Goal: Task Accomplishment & Management: Use online tool/utility

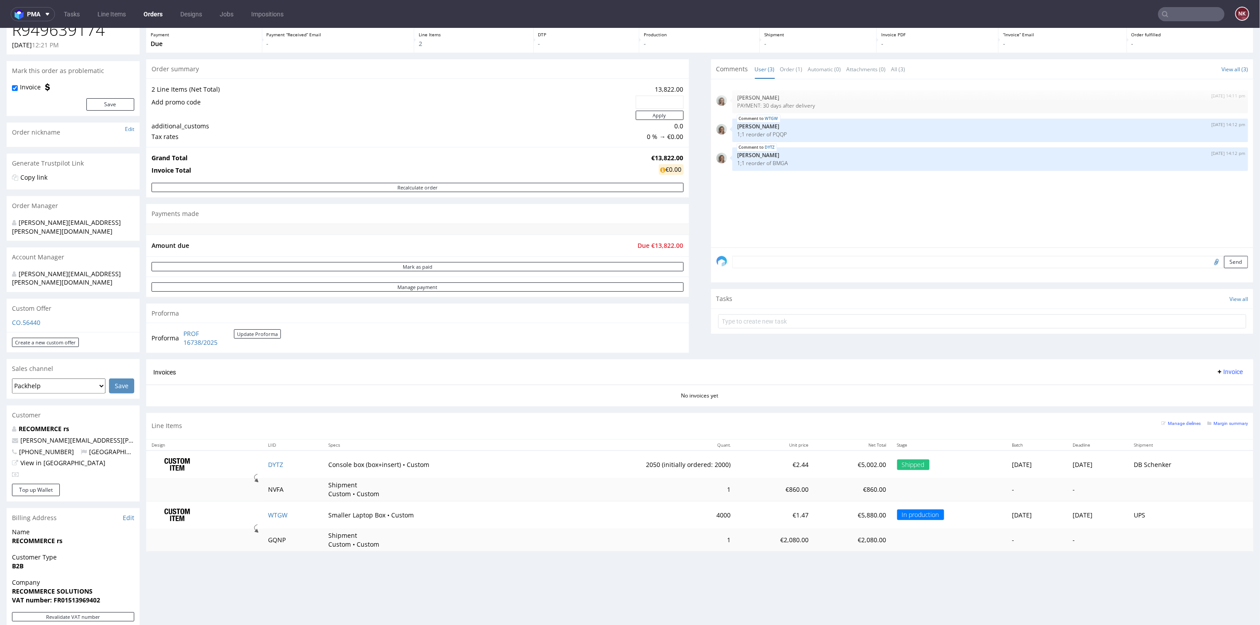
scroll to position [98, 0]
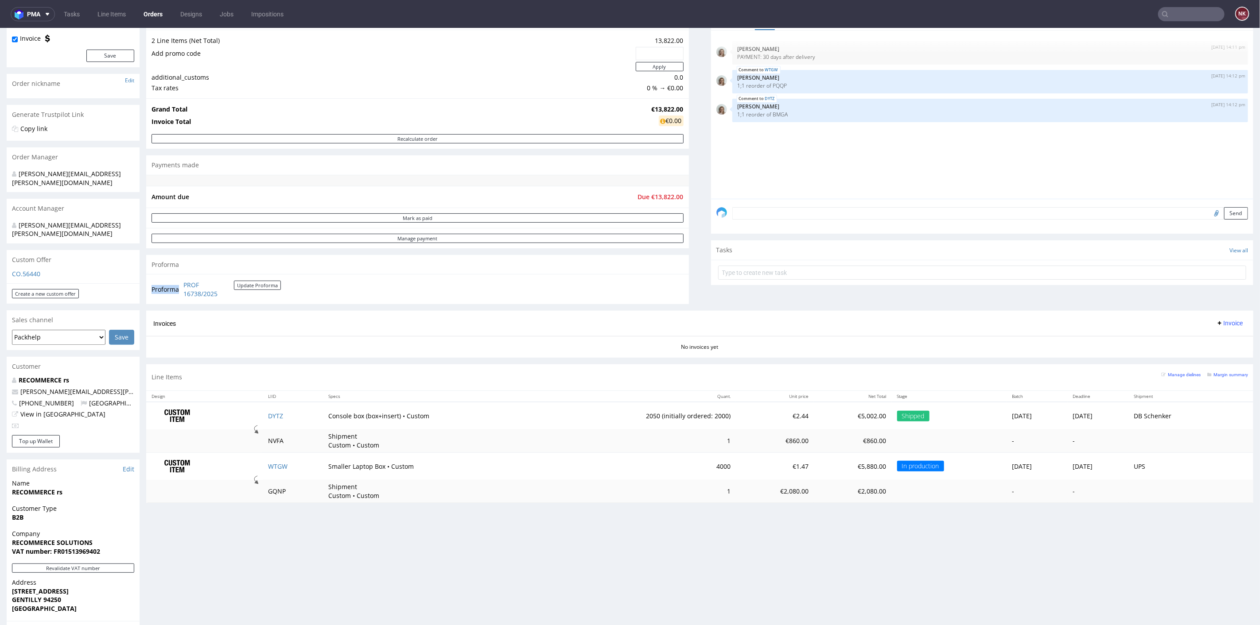
drag, startPoint x: 259, startPoint y: 302, endPoint x: 181, endPoint y: 282, distance: 81.0
click at [181, 282] on div "Proforma PROF 16738/2025 Update Proforma" at bounding box center [417, 289] width 543 height 30
click at [242, 282] on button "Update Proforma" at bounding box center [257, 284] width 47 height 9
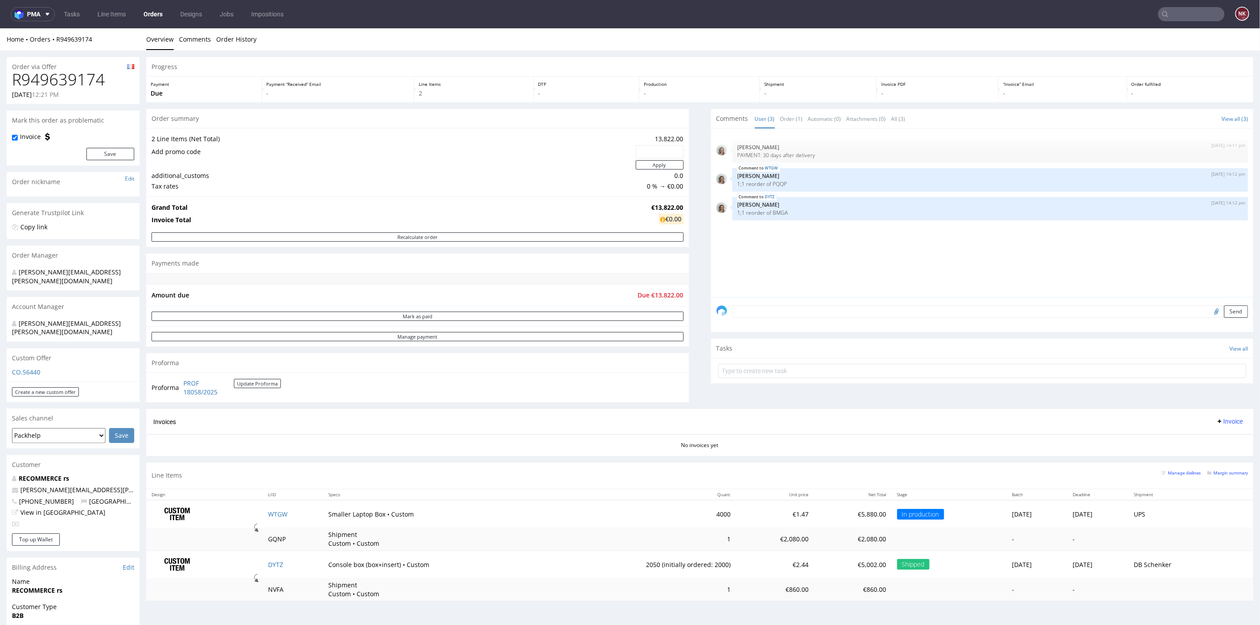
scroll to position [0, 0]
drag, startPoint x: 244, startPoint y: 394, endPoint x: 184, endPoint y: 377, distance: 62.1
click at [184, 378] on td "PROF 18058/2025 Update Proforma" at bounding box center [231, 387] width 100 height 19
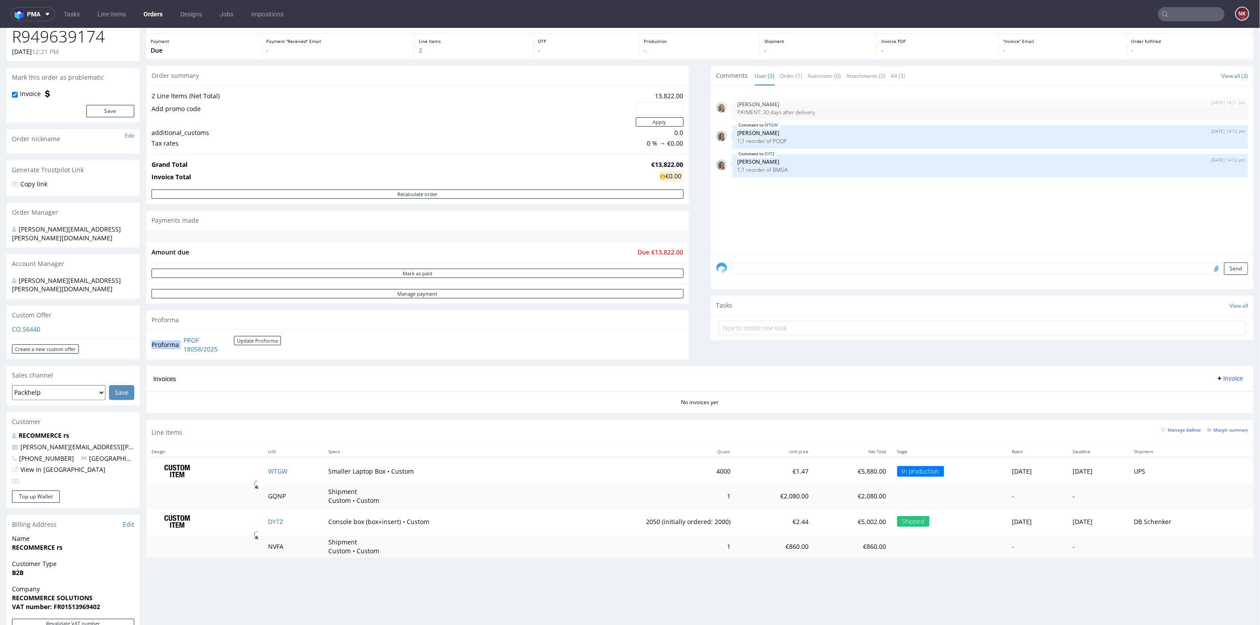
scroll to position [98, 0]
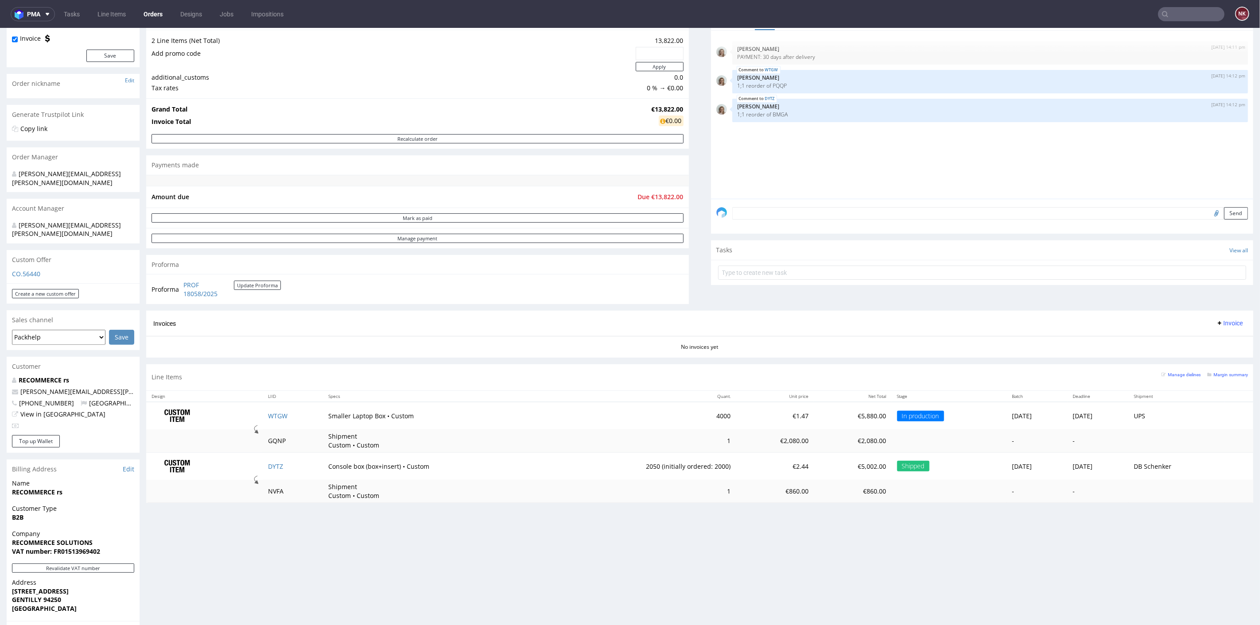
click at [725, 517] on div "Progress Payment Due Payment “Received” Email - Line Items 2 DTP - Production -…" at bounding box center [699, 370] width 1107 height 824
click at [788, 275] on input "text" at bounding box center [982, 272] width 528 height 14
type input "PARTIAL INVOICE"
click at [789, 269] on div "PARTIAL INVOICE Set due date" at bounding box center [982, 269] width 528 height 18
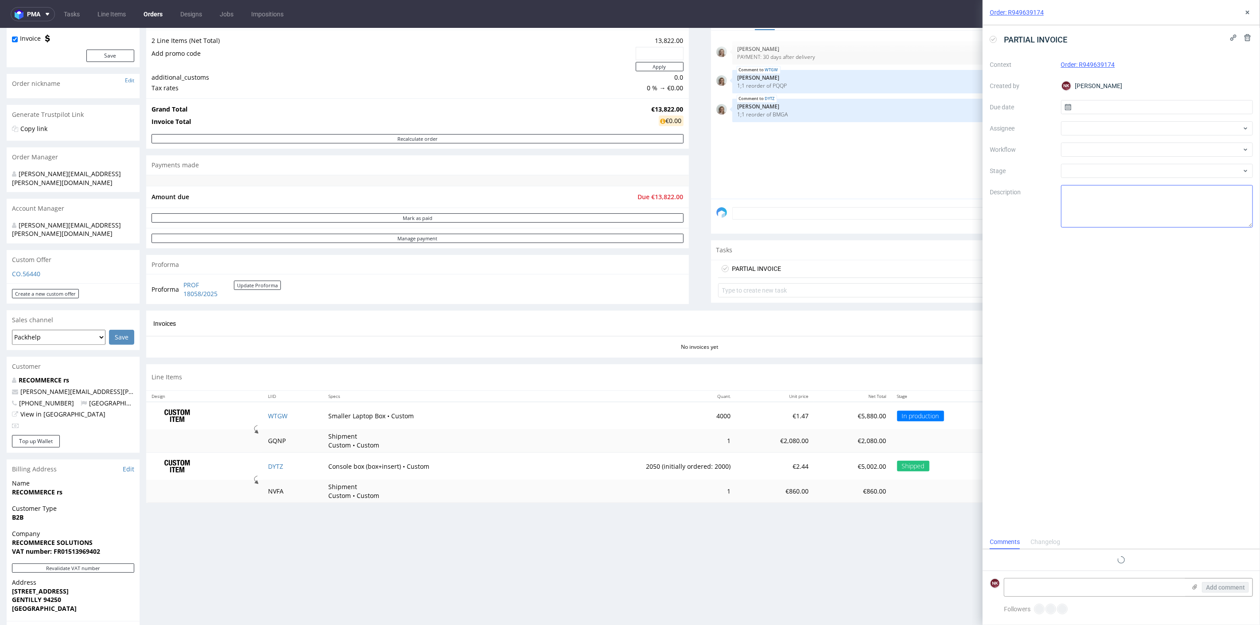
scroll to position [7, 0]
click at [1077, 151] on div at bounding box center [1157, 150] width 192 height 14
type input "partial"
click at [1088, 186] on div "Finance - Invoice - Partial Invoice" at bounding box center [1156, 182] width 185 height 16
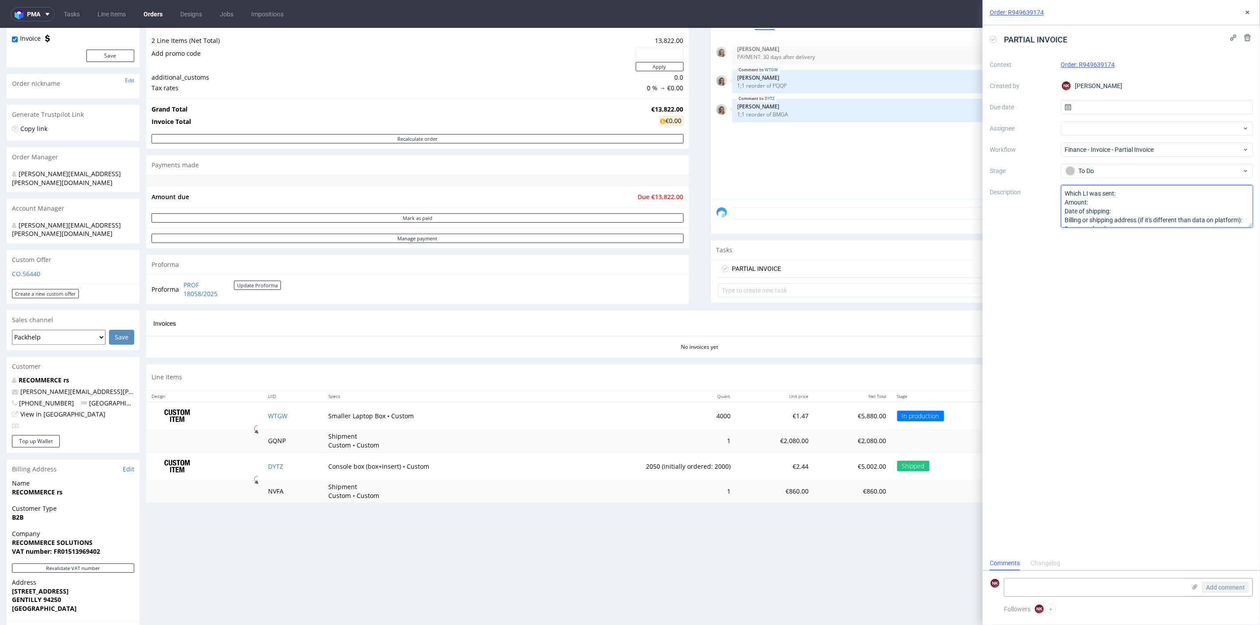
click at [1127, 193] on textarea "Which LI was sent: Amount: Date of shipping: Billing or shipping address (if it…" at bounding box center [1157, 206] width 192 height 43
click at [300, 464] on td "DYTZ" at bounding box center [293, 465] width 60 height 27
copy link "DYTZ"
click at [1131, 193] on textarea "Which LI was sent: Amount: Date of shipping: Billing or shipping address (if it…" at bounding box center [1157, 206] width 192 height 43
paste textarea "DYTZ"
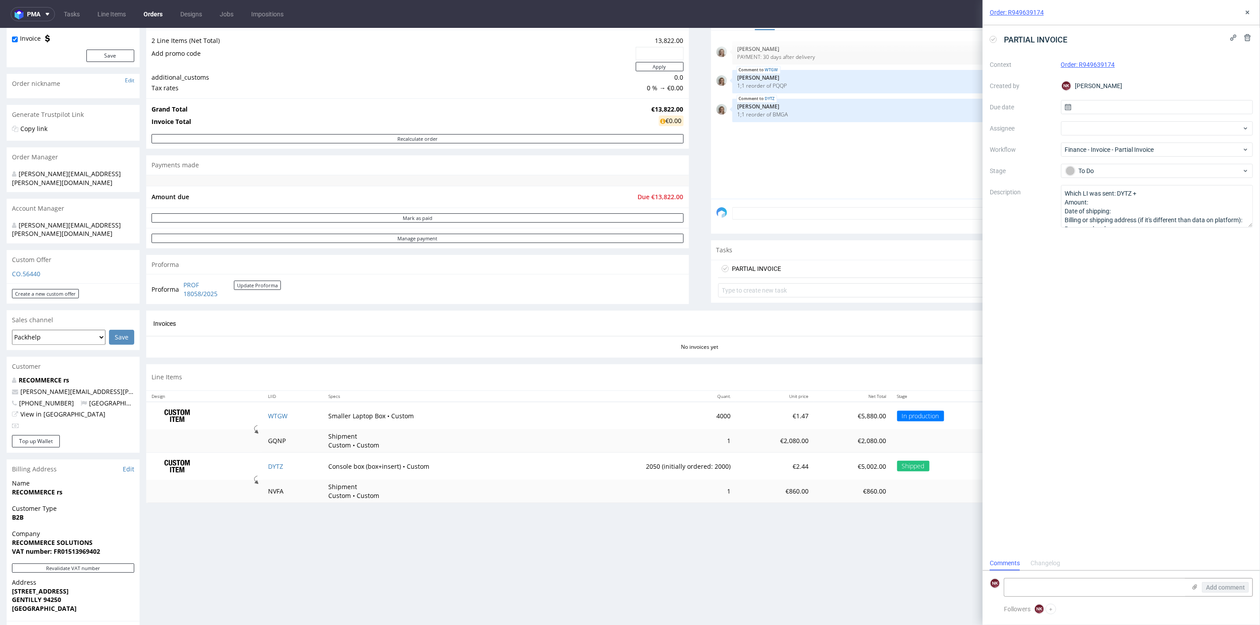
click at [272, 489] on td "NVFA" at bounding box center [293, 491] width 60 height 23
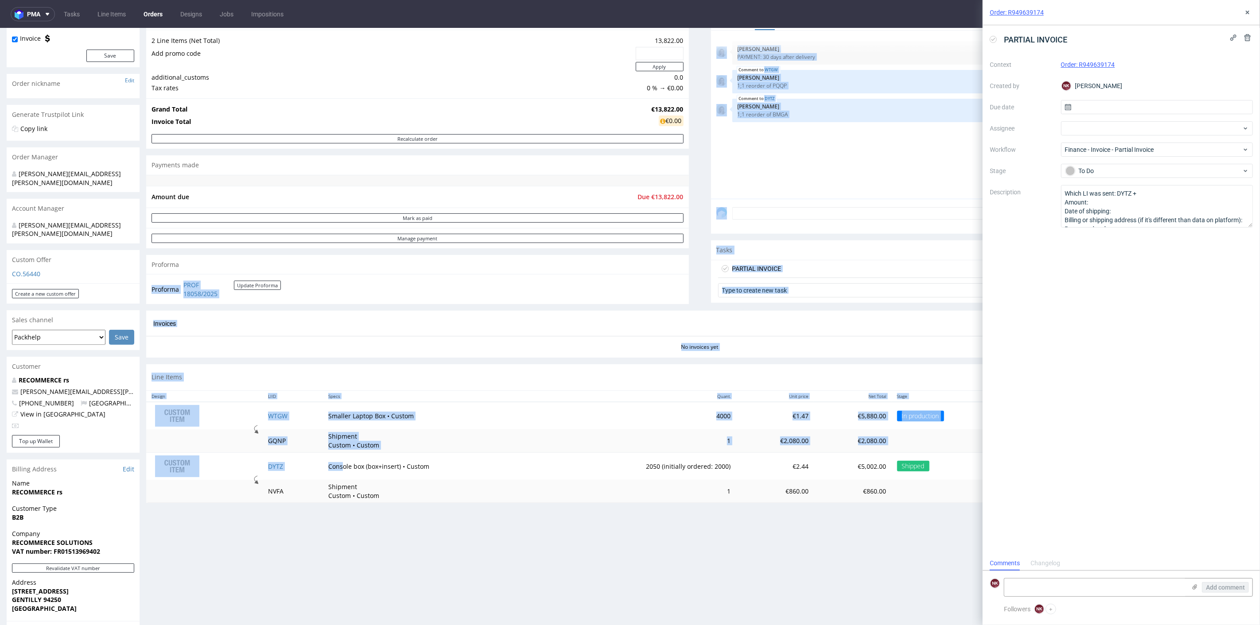
copy div "Proforma PROF 18058/2025 Update Proforma Comments User (3) Order (1) Automatic …"
drag, startPoint x: 520, startPoint y: 367, endPoint x: 1000, endPoint y: 166, distance: 520.2
click at [1000, 166] on div "Progress Payment Due Payment “Received” Email - Line Items 2 DTP - Production -…" at bounding box center [699, 233] width 1107 height 551
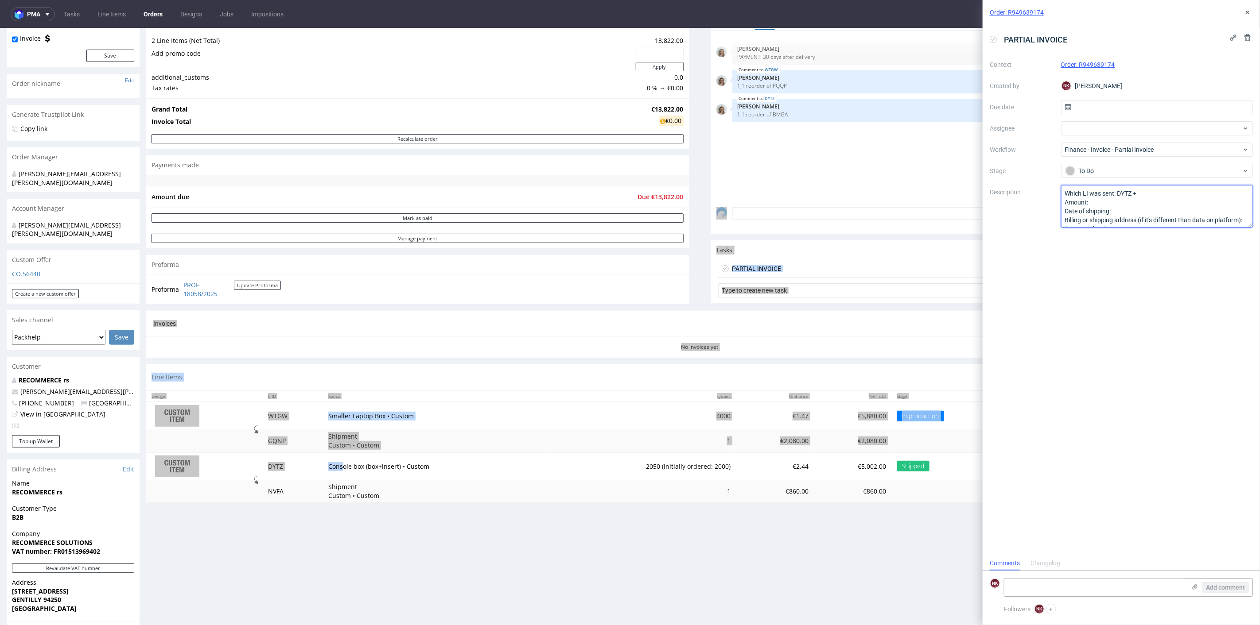
click at [1183, 190] on textarea "Which LI was sent: DYTZ + Amount: Date of shipping: Billing or shipping address…" at bounding box center [1157, 206] width 192 height 43
paste textarea "Nie wybrano pliku Tasks View all PARTIAL INVOICE Set due date Type to create ne…"
click at [1192, 195] on textarea "Which LI was sent: DYTZ + Amount: Date of shipping: Billing or shipping address…" at bounding box center [1157, 206] width 192 height 43
paste textarea "Nie wybrano pliku Tasks View all PARTIAL INVOICE Set due date Type to create ne…"
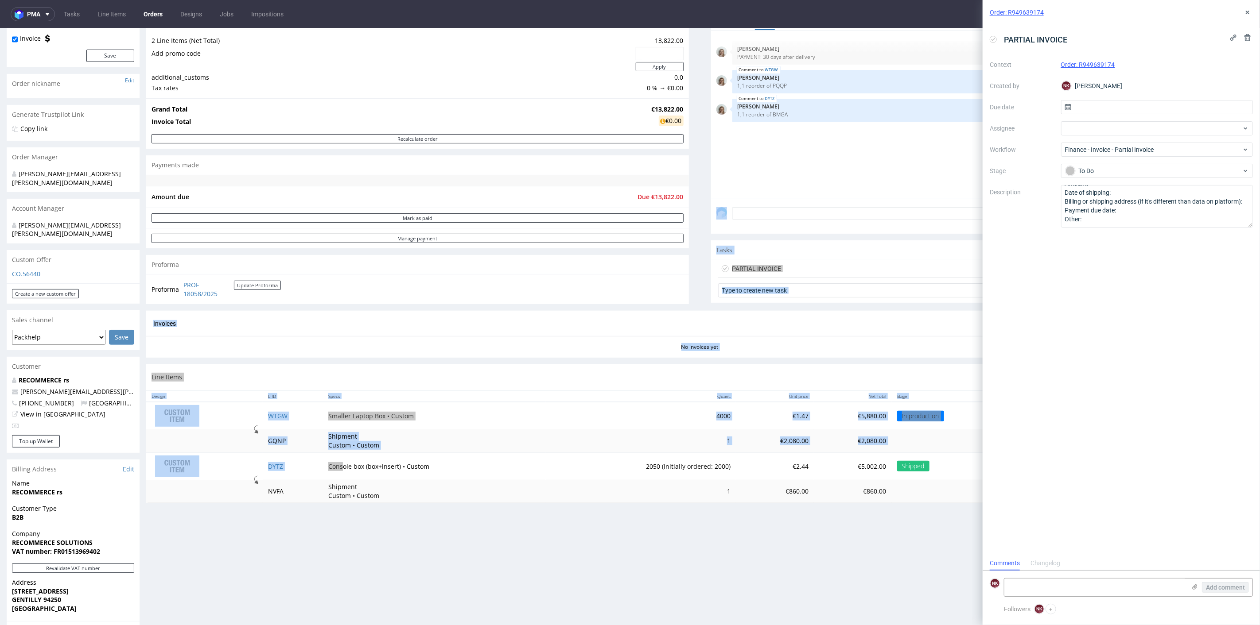
click at [279, 463] on td "DYTZ" at bounding box center [293, 465] width 60 height 27
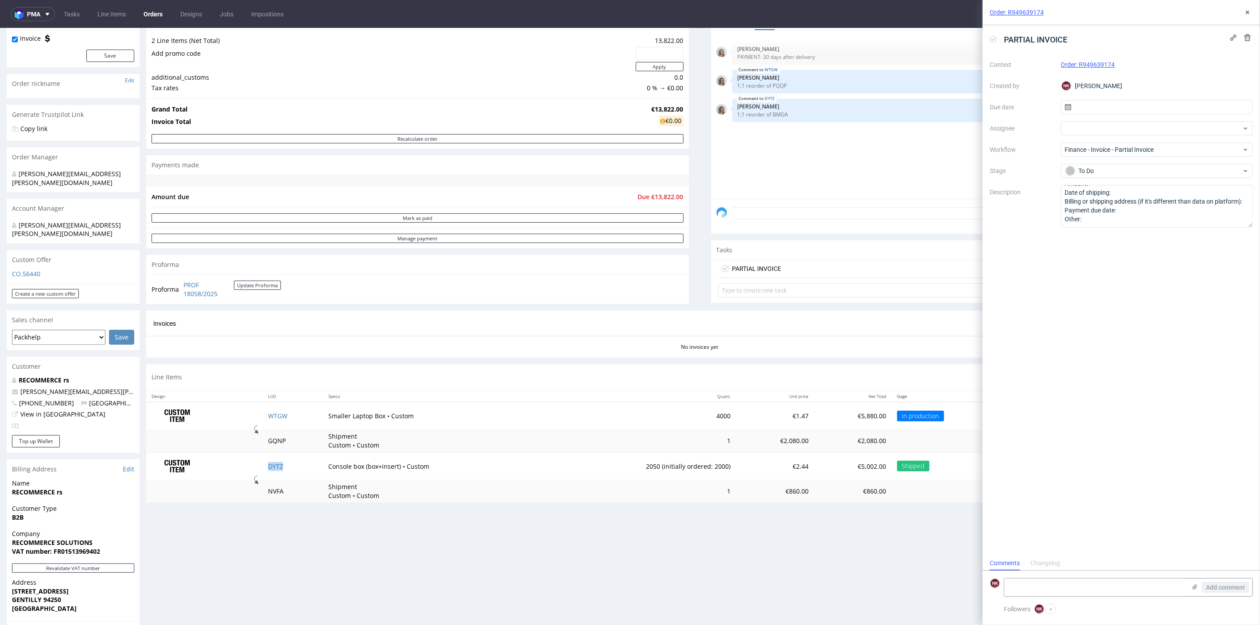
click at [291, 469] on td "DYTZ" at bounding box center [293, 465] width 60 height 27
click at [283, 486] on td "NVFA" at bounding box center [293, 491] width 60 height 23
drag, startPoint x: 283, startPoint y: 486, endPoint x: 277, endPoint y: 491, distance: 8.2
click at [283, 486] on td "NVFA" at bounding box center [293, 491] width 60 height 23
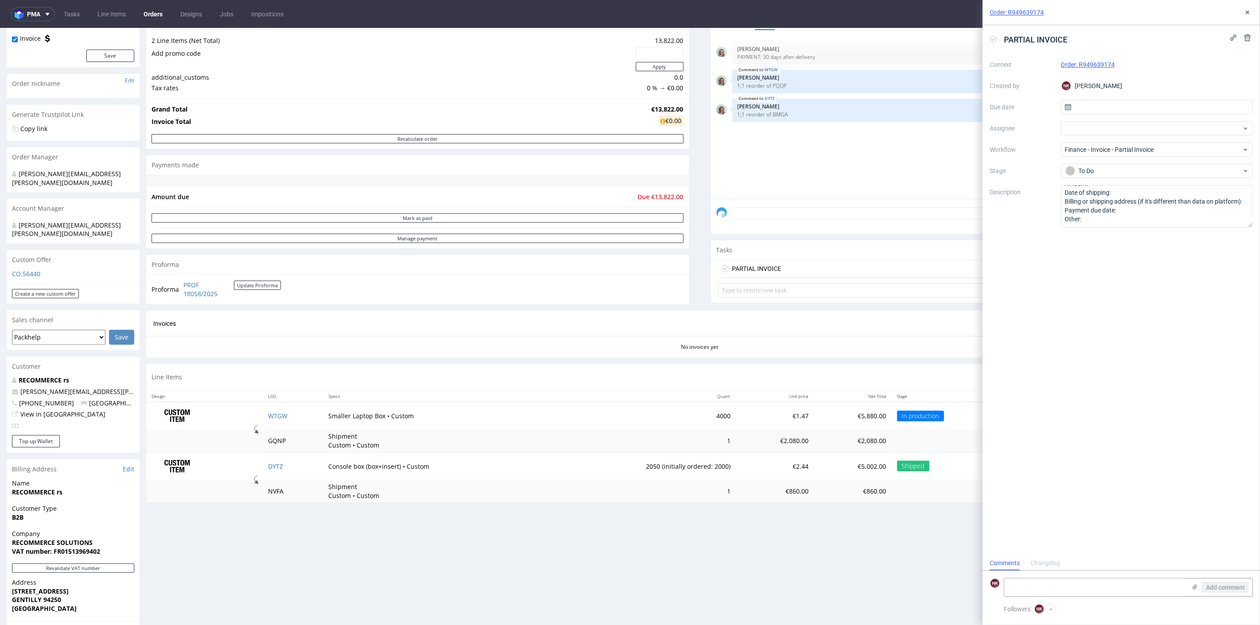
click at [274, 492] on td "NVFA" at bounding box center [293, 491] width 60 height 23
copy td "NVFA"
click at [1174, 183] on div "Context Order: R949639174 Created by NK Natalia Kaczorowska Due date Assignee W…" at bounding box center [1120, 143] width 263 height 170
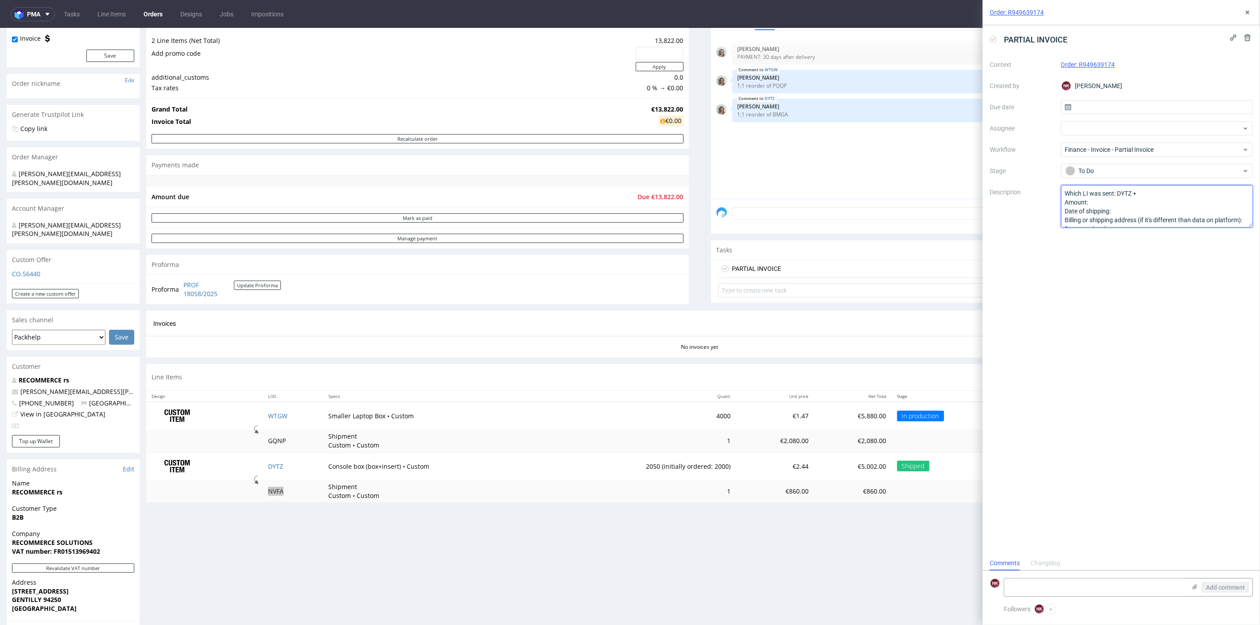
click at [1168, 194] on textarea "Which LI was sent: DYTZ + Amount: Date of shipping: Billing or shipping address…" at bounding box center [1157, 206] width 192 height 43
paste textarea "NVFA"
click at [1124, 203] on textarea "Which LI was sent: DYTZ + Amount: Date of shipping: Billing or shipping address…" at bounding box center [1157, 206] width 192 height 43
paste textarea "5 862,00"
click at [1137, 209] on textarea "Which LI was sent: DYTZ + NVFA Amount: Date of shipping: Billing or shipping ad…" at bounding box center [1157, 206] width 192 height 43
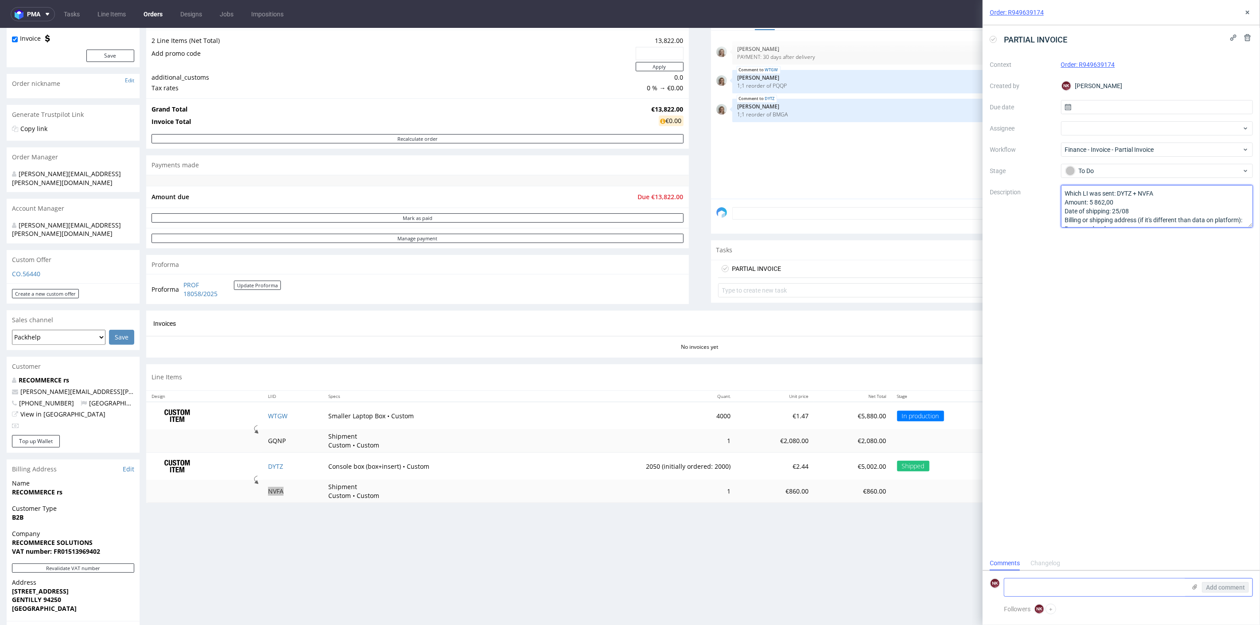
type textarea "Which LI was sent: DYTZ + NVFA Amount: 5 862,00 Date of shipping: 25/08 Billing…"
click at [1053, 591] on textarea at bounding box center [1095, 588] width 182 height 18
click at [1195, 587] on use at bounding box center [1194, 587] width 5 height 5
click at [0, 0] on input "file" at bounding box center [0, 0] width 0 height 0
click at [1034, 541] on textarea at bounding box center [1095, 542] width 182 height 18
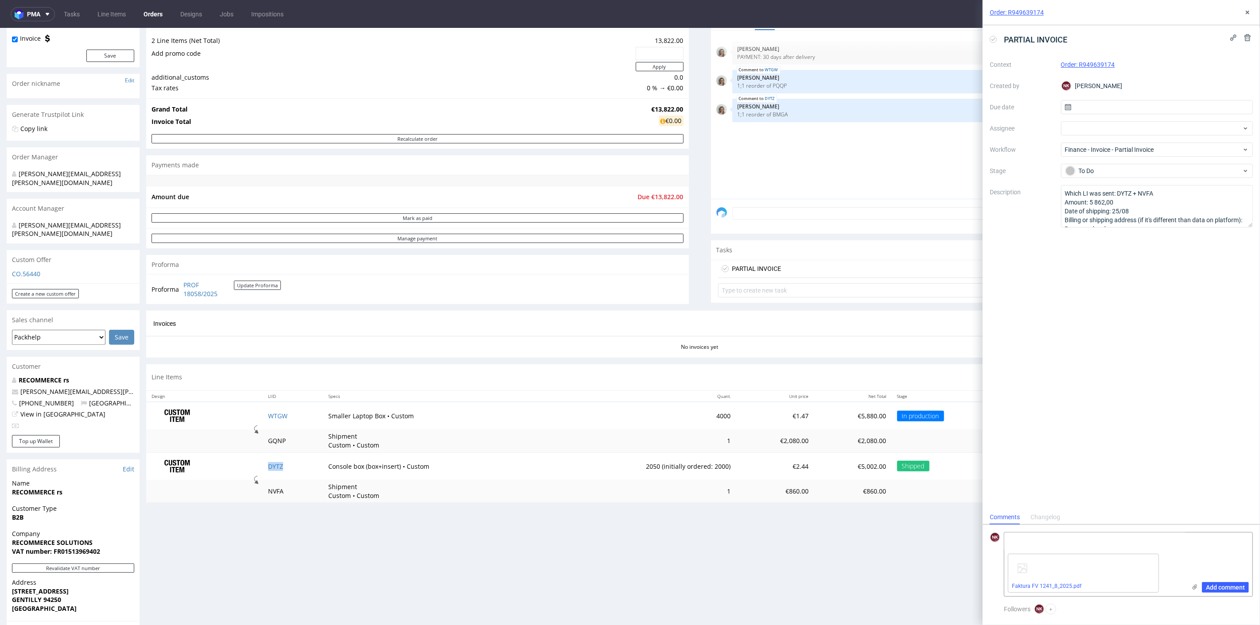
click at [291, 464] on td "DYTZ" at bounding box center [293, 465] width 60 height 27
copy link "DYTZ"
click at [1018, 543] on textarea at bounding box center [1095, 542] width 182 height 18
paste textarea "DYTZ"
type textarea "DYTZ + NVFA"
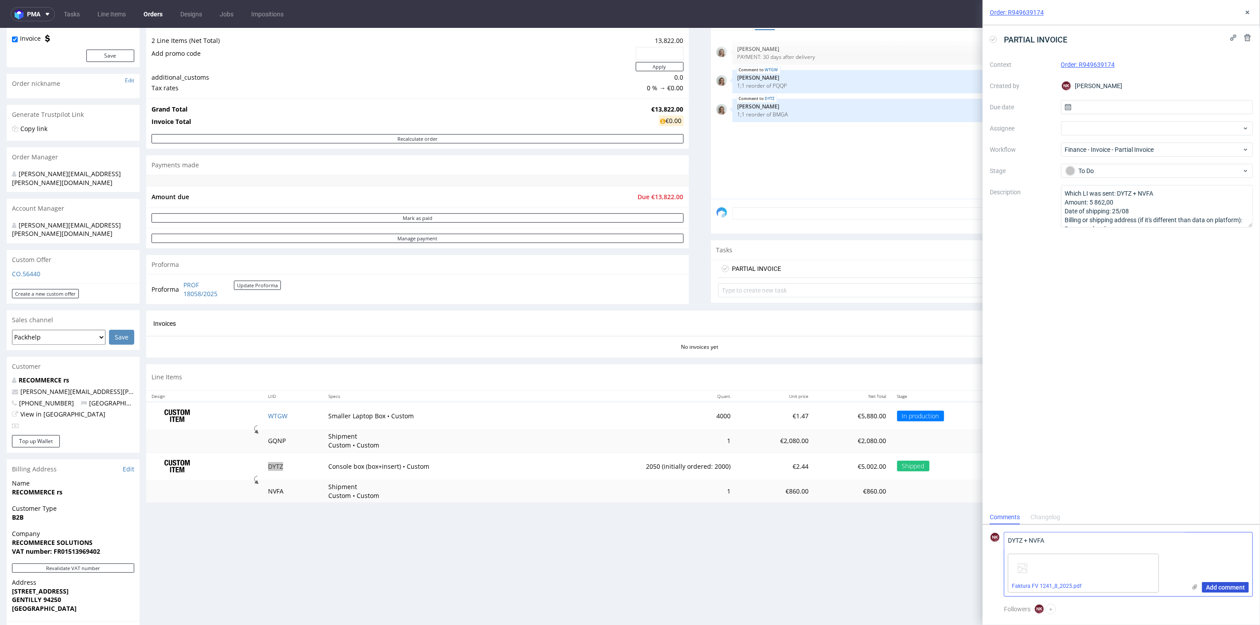
click at [1216, 588] on span "Add comment" at bounding box center [1224, 588] width 39 height 6
drag, startPoint x: 1251, startPoint y: 11, endPoint x: 1214, endPoint y: 27, distance: 39.9
click at [1251, 11] on button at bounding box center [1247, 12] width 11 height 11
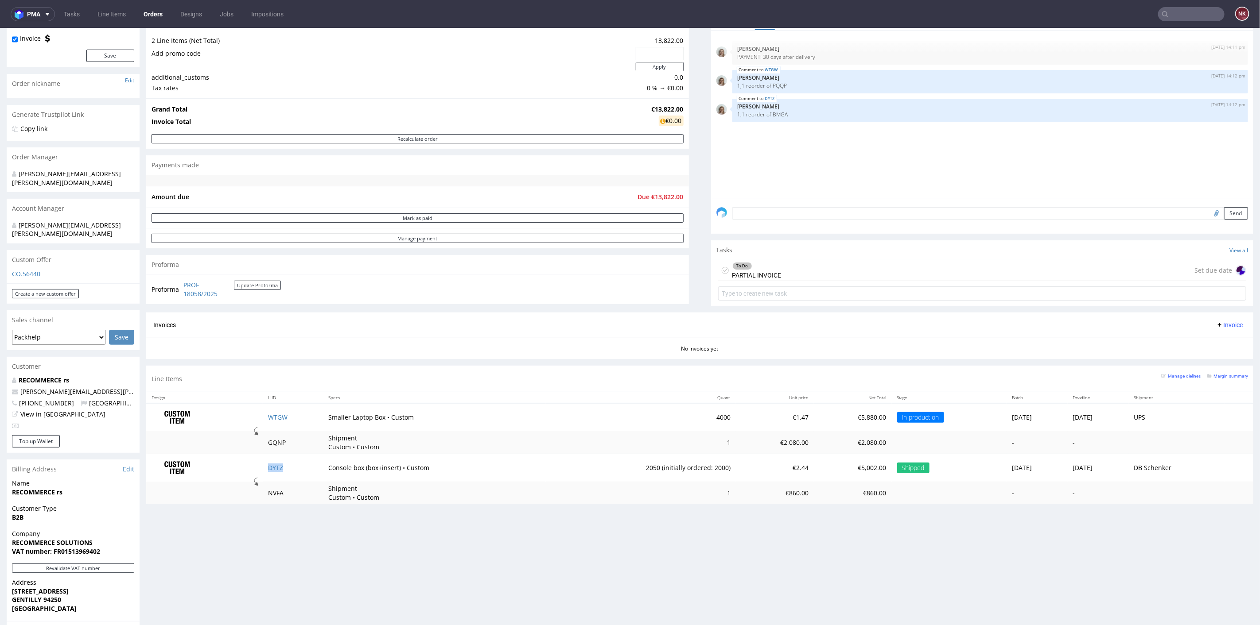
click at [1226, 325] on span "Invoice" at bounding box center [1229, 324] width 27 height 7
click at [1205, 360] on span "Upload" at bounding box center [1213, 358] width 43 height 9
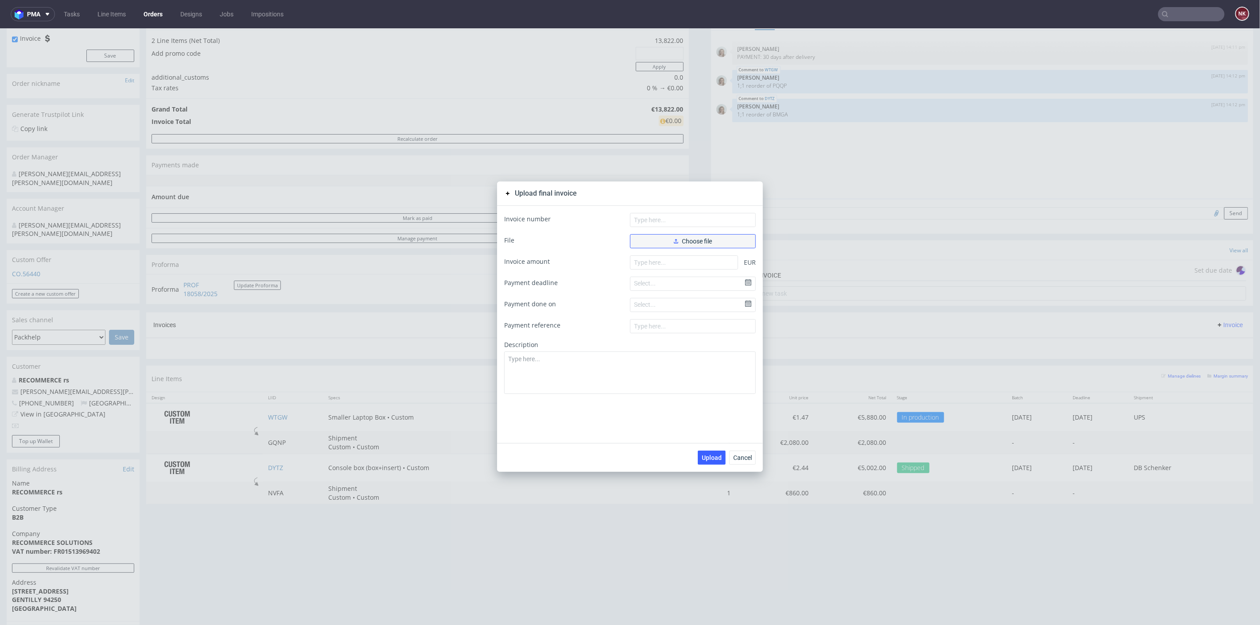
click at [682, 239] on span "Choose file" at bounding box center [693, 241] width 38 height 6
click at [649, 280] on input "number" at bounding box center [684, 277] width 108 height 14
paste input "5862.00"
type input "5862.00"
click at [707, 211] on div "Invoice number File Choose different file Faktura FV 1241_8_2025.pdf Invoice am…" at bounding box center [630, 323] width 266 height 237
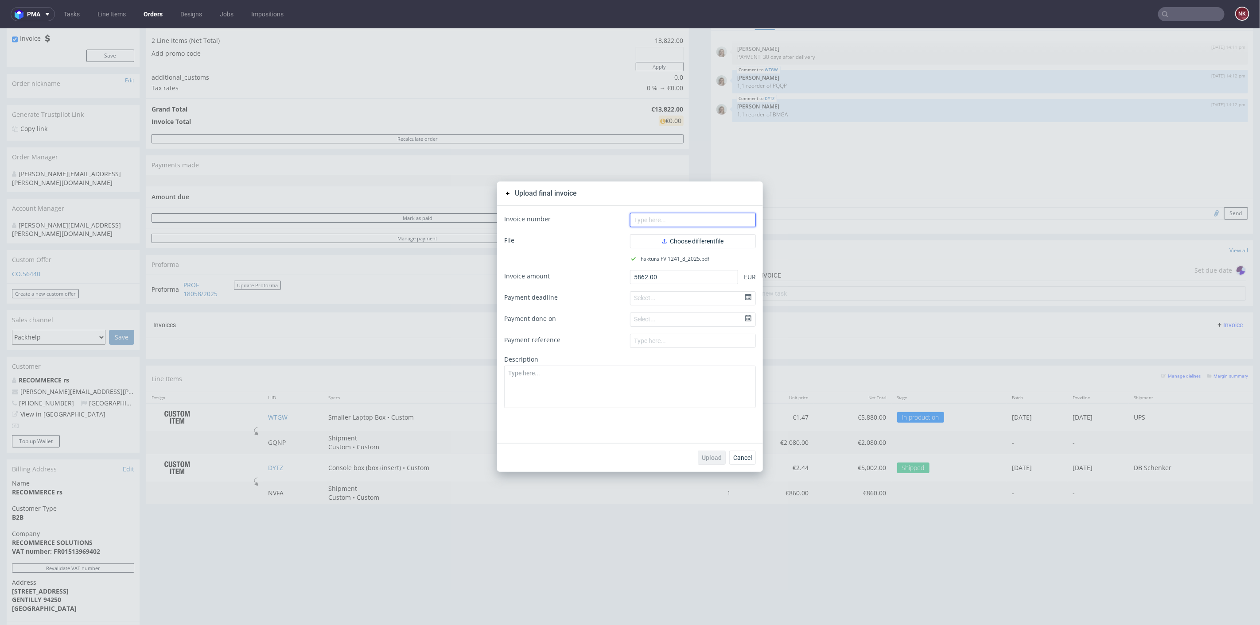
click at [700, 222] on input "text" at bounding box center [693, 220] width 126 height 14
paste input "FV 1241/8/2025"
type input "FV 1241/8/2025"
click at [704, 456] on span "Upload" at bounding box center [711, 457] width 20 height 6
click at [733, 457] on span "Cancel" at bounding box center [742, 457] width 19 height 6
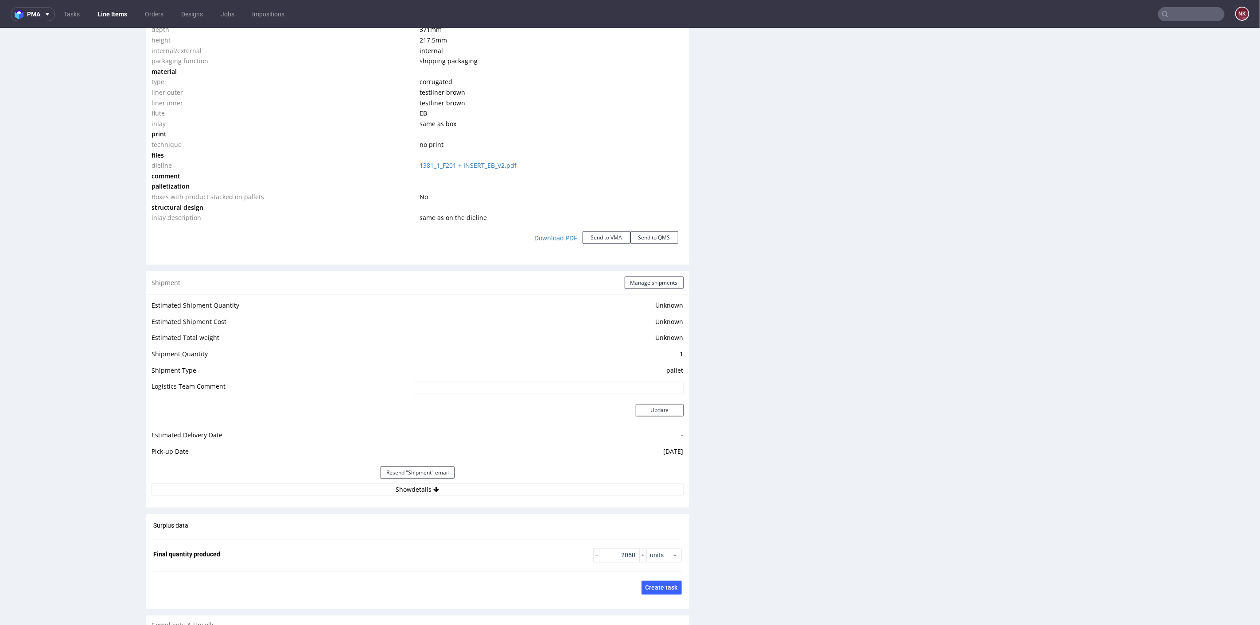
scroll to position [1132, 0]
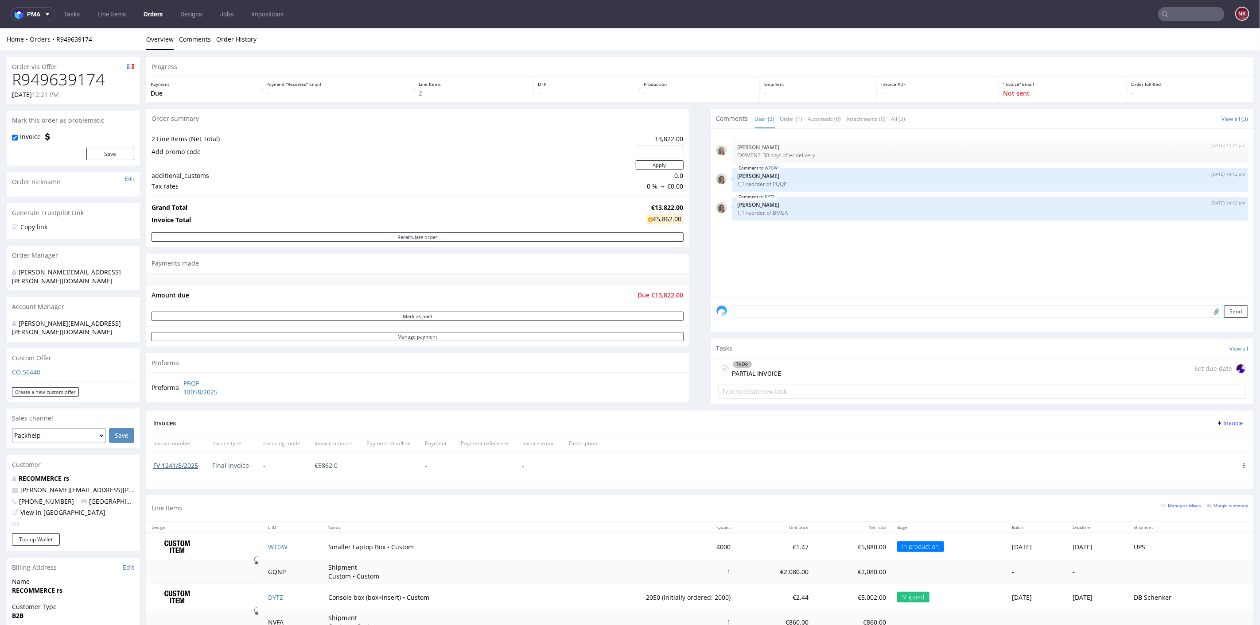
click at [192, 464] on link "FV 1241/8/2025" at bounding box center [175, 465] width 45 height 8
click at [687, 396] on div "Progress Payment Due Payment “Received” Email - Line Items 2 DTP - Production -…" at bounding box center [699, 349] width 1107 height 584
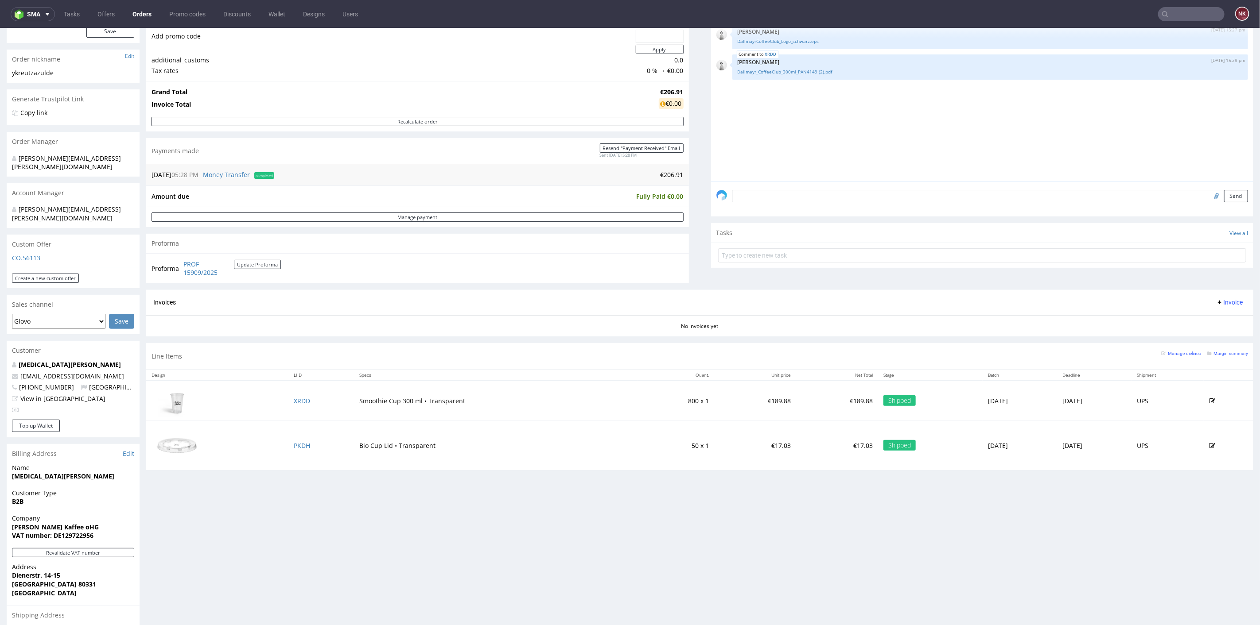
scroll to position [118, 0]
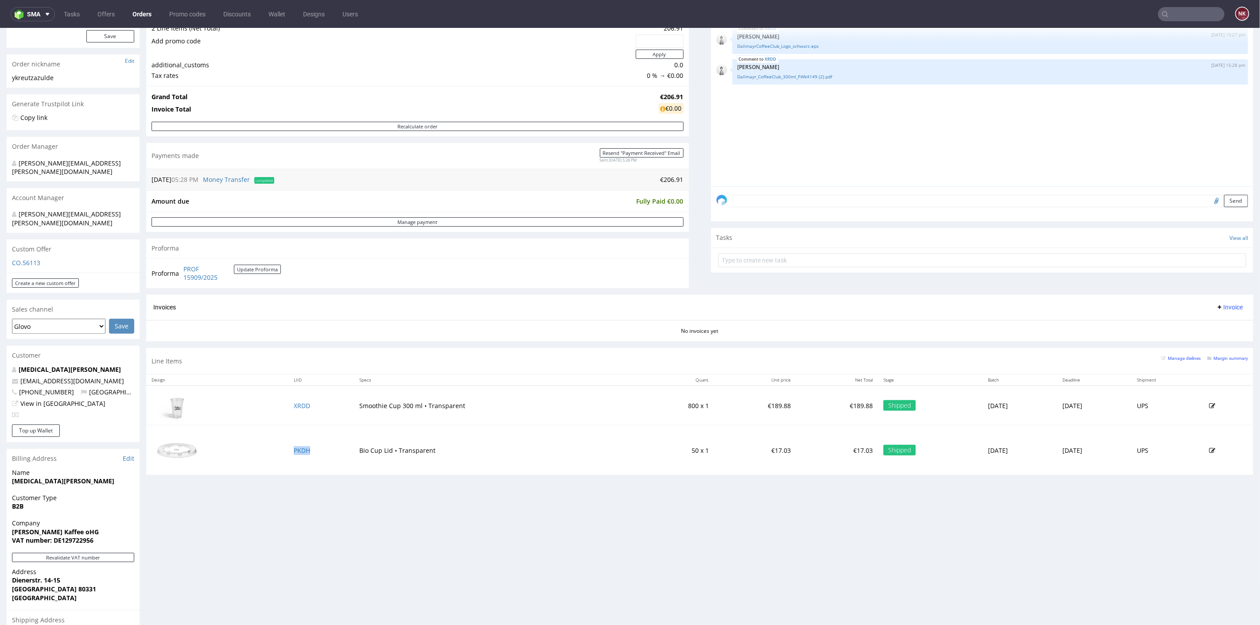
click at [1217, 304] on span "Invoice" at bounding box center [1229, 306] width 27 height 7
click at [1215, 325] on span "Generate" at bounding box center [1213, 324] width 43 height 9
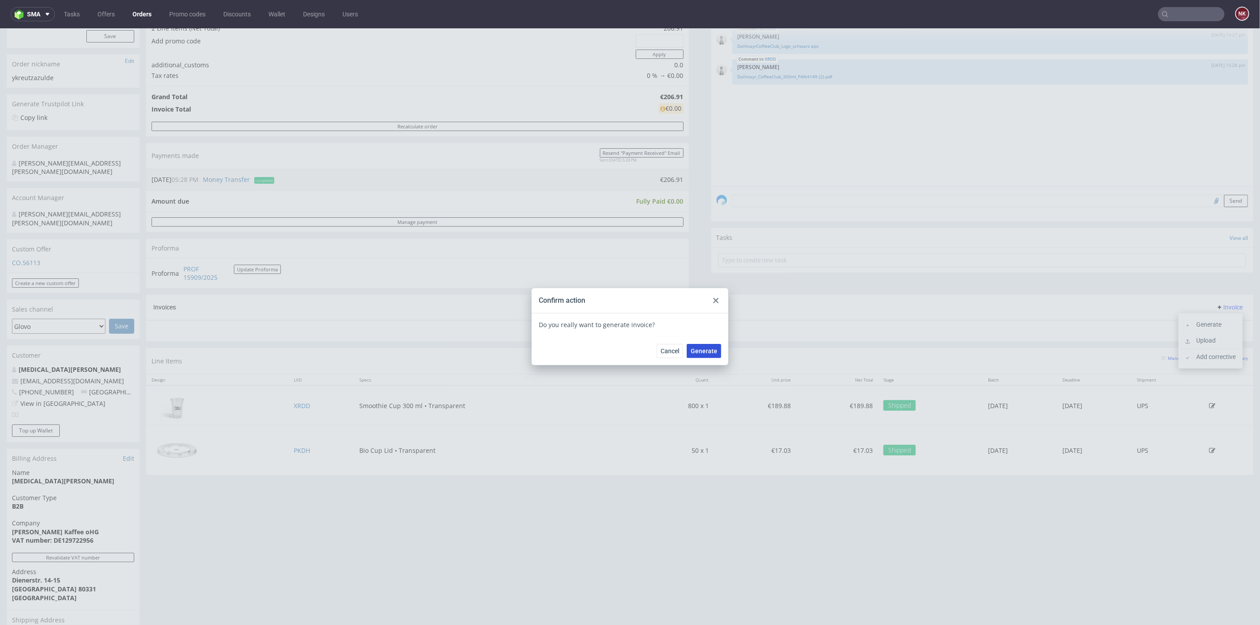
click at [706, 350] on span "Generate" at bounding box center [703, 351] width 27 height 6
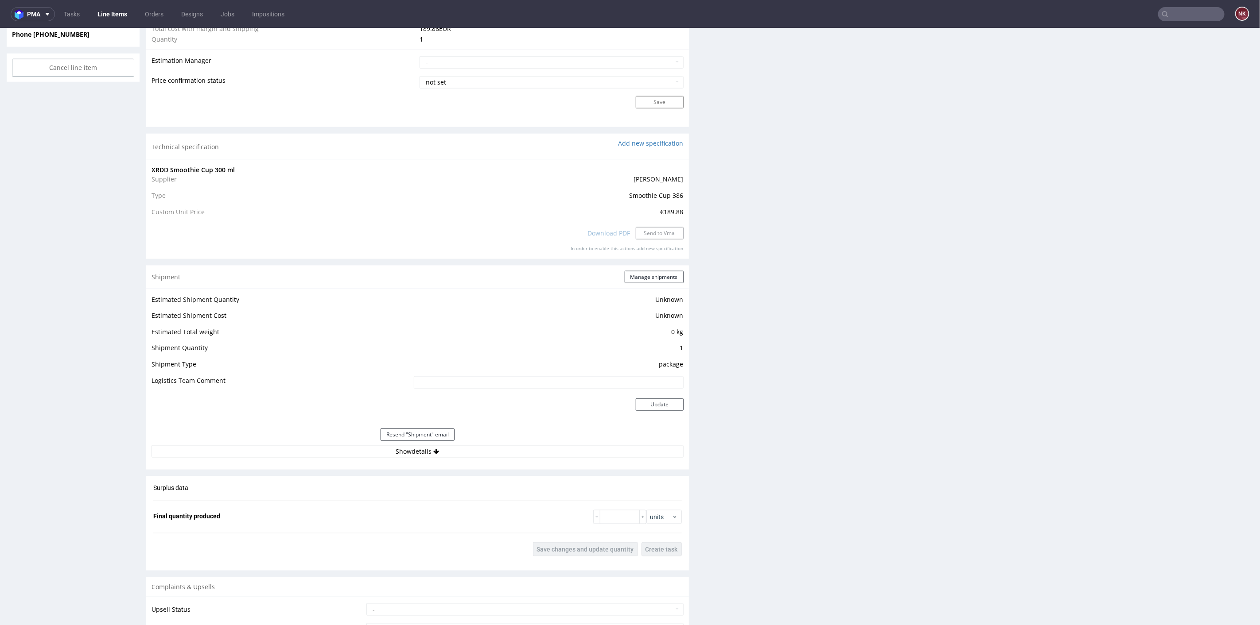
scroll to position [836, 0]
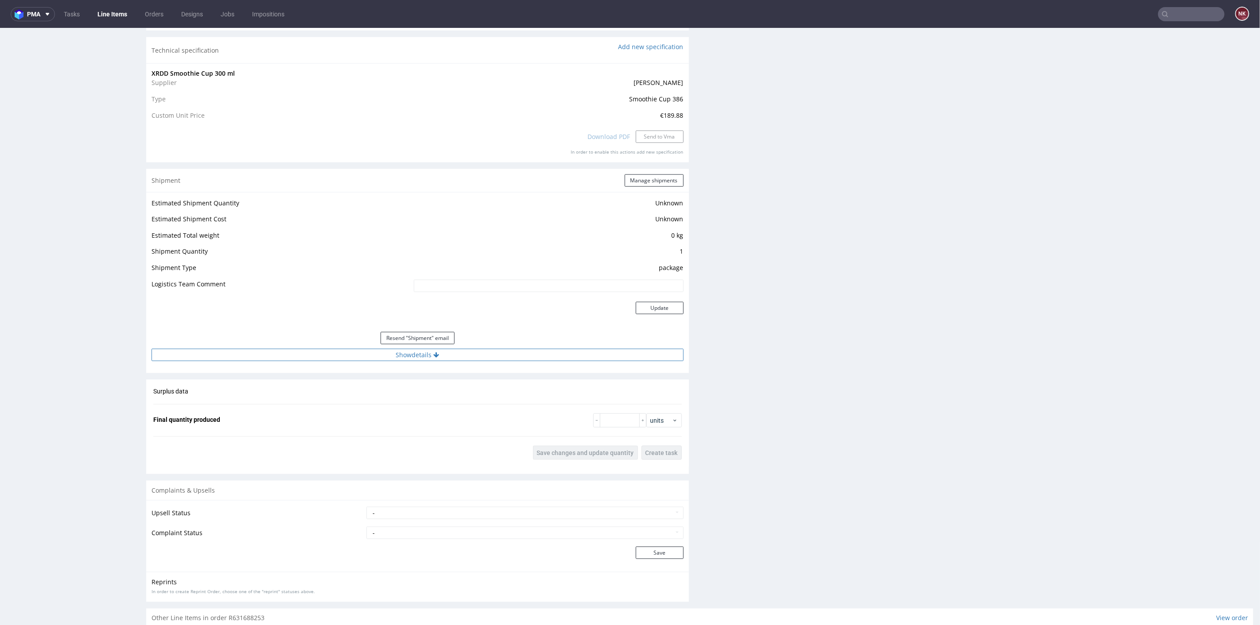
click at [496, 350] on button "Show details" at bounding box center [417, 355] width 532 height 12
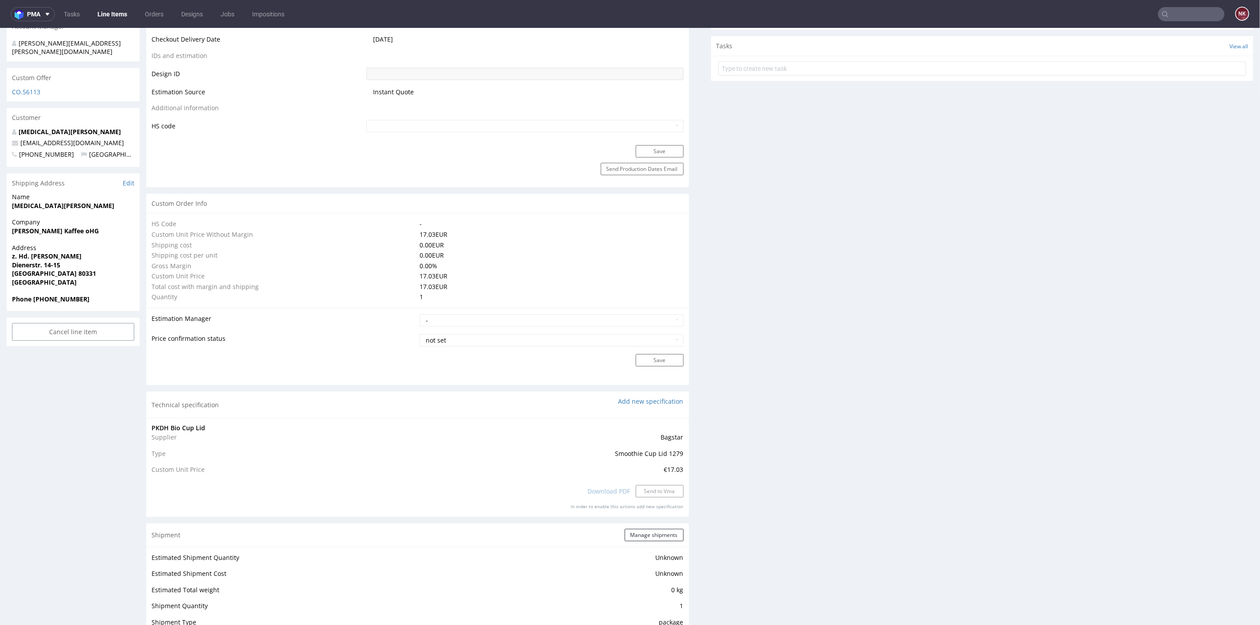
scroll to position [738, 0]
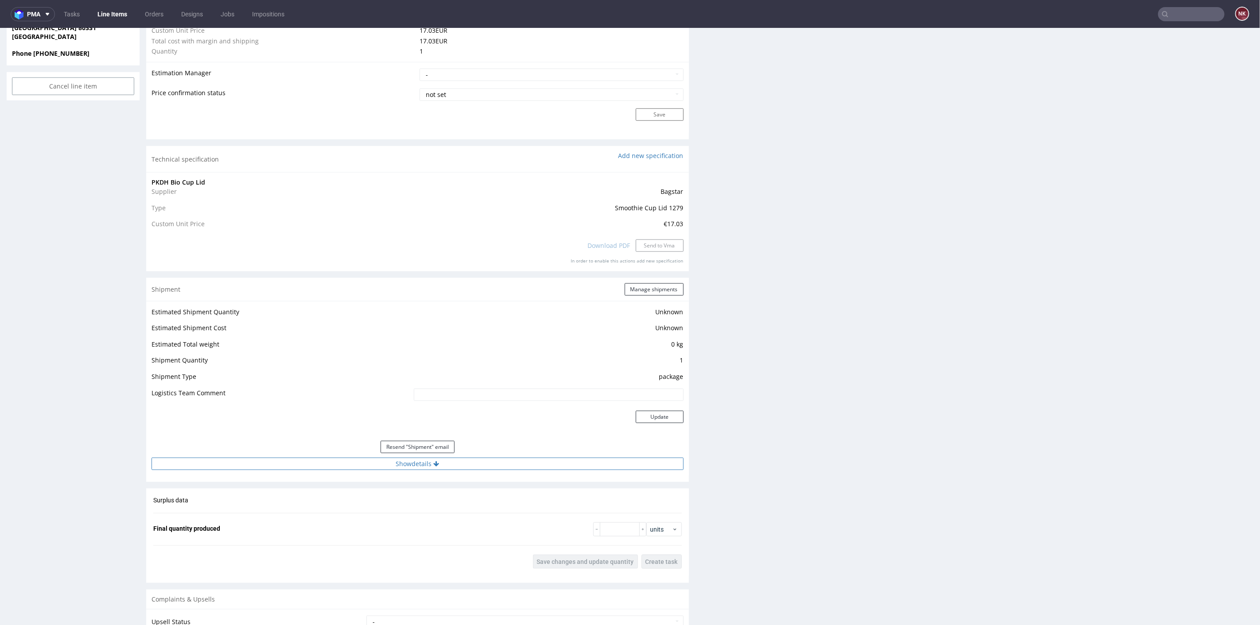
click at [473, 462] on button "Show details" at bounding box center [417, 463] width 532 height 12
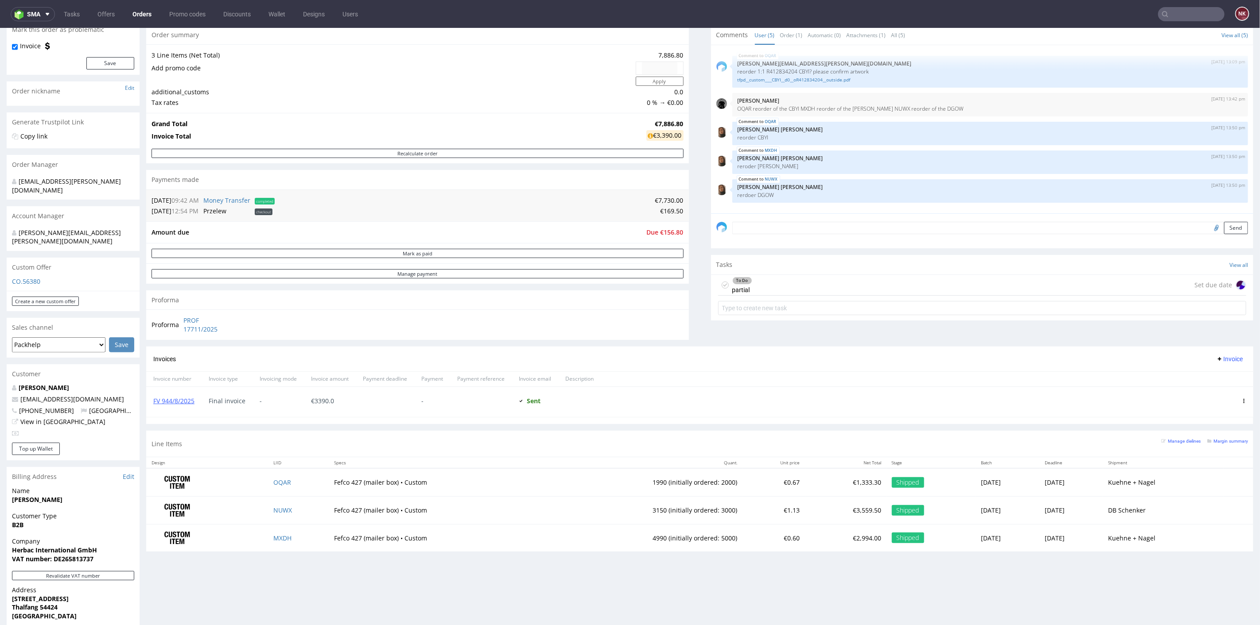
scroll to position [197, 0]
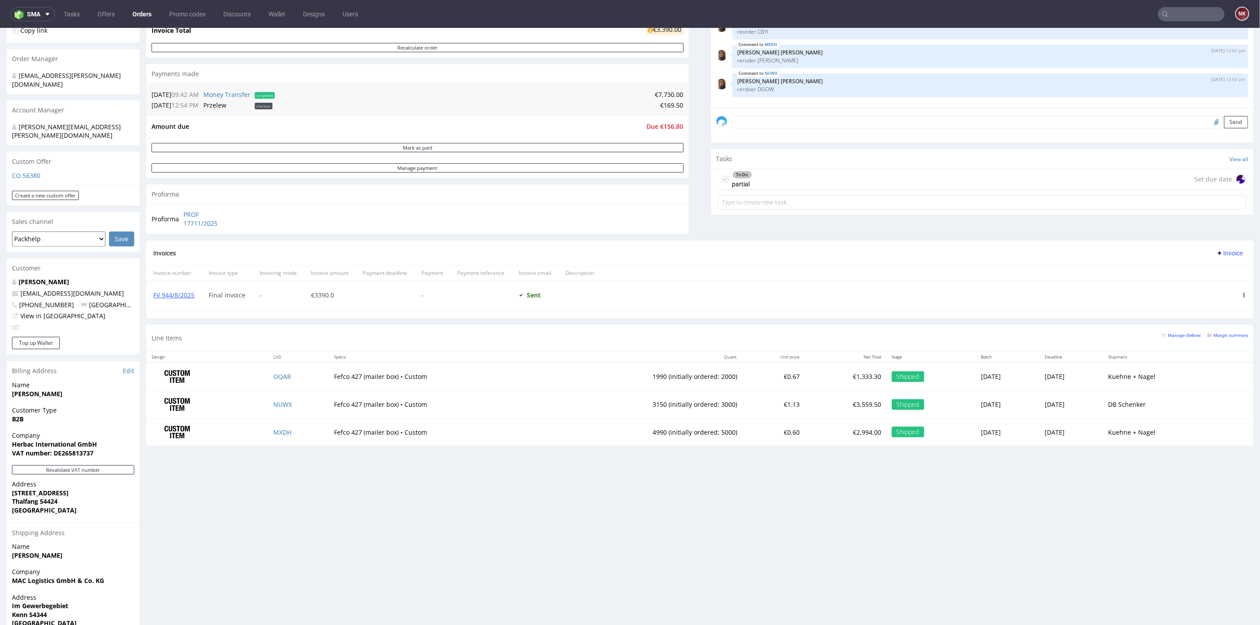
click at [762, 176] on div "To Do partial Set due date" at bounding box center [982, 179] width 528 height 21
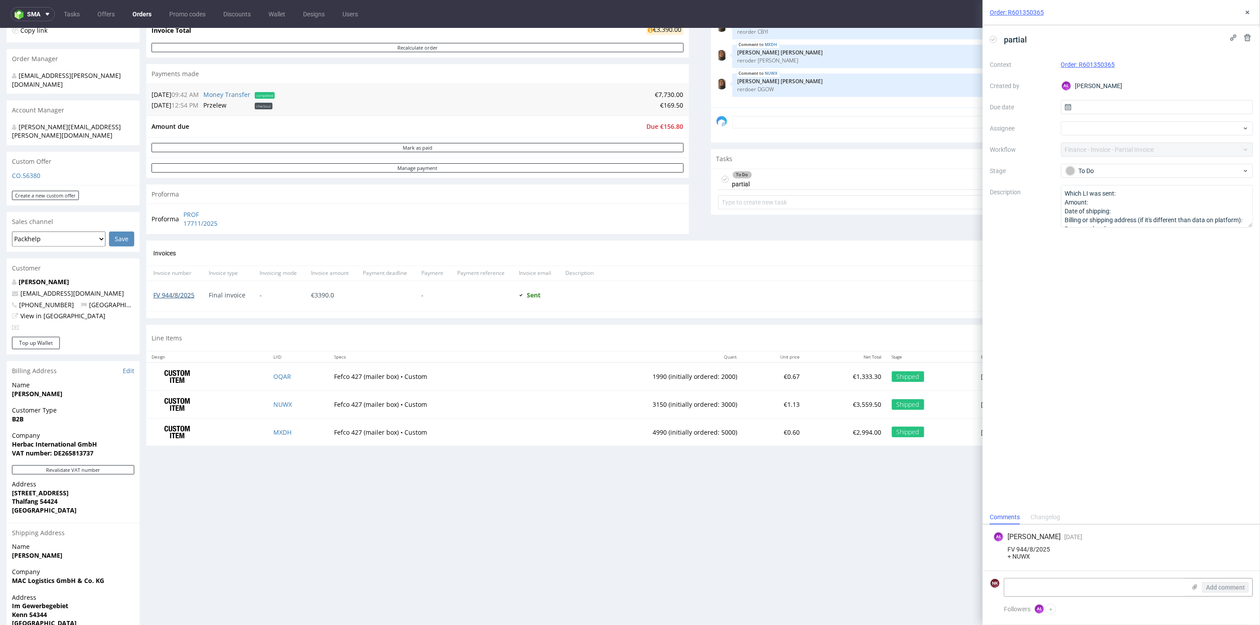
click at [182, 292] on link "FV 944/8/2025" at bounding box center [173, 295] width 41 height 8
click at [1247, 11] on icon at bounding box center [1247, 12] width 7 height 7
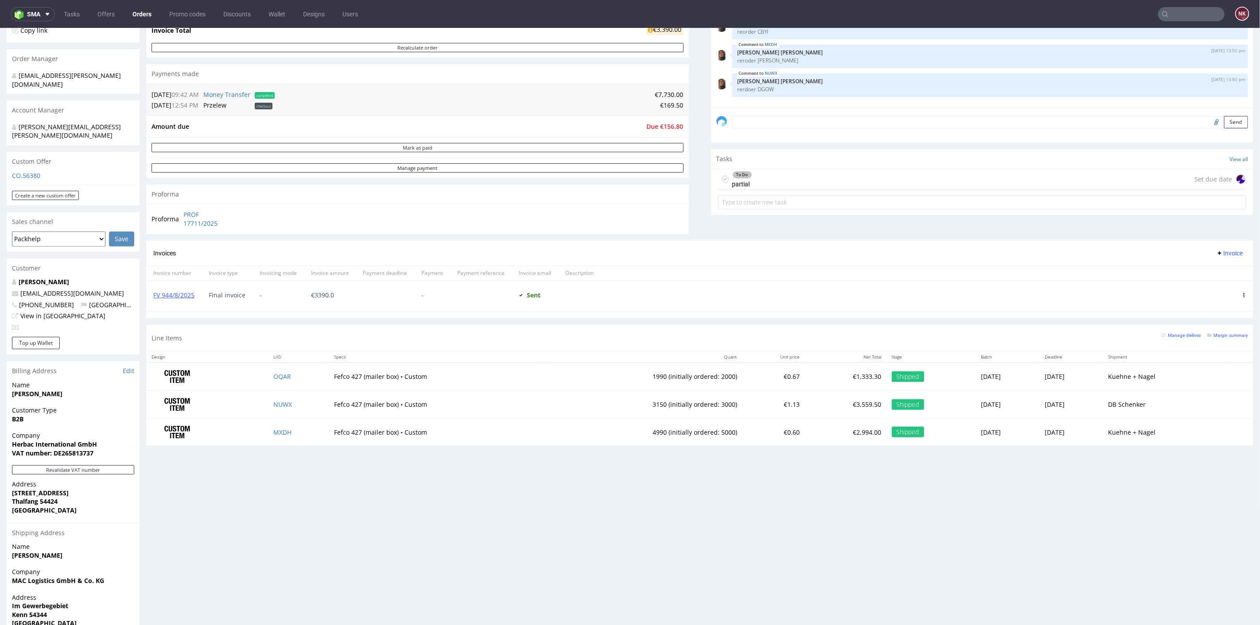
click at [759, 438] on td "€0.60" at bounding box center [773, 431] width 62 height 27
drag, startPoint x: 263, startPoint y: 222, endPoint x: 185, endPoint y: 210, distance: 78.9
click at [185, 210] on div "Proforma PROF 17711/2025" at bounding box center [417, 218] width 543 height 30
copy tbody "Proforma"
click at [622, 375] on td "1990 (initially ordered: 2000)" at bounding box center [643, 376] width 198 height 28
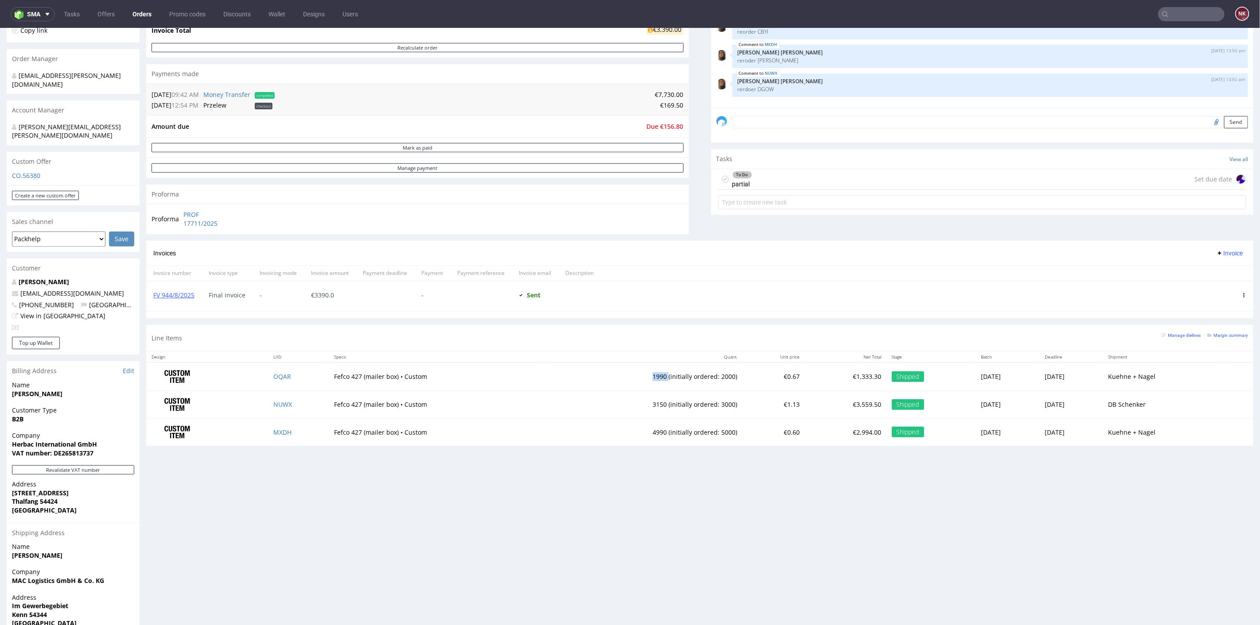
click at [622, 375] on td "1990 (initially ordered: 2000)" at bounding box center [643, 376] width 198 height 28
copy td "1990"
click at [620, 429] on td "4990 (initially ordered: 5000)" at bounding box center [643, 431] width 198 height 27
copy td "4990"
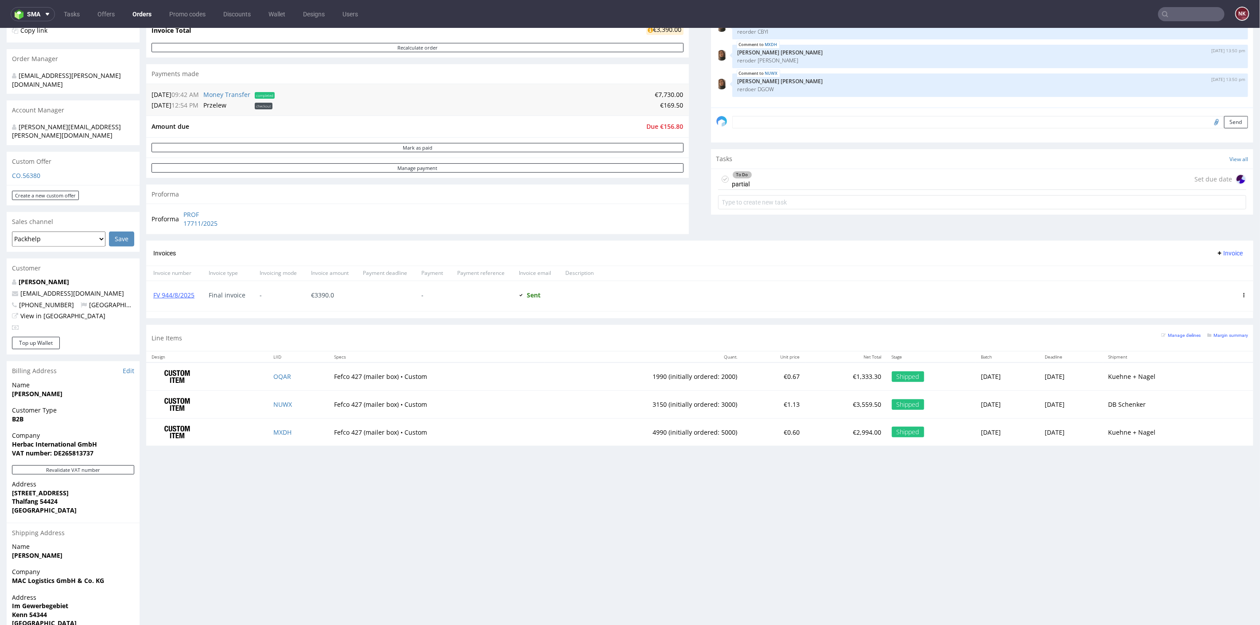
click at [699, 281] on div at bounding box center [918, 296] width 634 height 30
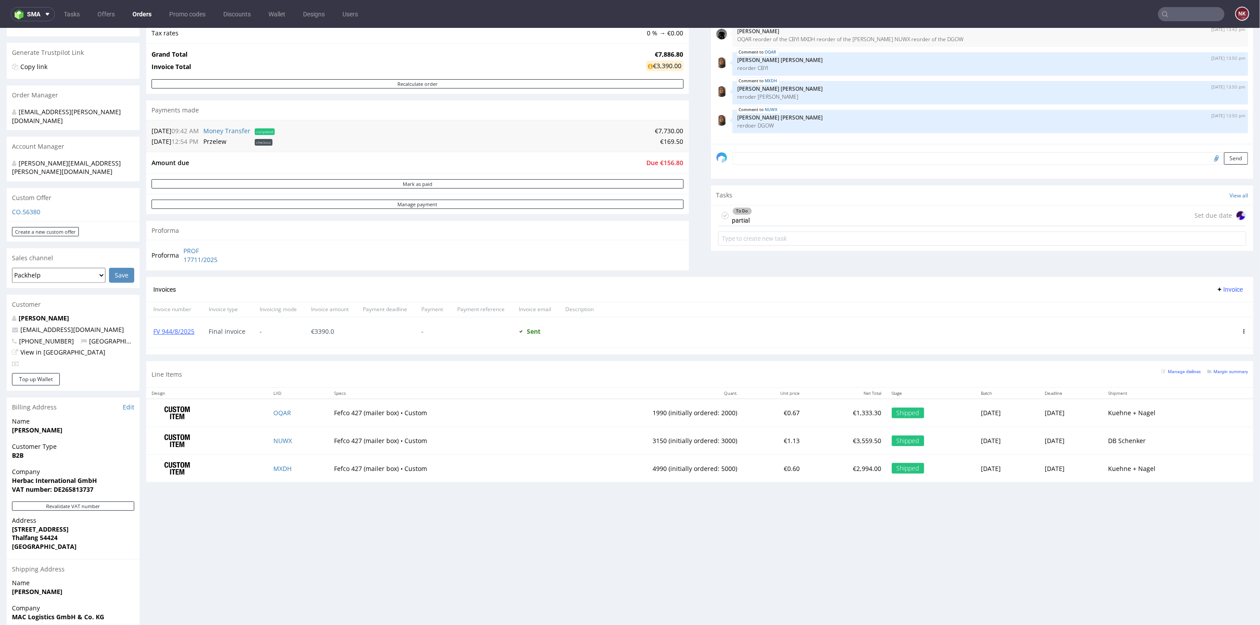
scroll to position [147, 0]
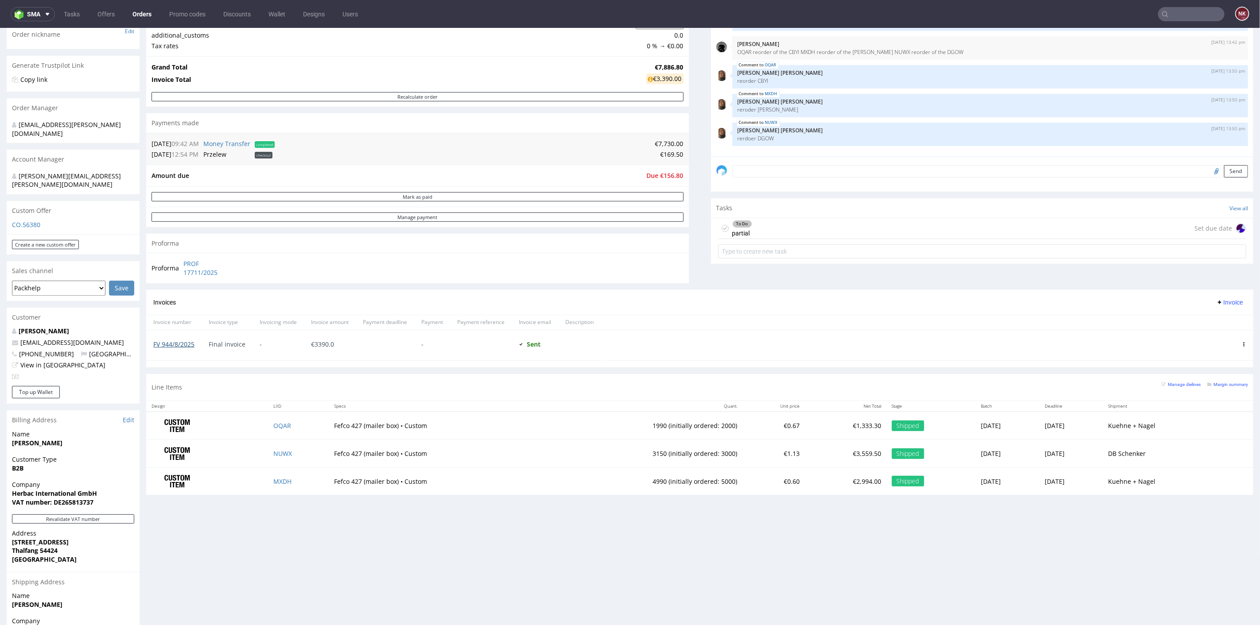
click at [176, 341] on link "FV 944/8/2025" at bounding box center [173, 344] width 41 height 8
click at [732, 349] on div at bounding box center [918, 345] width 634 height 30
click at [691, 298] on div "Invoices Invoice" at bounding box center [699, 302] width 1093 height 11
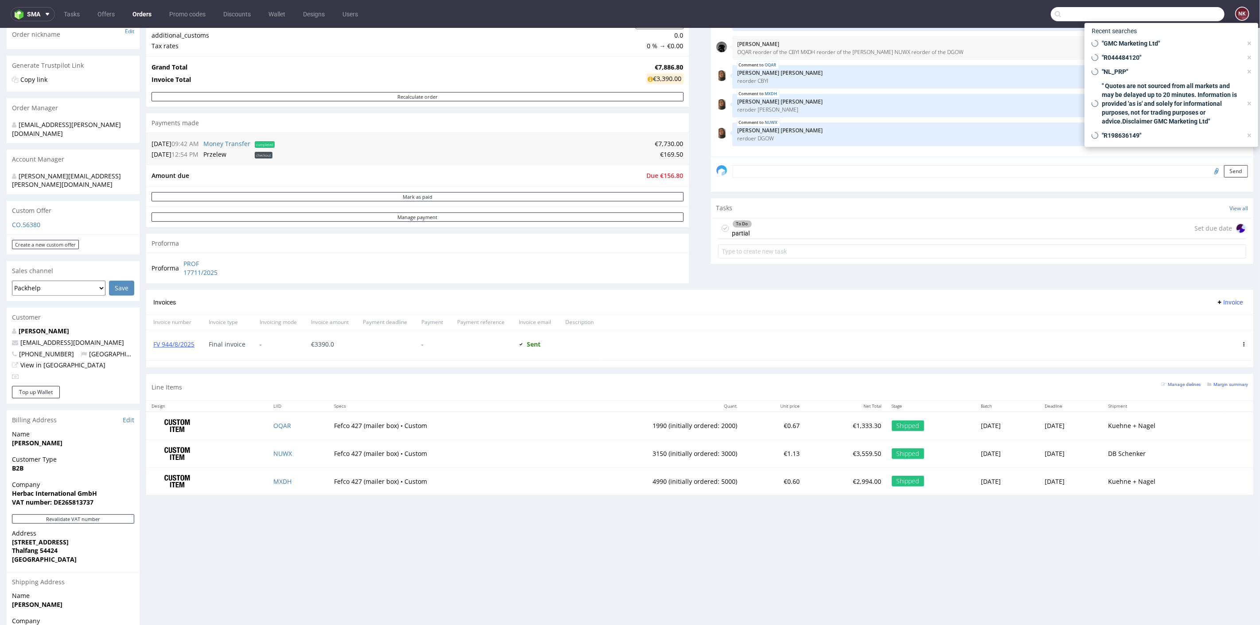
click at [1185, 10] on input "text" at bounding box center [1137, 14] width 174 height 14
paste input "R028609249"
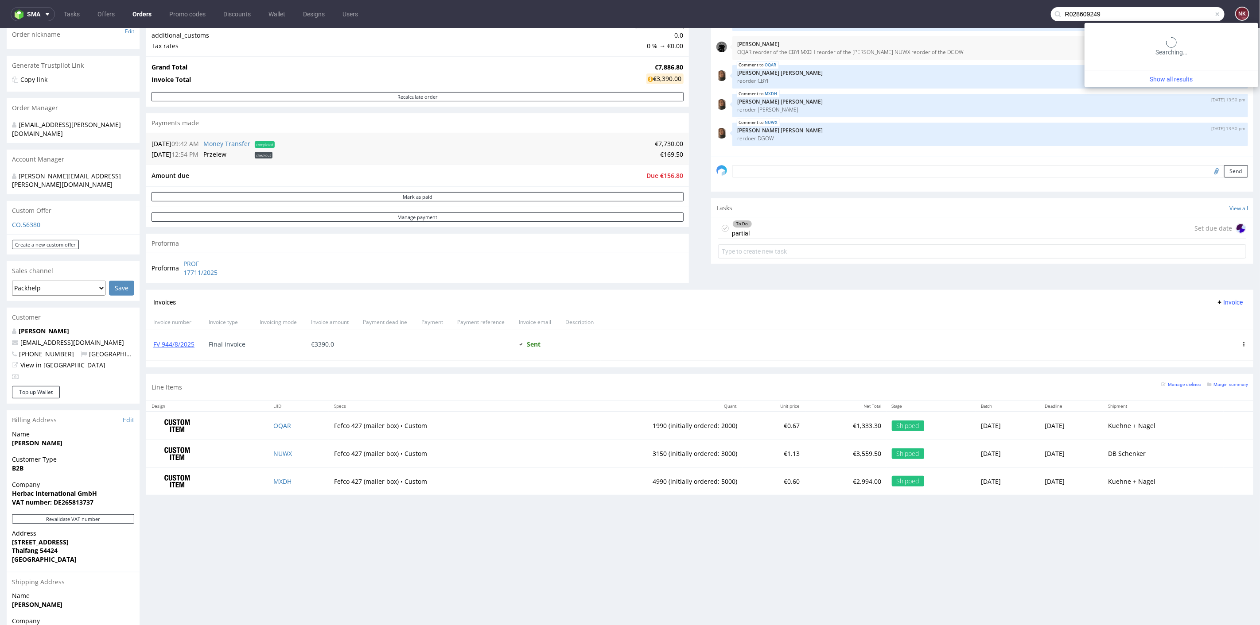
type input "R028609249"
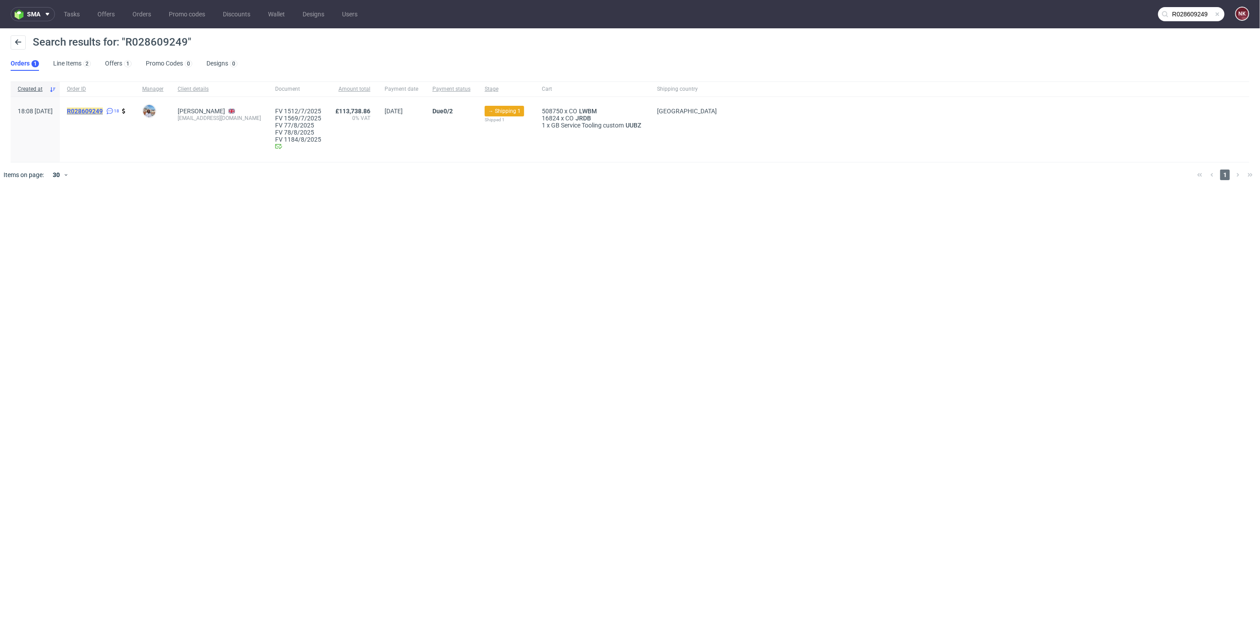
click at [101, 110] on mark "R028609249" at bounding box center [85, 111] width 36 height 7
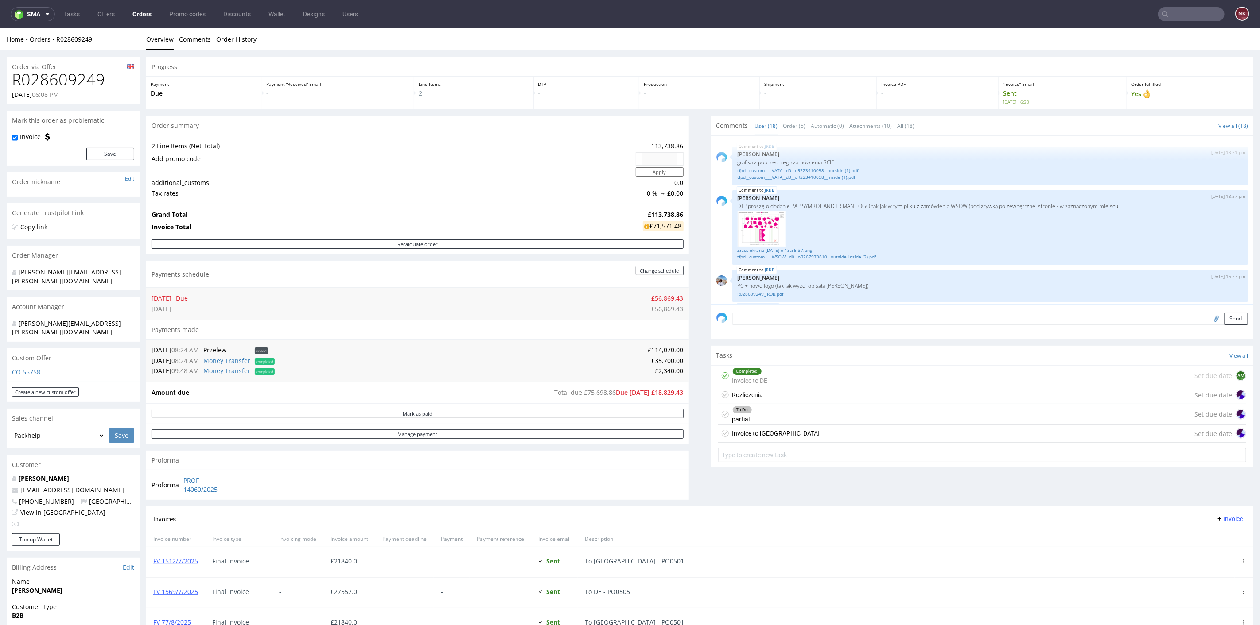
scroll to position [573, 0]
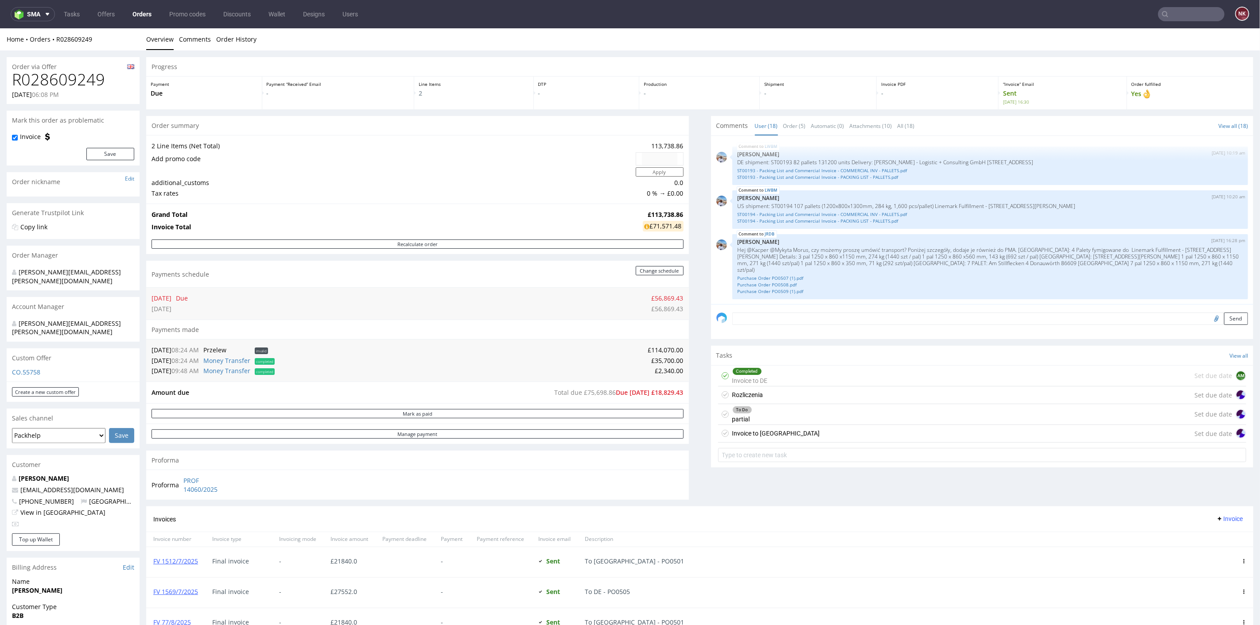
click at [820, 438] on div "Invoice to USA Set due date" at bounding box center [982, 434] width 528 height 18
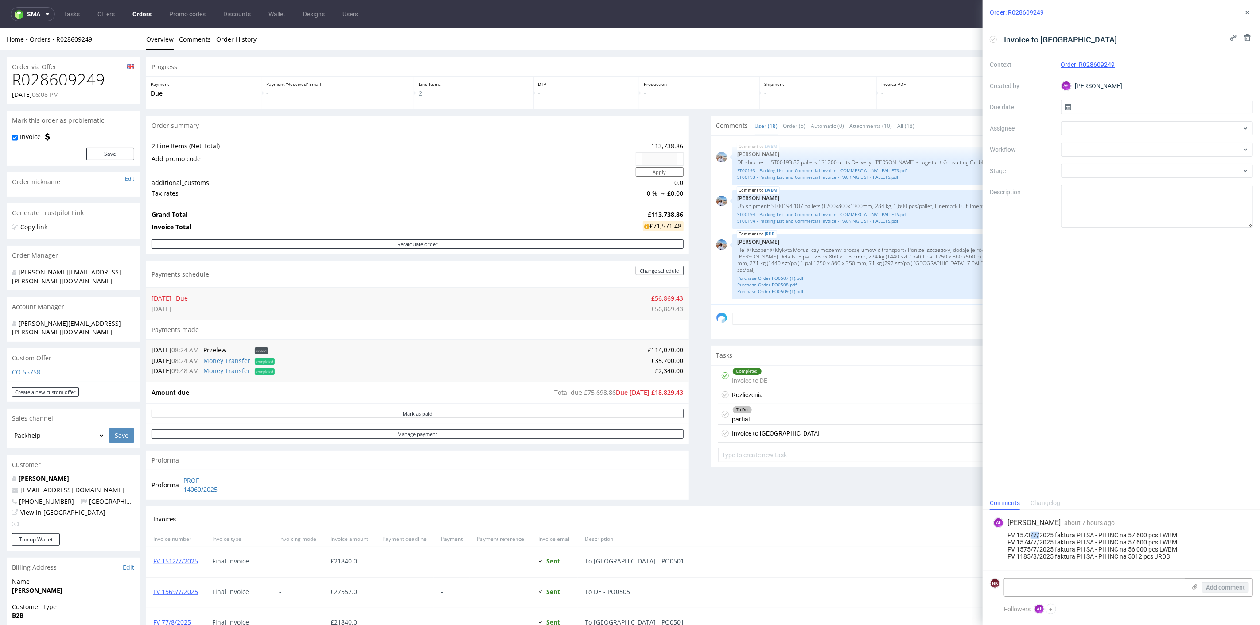
drag, startPoint x: 1039, startPoint y: 536, endPoint x: 1028, endPoint y: 535, distance: 11.1
click at [1028, 535] on div "FV 1573/7/2025 faktura PH SA - PH INC na 57 600 pcs LWBM FV 1574/7/2025 faktura…" at bounding box center [1121, 546] width 256 height 28
click at [1036, 547] on div "FV 1573/7/2025 faktura PH SA - PH INC na 57 600 pcs LWBM FV 1574/7/2025 faktura…" at bounding box center [1121, 546] width 256 height 28
drag, startPoint x: 1042, startPoint y: 551, endPoint x: 1023, endPoint y: 551, distance: 18.6
click at [1023, 551] on div "FV 1573/7/2025 faktura PH SA - PH INC na 57 600 pcs LWBM FV 1574/7/2025 faktura…" at bounding box center [1121, 546] width 256 height 28
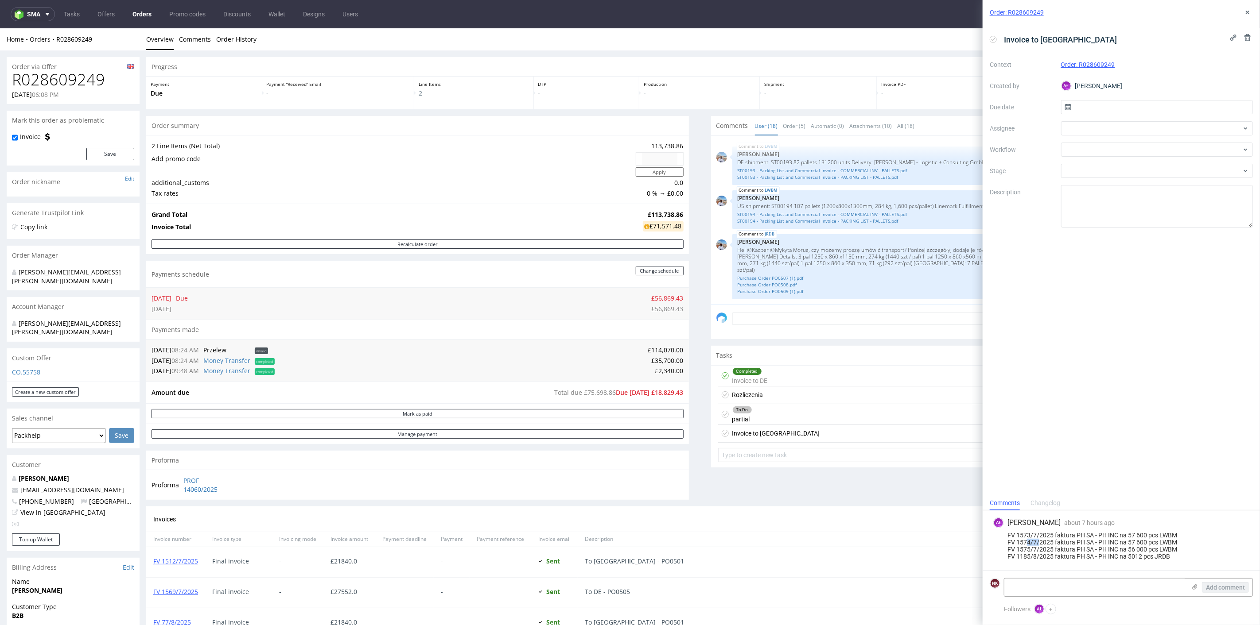
drag, startPoint x: 1038, startPoint y: 544, endPoint x: 1028, endPoint y: 544, distance: 10.2
click at [1028, 544] on div "FV 1573/7/2025 faktura PH SA - PH INC na 57 600 pcs LWBM FV 1574/7/2025 faktura…" at bounding box center [1121, 546] width 256 height 28
drag, startPoint x: 1039, startPoint y: 539, endPoint x: 1025, endPoint y: 538, distance: 13.8
click at [1025, 538] on div "FV 1573/7/2025 faktura PH SA - PH INC na 57 600 pcs LWBM FV 1574/7/2025 faktura…" at bounding box center [1121, 546] width 256 height 28
drag, startPoint x: 1146, startPoint y: 550, endPoint x: 1131, endPoint y: 550, distance: 15.5
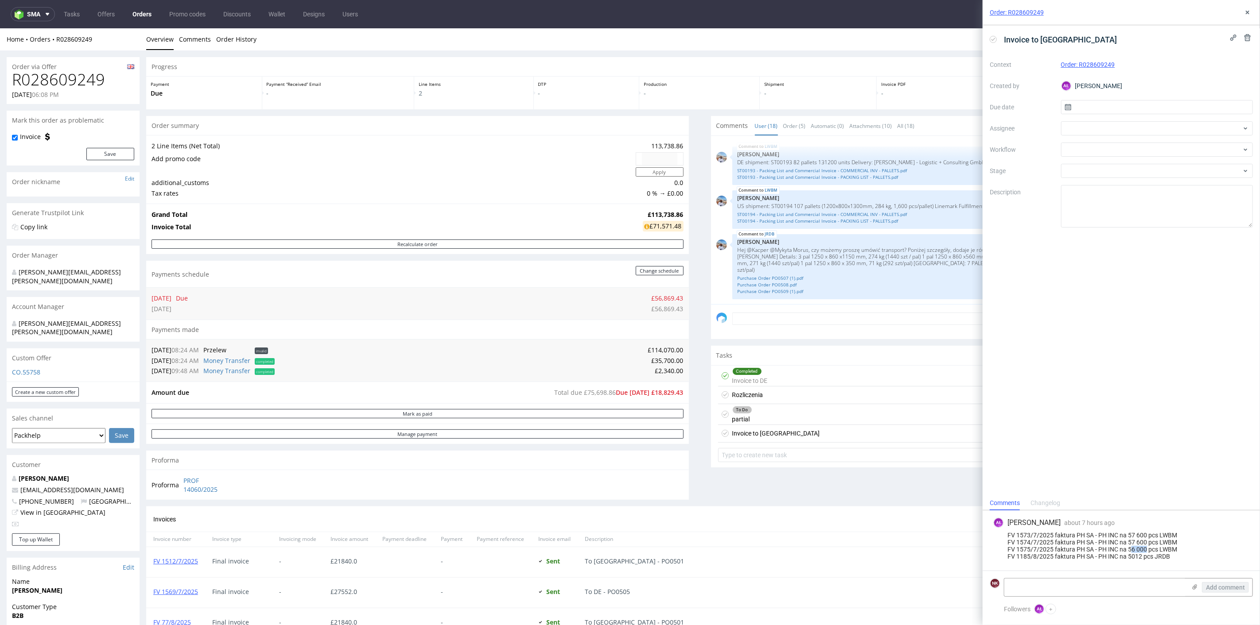
click at [1131, 550] on div "FV 1573/7/2025 faktura PH SA - PH INC na 57 600 pcs LWBM FV 1574/7/2025 faktura…" at bounding box center [1121, 546] width 256 height 28
drag, startPoint x: 1140, startPoint y: 560, endPoint x: 1125, endPoint y: 559, distance: 15.1
click at [1125, 559] on div "FV 1573/7/2025 faktura PH SA - PH INC na 57 600 pcs LWBM FV 1574/7/2025 faktura…" at bounding box center [1121, 546] width 256 height 28
click at [1175, 563] on div "AŁ Aleksandra Łętowska about 7 hours ago 26th Aug 2025, 09:05 FV 1573/7/2025 fa…" at bounding box center [1120, 541] width 263 height 60
drag, startPoint x: 1051, startPoint y: 548, endPoint x: 1009, endPoint y: 532, distance: 45.3
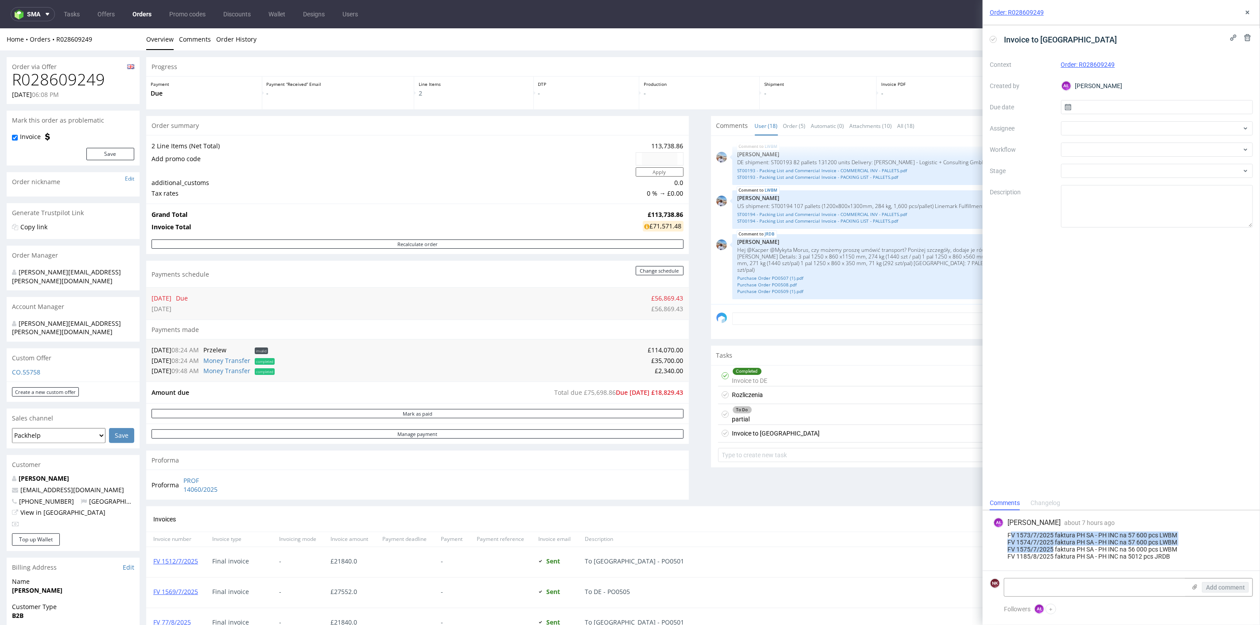
click at [1009, 532] on div "FV 1573/7/2025 faktura PH SA - PH INC na 57 600 pcs LWBM FV 1574/7/2025 faktura…" at bounding box center [1121, 546] width 256 height 28
click at [1018, 537] on div "FV 1573/7/2025 faktura PH SA - PH INC na 57 600 pcs LWBM FV 1574/7/2025 faktura…" at bounding box center [1121, 546] width 256 height 28
drag, startPoint x: 1053, startPoint y: 556, endPoint x: 997, endPoint y: 556, distance: 55.8
click at [997, 556] on div "FV 1573/7/2025 faktura PH SA - PH INC na 57 600 pcs LWBM FV 1574/7/2025 faktura…" at bounding box center [1121, 546] width 256 height 28
click at [1056, 552] on div "FV 1573/7/2025 faktura PH SA - PH INC na 57 600 pcs LWBM FV 1574/7/2025 faktura…" at bounding box center [1121, 546] width 256 height 28
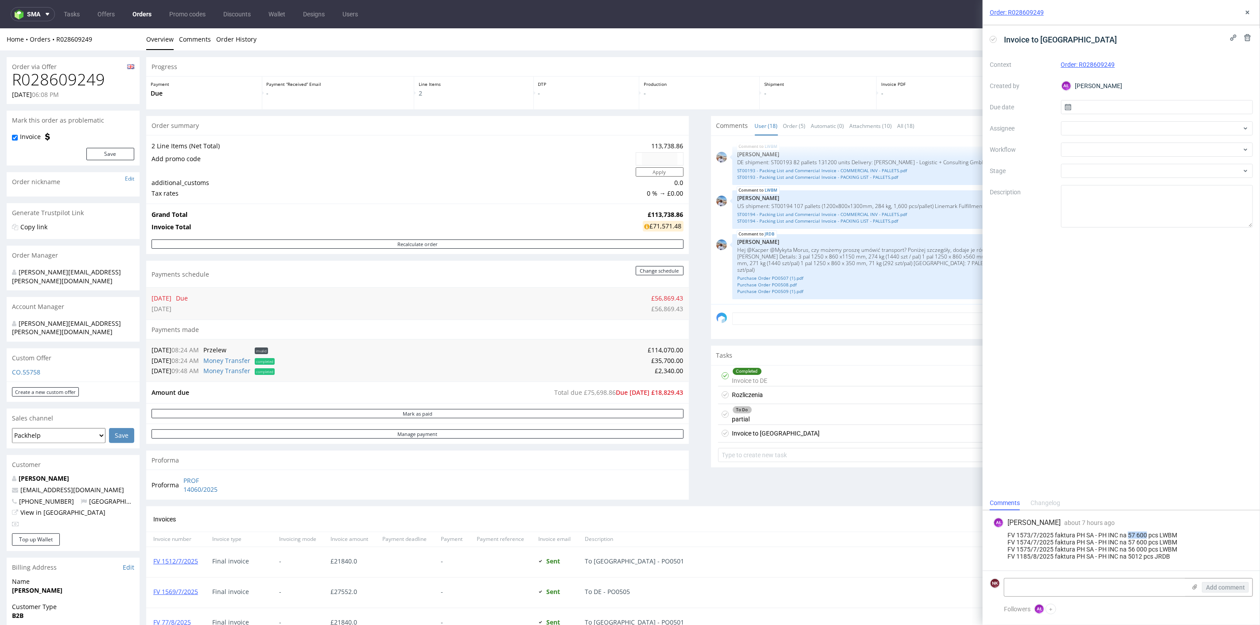
drag, startPoint x: 1146, startPoint y: 535, endPoint x: 1127, endPoint y: 535, distance: 18.6
click at [1127, 535] on div "FV 1573/7/2025 faktura PH SA - PH INC na 57 600 pcs LWBM FV 1574/7/2025 faktura…" at bounding box center [1121, 546] width 256 height 28
drag, startPoint x: 1147, startPoint y: 544, endPoint x: 1128, endPoint y: 543, distance: 19.1
click at [1128, 543] on div "FV 1573/7/2025 faktura PH SA - PH INC na 57 600 pcs LWBM FV 1574/7/2025 faktura…" at bounding box center [1121, 546] width 256 height 28
drag, startPoint x: 1147, startPoint y: 550, endPoint x: 1128, endPoint y: 550, distance: 19.5
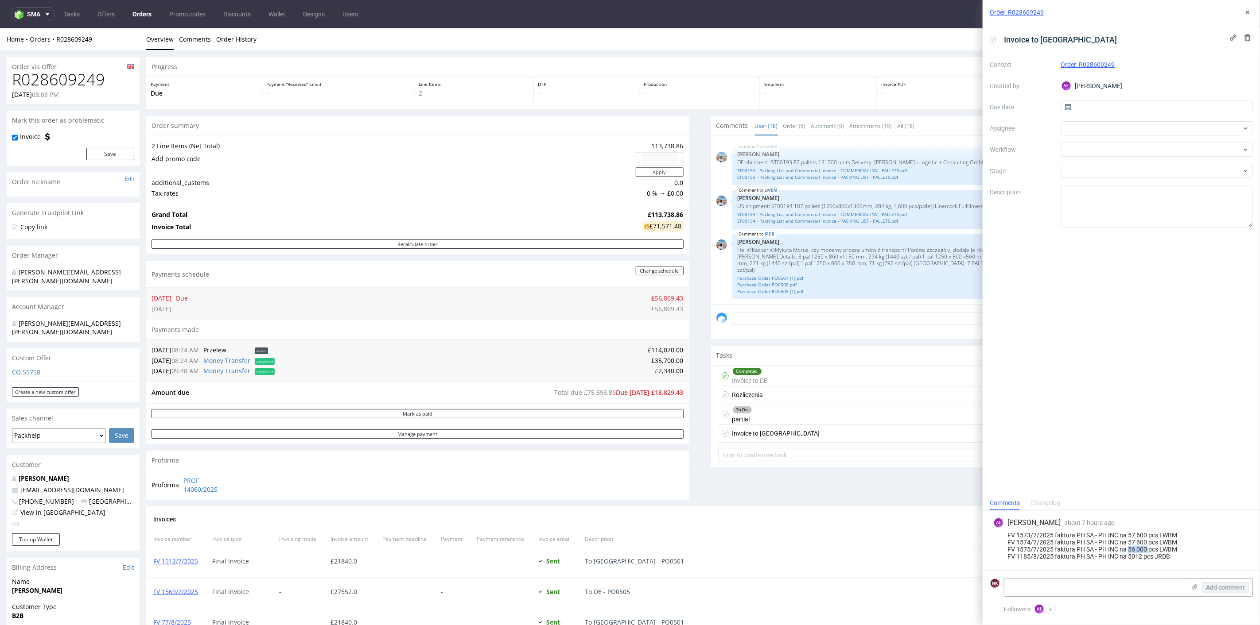
click at [1128, 550] on div "FV 1573/7/2025 faktura PH SA - PH INC na 57 600 pcs LWBM FV 1574/7/2025 faktura…" at bounding box center [1121, 546] width 256 height 28
click at [671, 529] on div "Invoices Invoice" at bounding box center [699, 518] width 1107 height 25
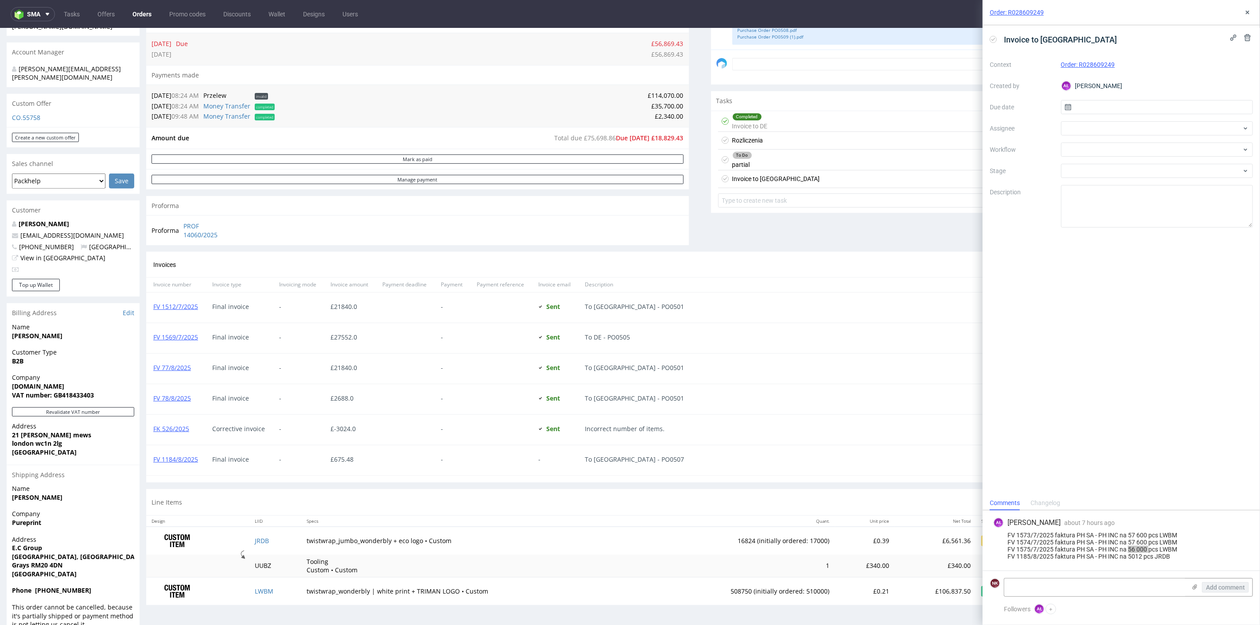
scroll to position [257, 0]
click at [1243, 14] on button at bounding box center [1247, 12] width 11 height 11
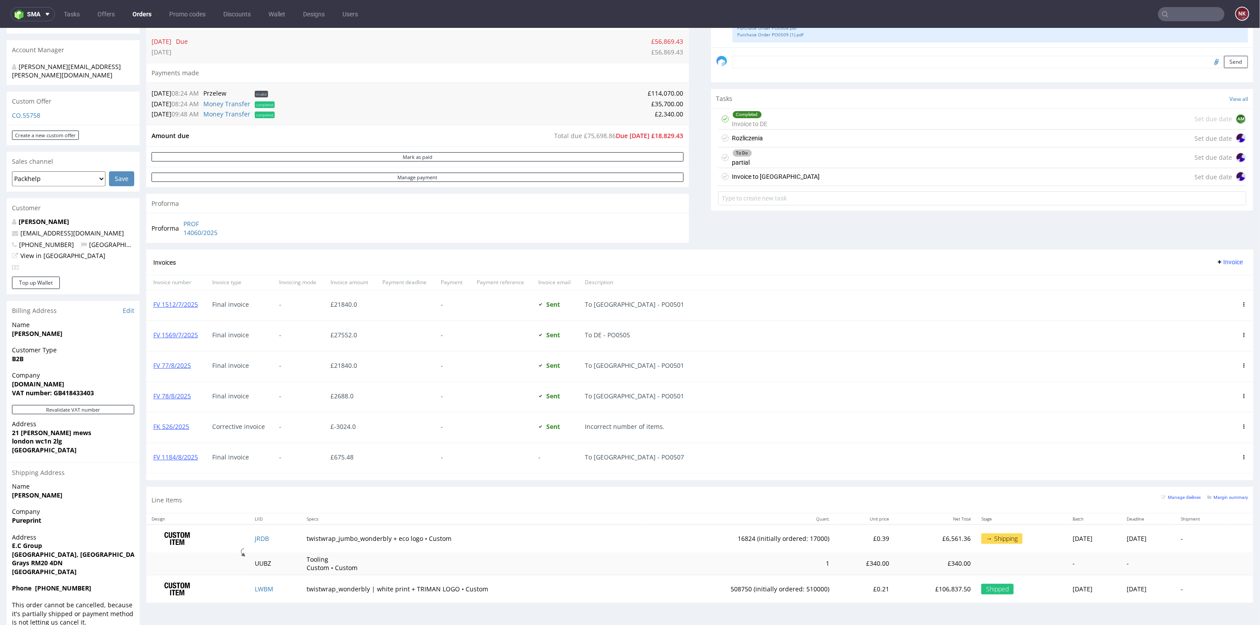
click at [924, 152] on div "To Do partial Set due date" at bounding box center [982, 157] width 528 height 21
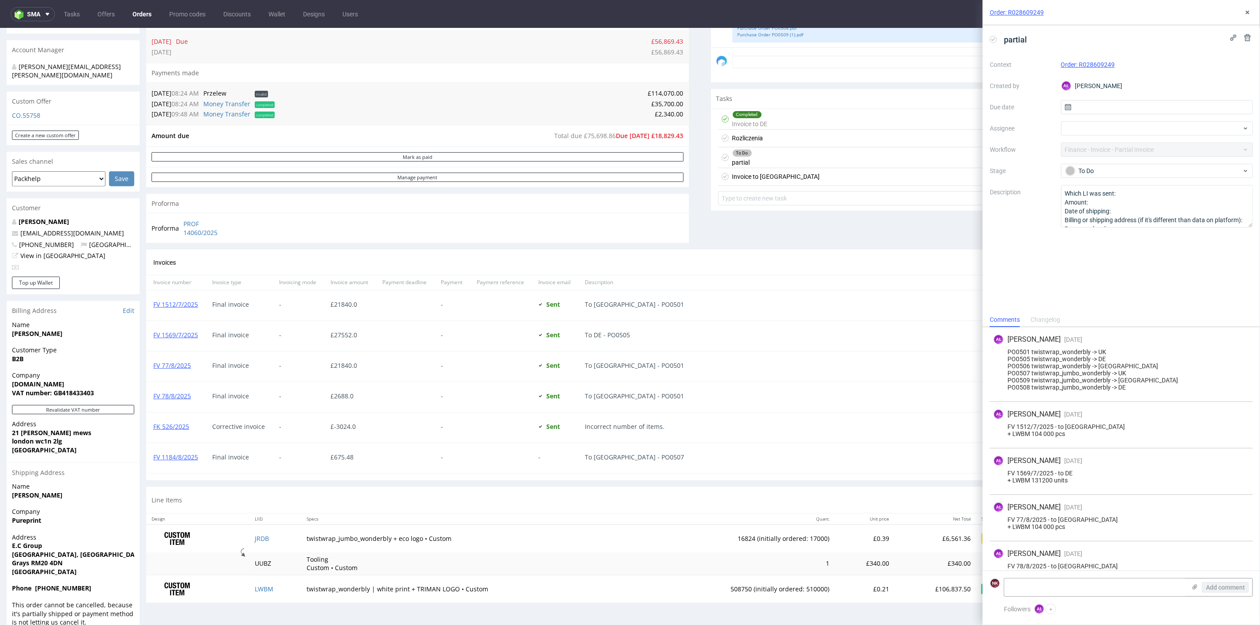
scroll to position [62, 0]
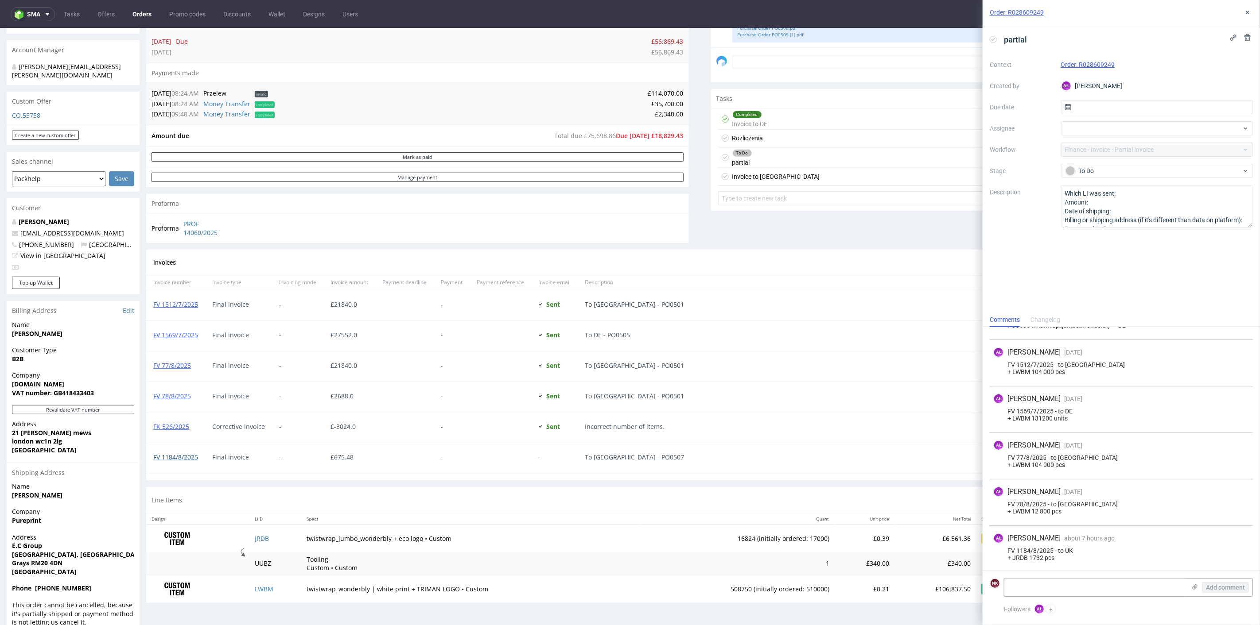
click at [168, 453] on link "FV 1184/8/2025" at bounding box center [175, 457] width 45 height 8
click at [1250, 11] on icon at bounding box center [1247, 12] width 7 height 7
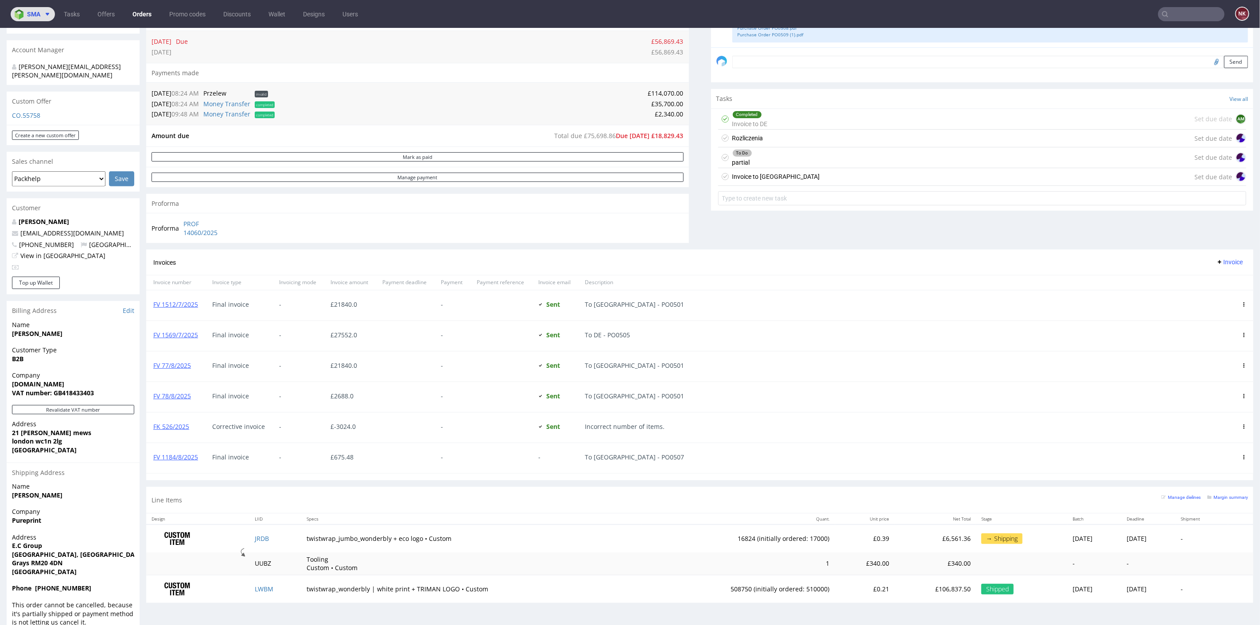
click at [16, 16] on img at bounding box center [21, 14] width 12 height 10
click at [50, 34] on span "AMA" at bounding box center [75, 33] width 89 height 7
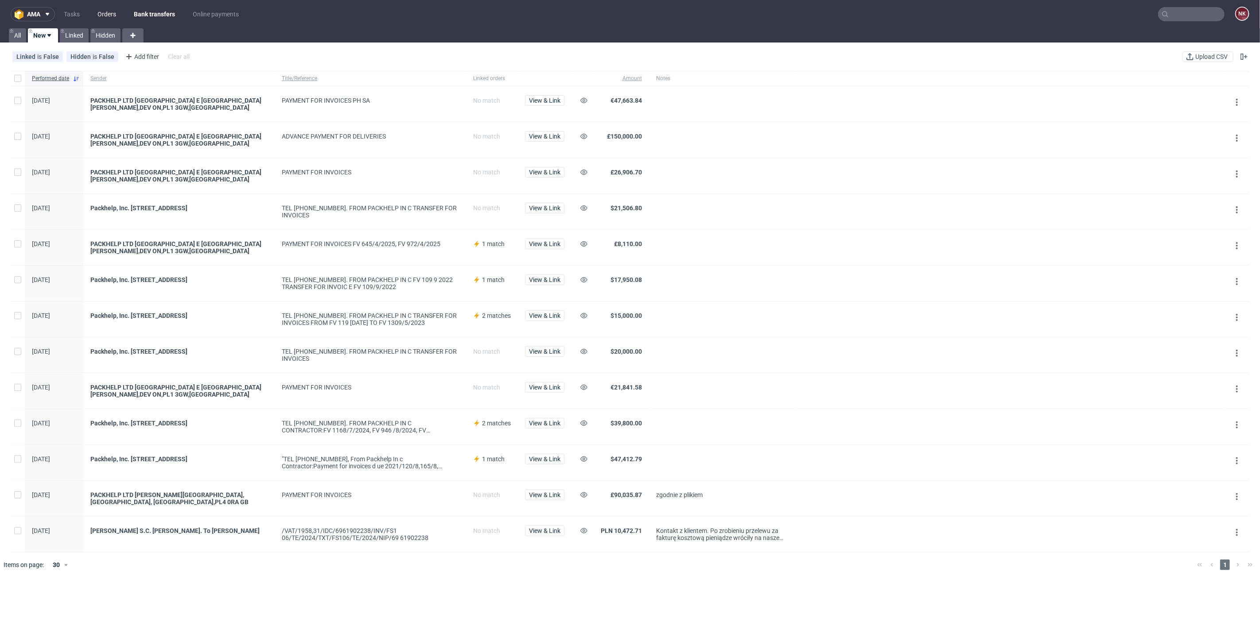
click at [120, 11] on link "Orders" at bounding box center [106, 14] width 29 height 14
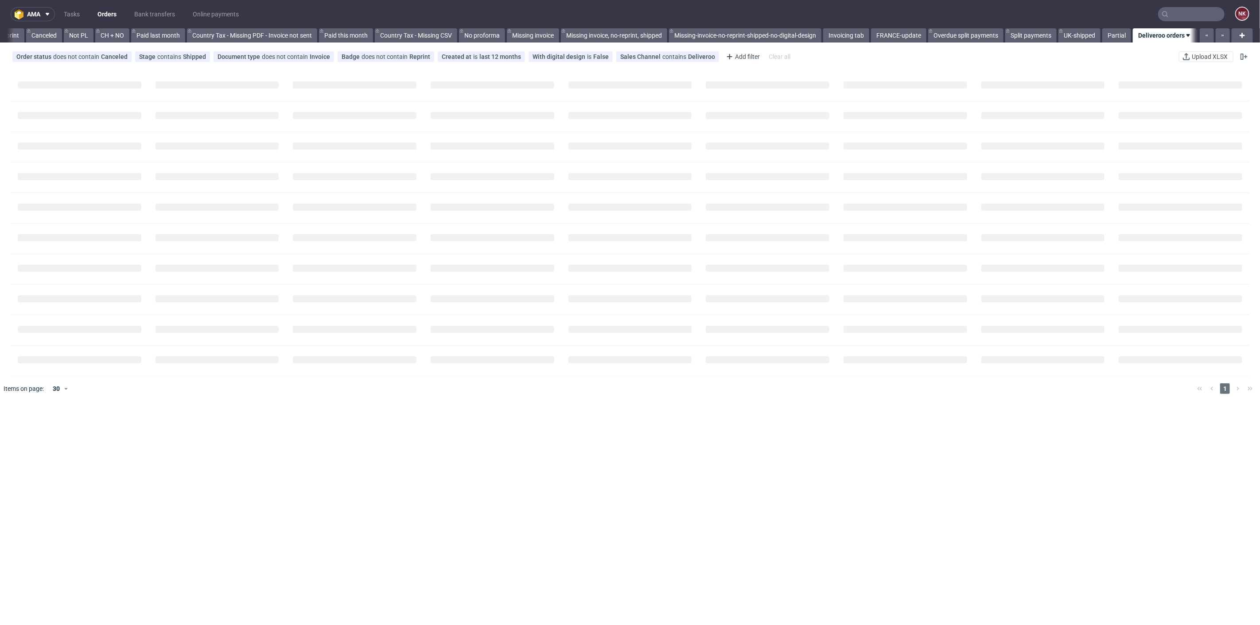
scroll to position [0, 853]
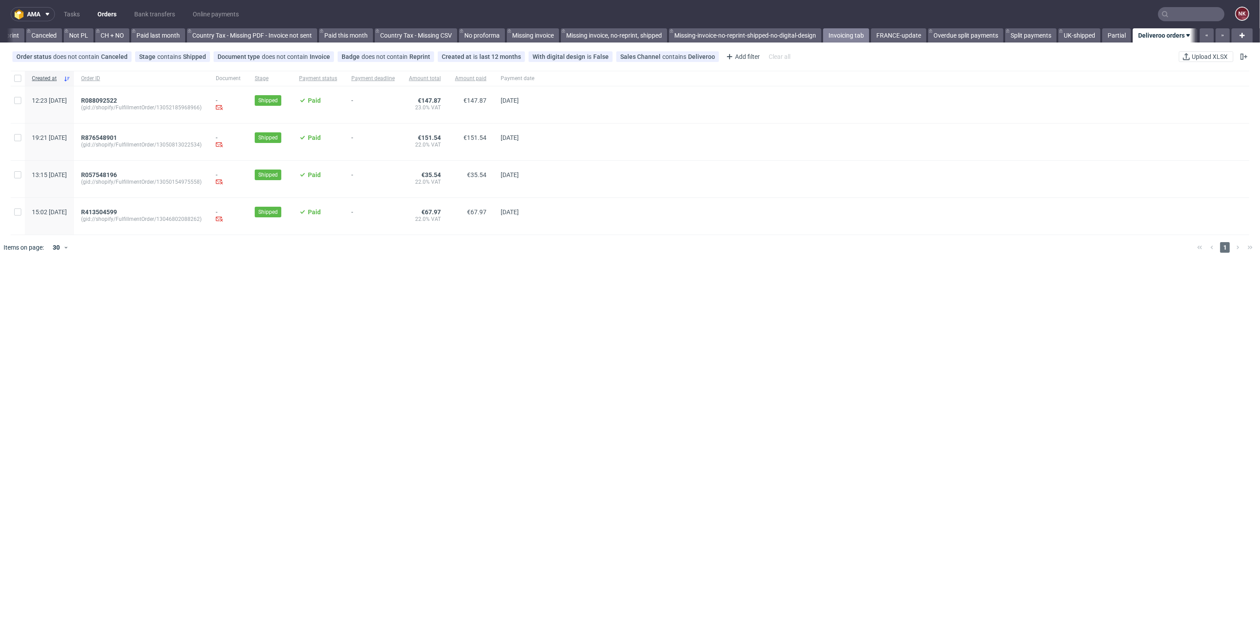
click at [843, 35] on link "Invoicing tab" at bounding box center [846, 35] width 46 height 14
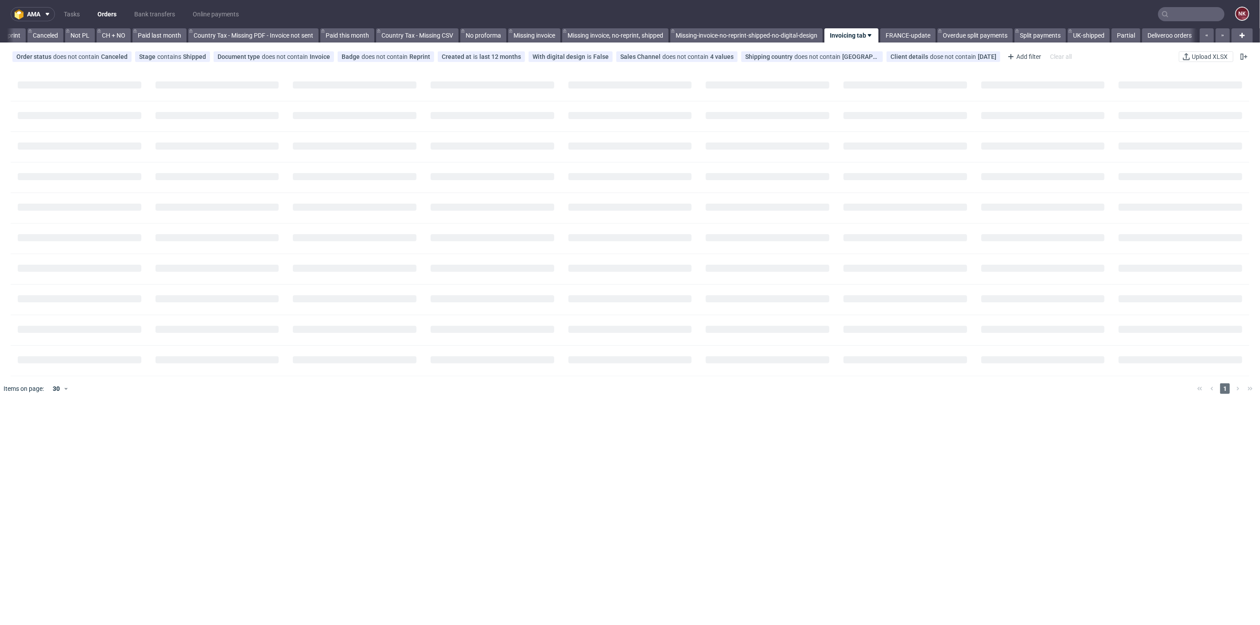
scroll to position [0, 852]
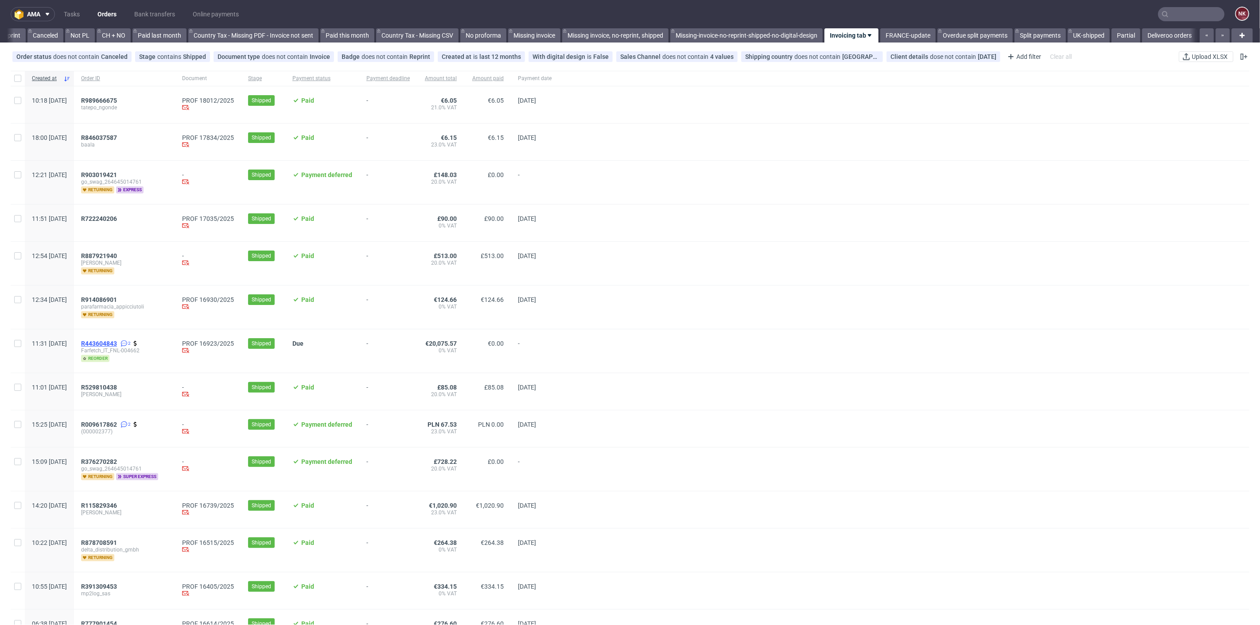
click at [117, 340] on span "R443604843" at bounding box center [99, 343] width 36 height 7
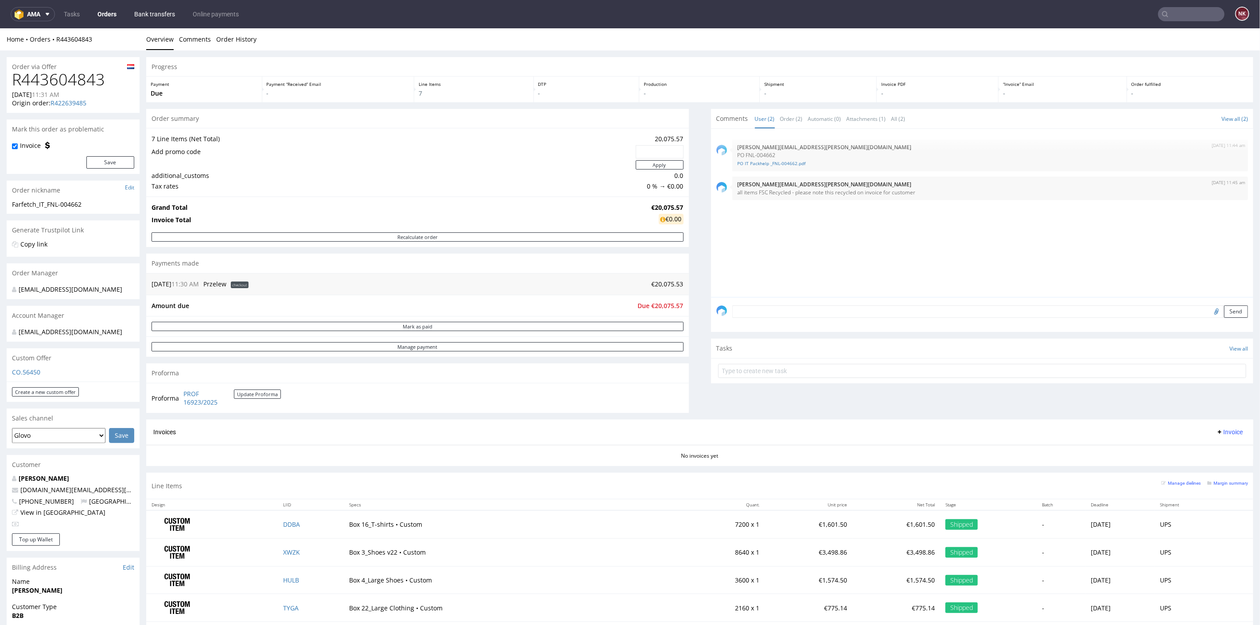
click at [155, 13] on link "Bank transfers" at bounding box center [154, 14] width 51 height 14
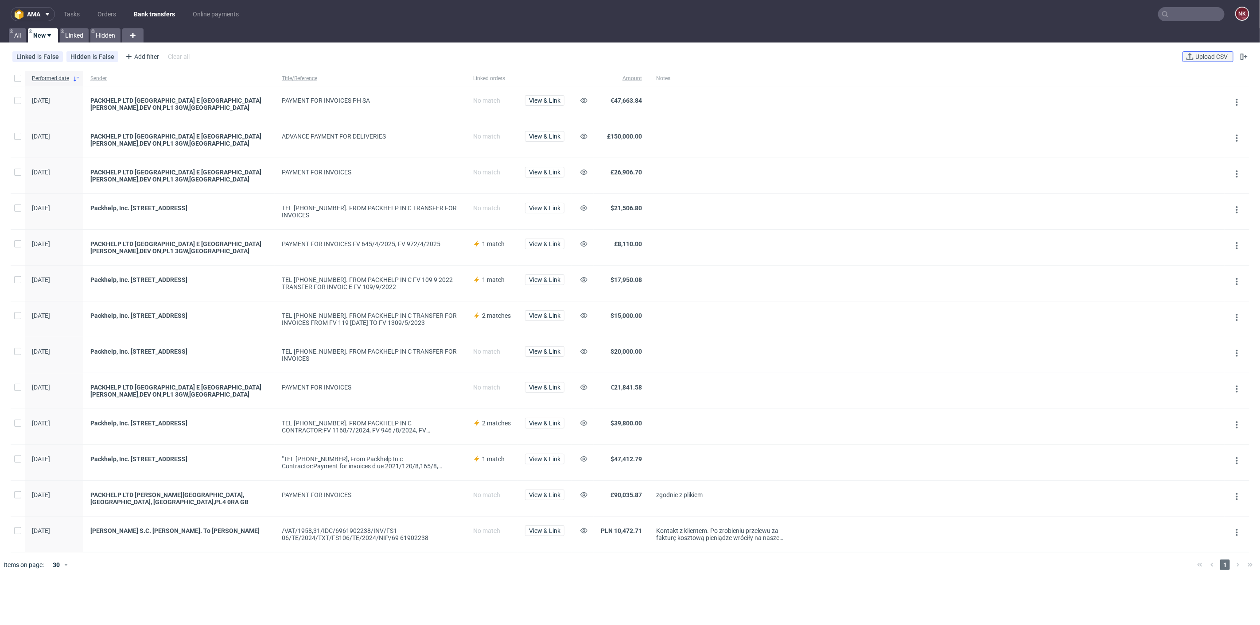
click at [1201, 54] on span "Upload CSV" at bounding box center [1211, 57] width 36 height 6
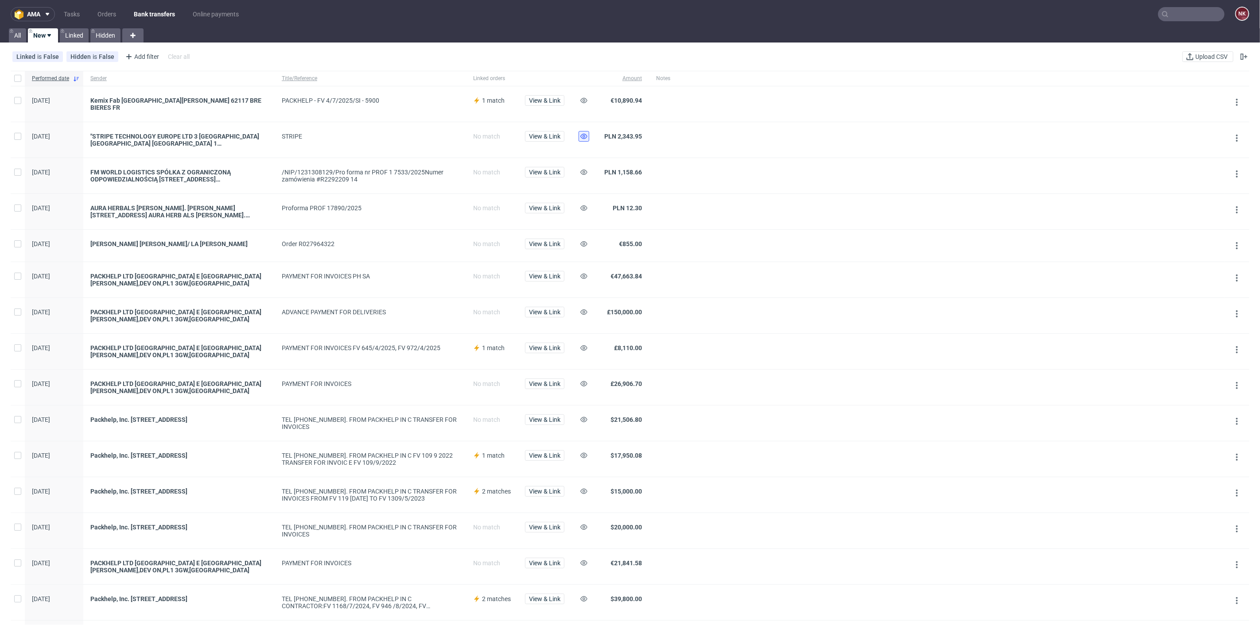
click at [579, 131] on button at bounding box center [583, 136] width 11 height 11
click at [546, 242] on span "View & Link" at bounding box center [544, 244] width 31 height 6
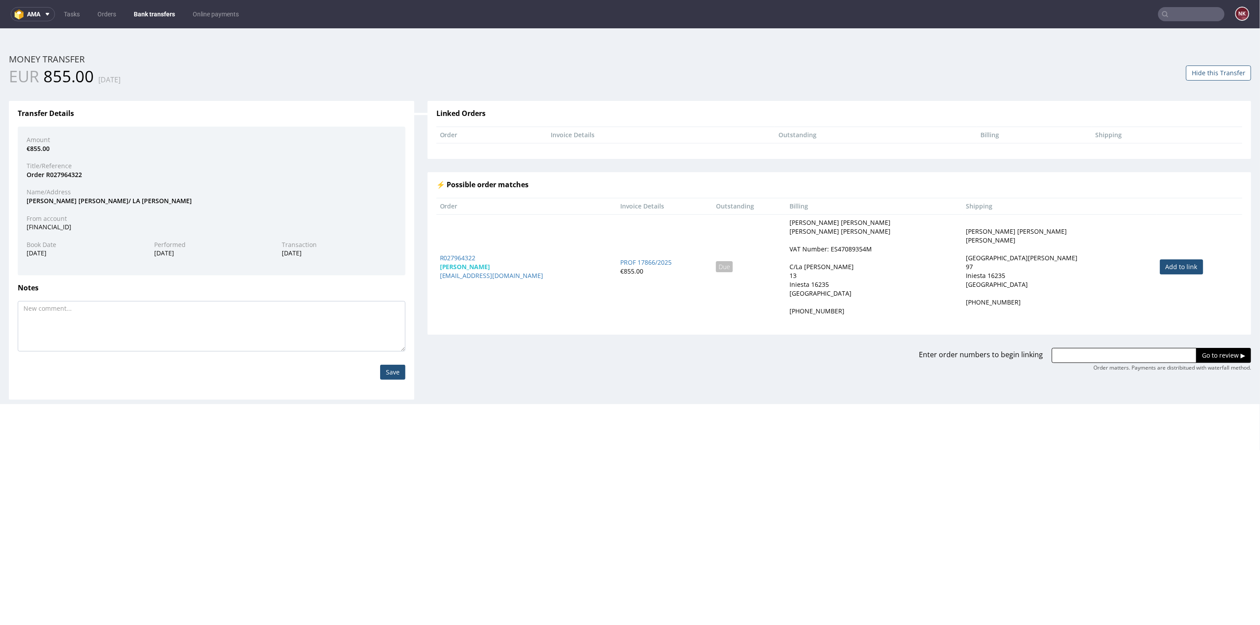
click at [1159, 270] on link "Add to link" at bounding box center [1180, 266] width 43 height 15
drag, startPoint x: 497, startPoint y: 254, endPoint x: 431, endPoint y: 254, distance: 66.4
drag, startPoint x: 487, startPoint y: 251, endPoint x: 435, endPoint y: 260, distance: 52.9
click at [436, 260] on td "R027964322 antonio_cuellar_g... antoniocete@gmail.com" at bounding box center [526, 266] width 181 height 105
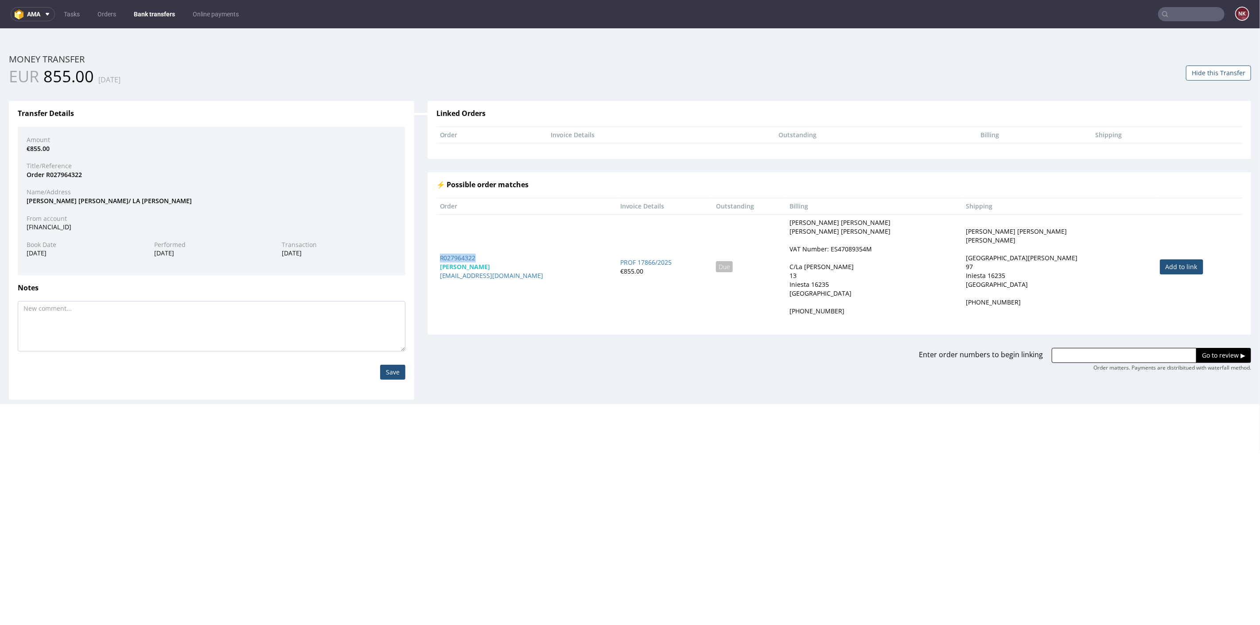
copy link "R027964322"
click at [1120, 357] on input "text" at bounding box center [1123, 355] width 145 height 15
paste input "R027964322"
type input "R027964322"
click at [1230, 346] on div "Enter order numbers to begin linking R027964322 Go to review ▶ Order matters. P…" at bounding box center [839, 352] width 837 height 37
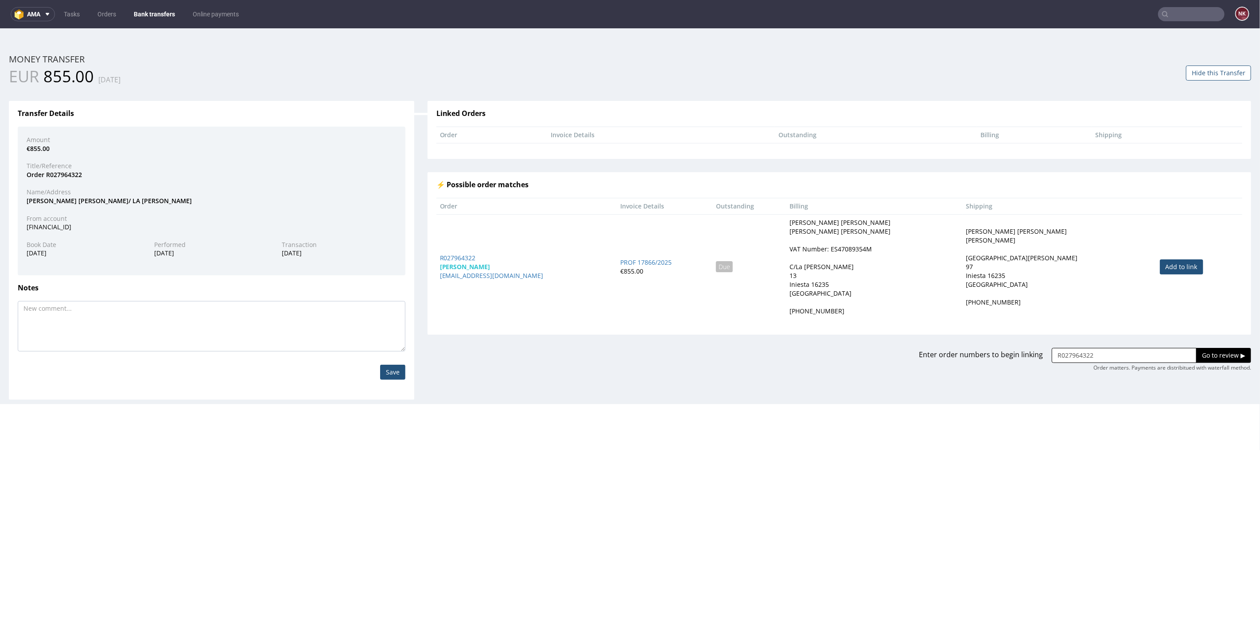
click at [1226, 354] on input "Go to review ▶" at bounding box center [1223, 355] width 55 height 15
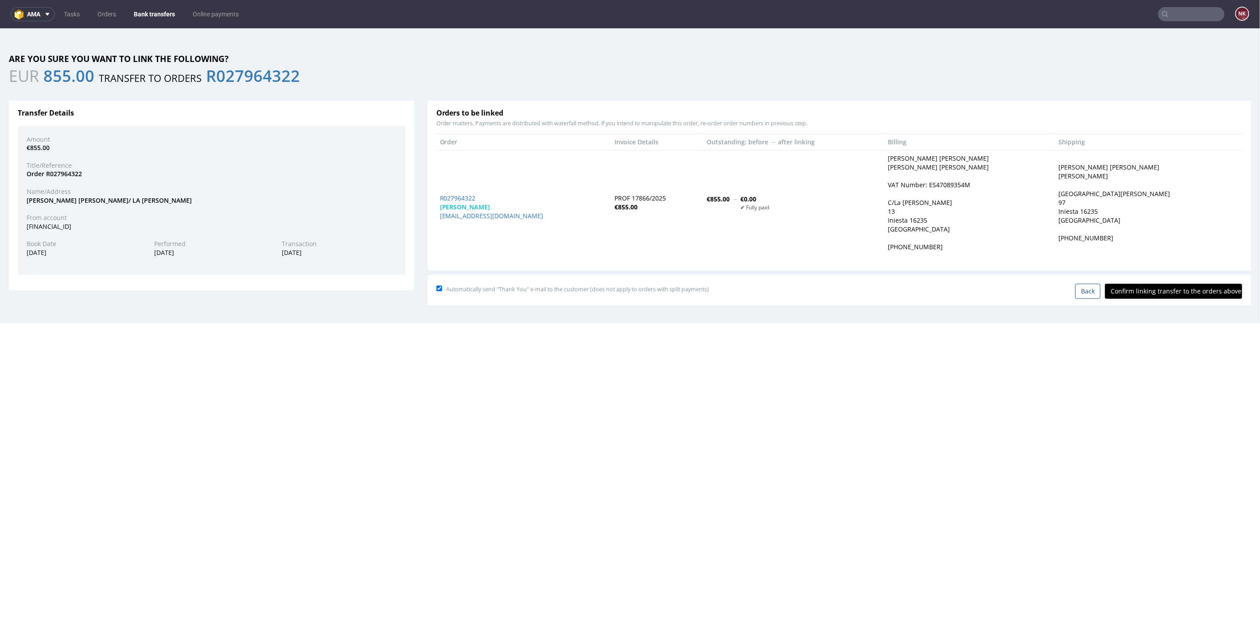
click at [1159, 291] on input "Confirm linking transfer to the orders above" at bounding box center [1172, 290] width 137 height 15
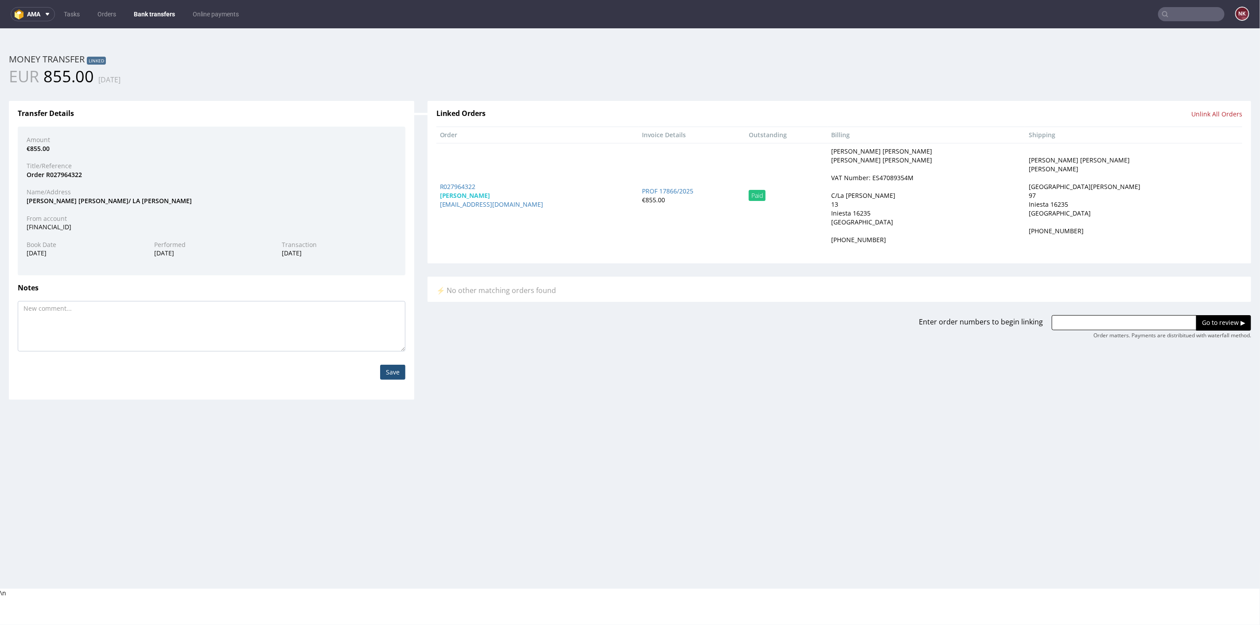
click at [146, 17] on link "Bank transfers" at bounding box center [154, 14] width 52 height 14
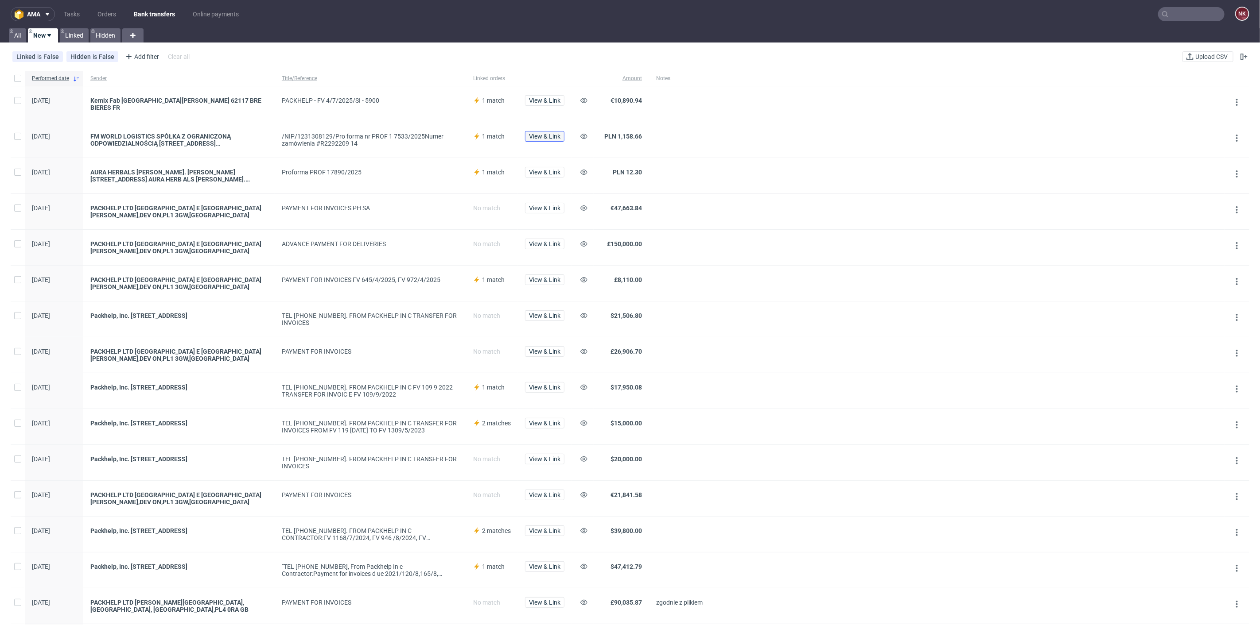
click at [542, 133] on span "View & Link" at bounding box center [544, 136] width 31 height 6
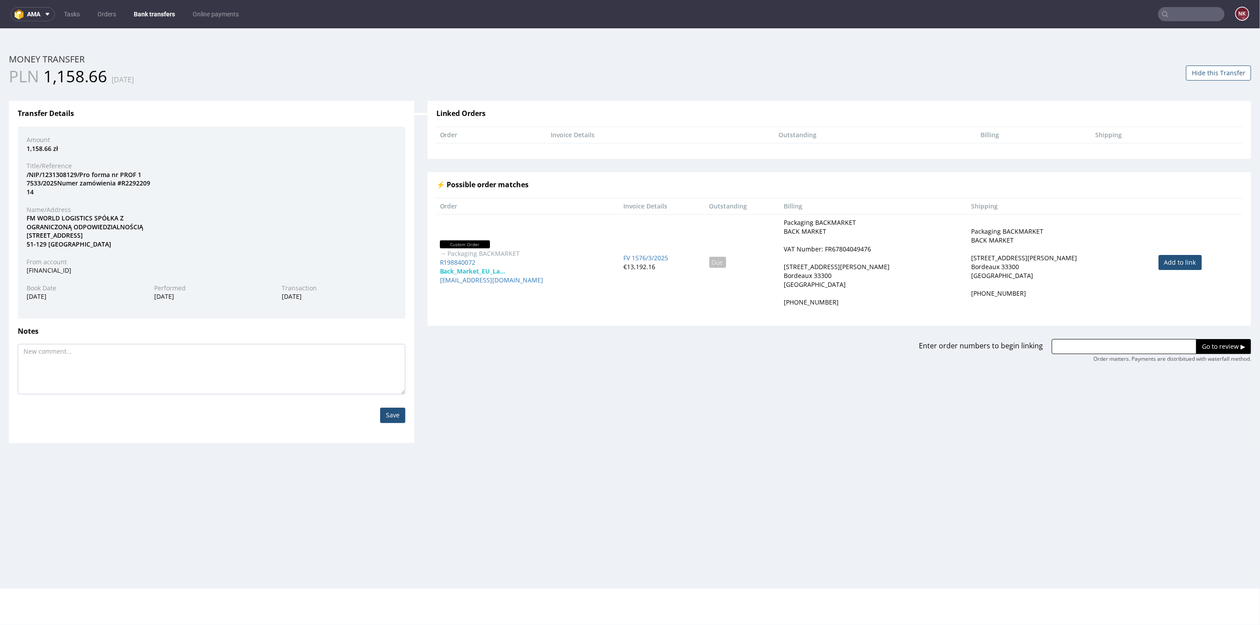
click at [1162, 259] on link "Add to link" at bounding box center [1179, 262] width 43 height 15
type input "R198840072"
click at [1213, 348] on input "Go to review ▶" at bounding box center [1223, 346] width 55 height 15
click at [132, 180] on div "/NIP/1231308129/Pro forma nr PROF 1 7533/2025Numer zamówienia #R2292209 14" at bounding box center [211, 183] width 383 height 26
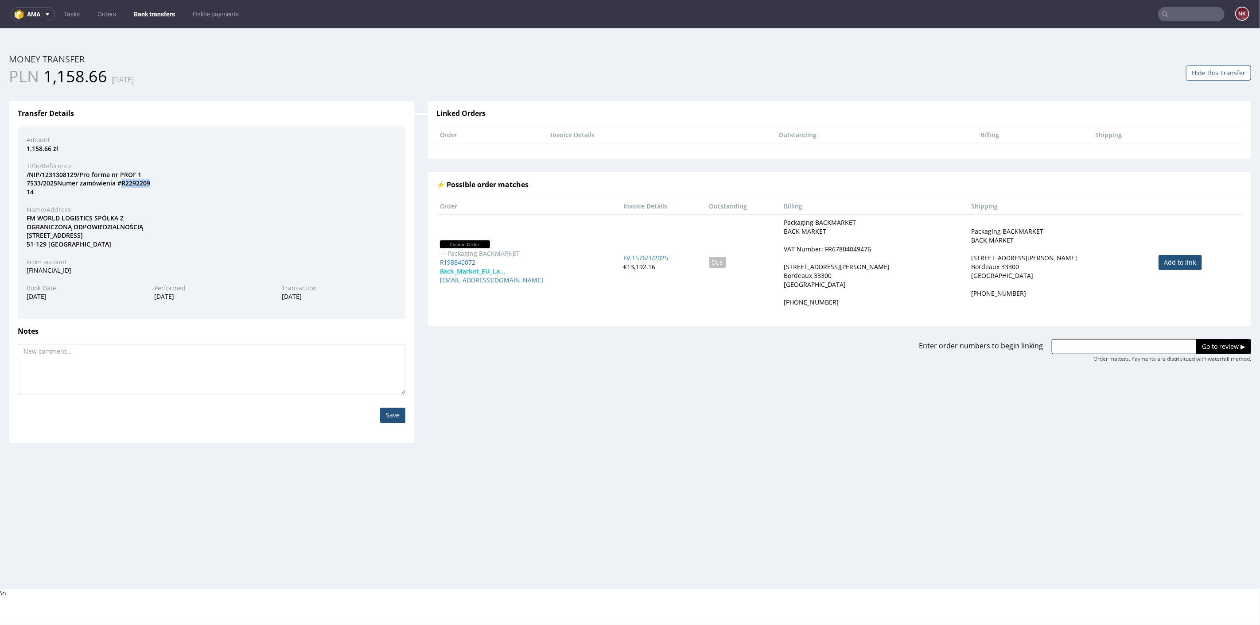
copy div "R2292209"
click at [1097, 342] on input "text" at bounding box center [1123, 346] width 145 height 15
paste input "R2292209"
type input "R229220914"
click at [1196, 339] on input "Go to review ▶" at bounding box center [1223, 346] width 55 height 15
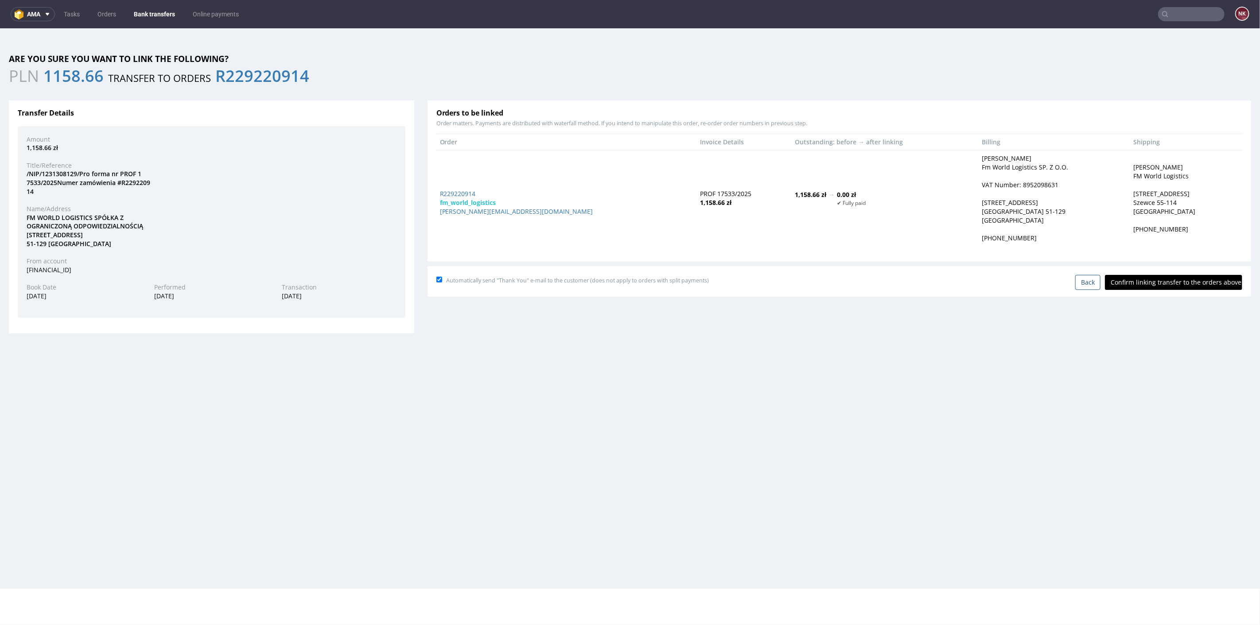
click at [1139, 279] on input "Confirm linking transfer to the orders above" at bounding box center [1172, 282] width 137 height 15
type input "In progress..."
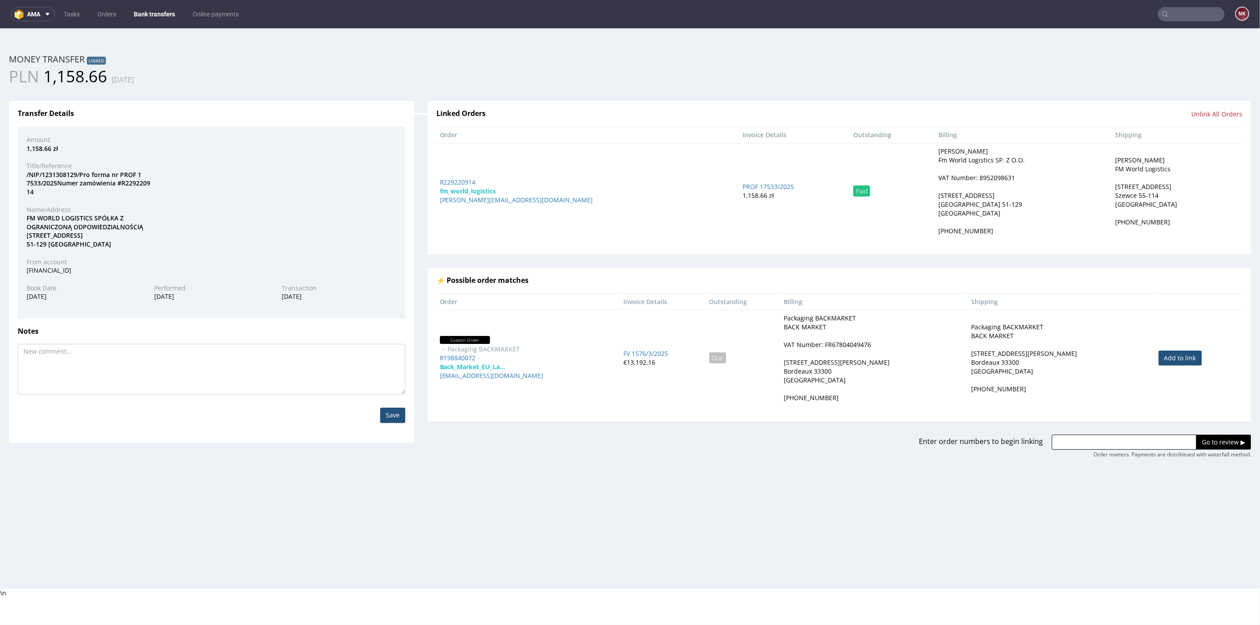
click at [147, 10] on link "Bank transfers" at bounding box center [154, 14] width 52 height 14
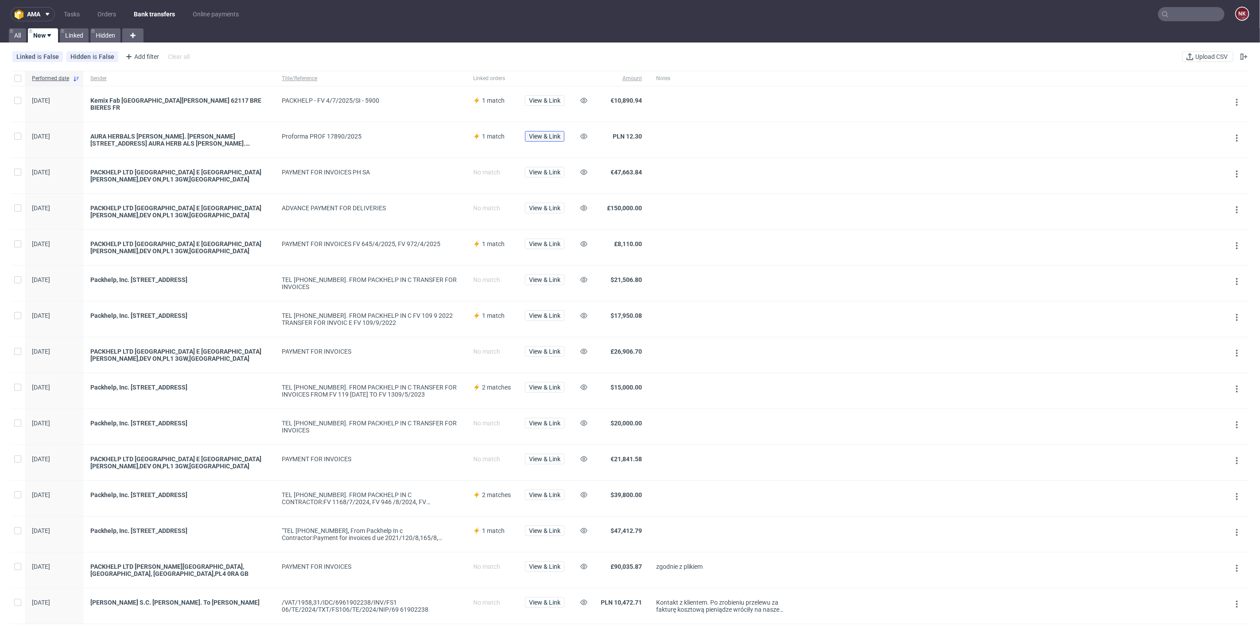
click at [551, 133] on span "View & Link" at bounding box center [544, 136] width 31 height 6
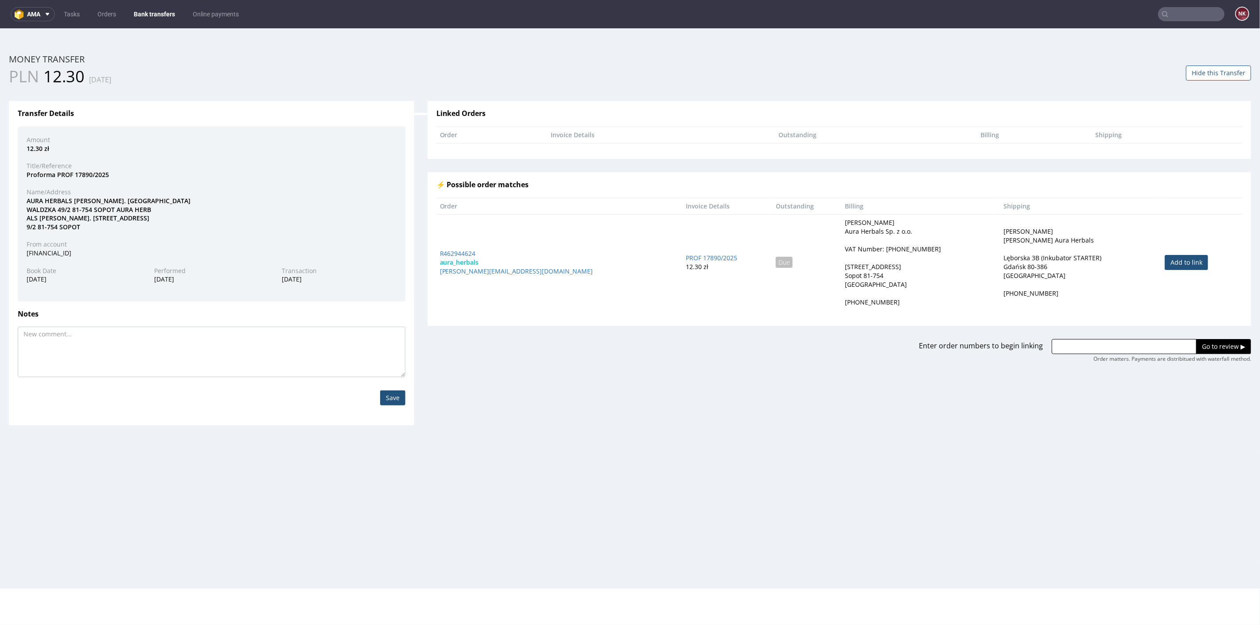
click at [1164, 257] on link "Add to link" at bounding box center [1185, 262] width 43 height 15
type input "R462944624"
click at [1209, 341] on input "Go to review ▶" at bounding box center [1223, 346] width 55 height 15
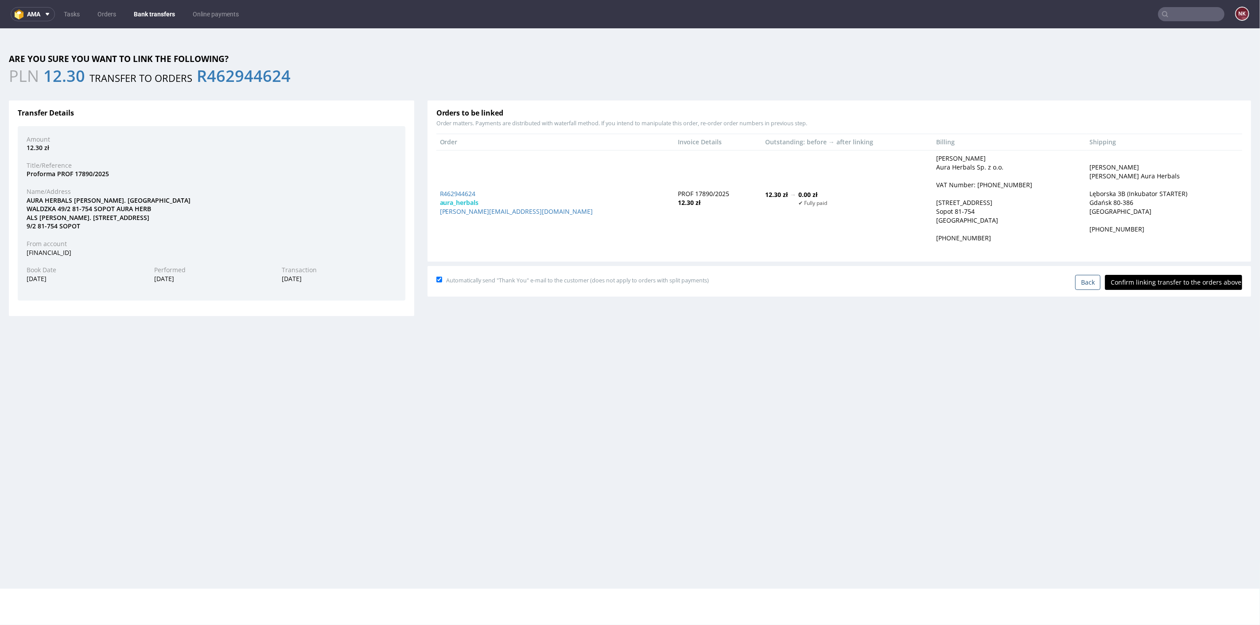
click at [1175, 279] on input "Confirm linking transfer to the orders above" at bounding box center [1172, 282] width 137 height 15
type input "In progress..."
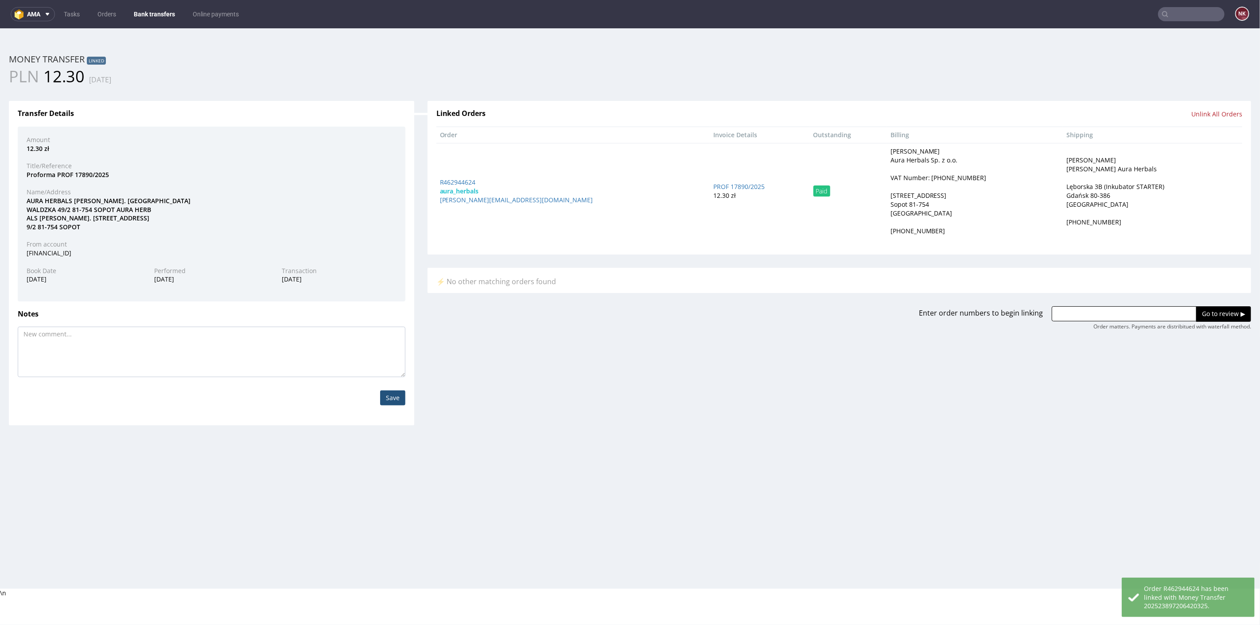
click at [147, 10] on link "Bank transfers" at bounding box center [154, 14] width 52 height 14
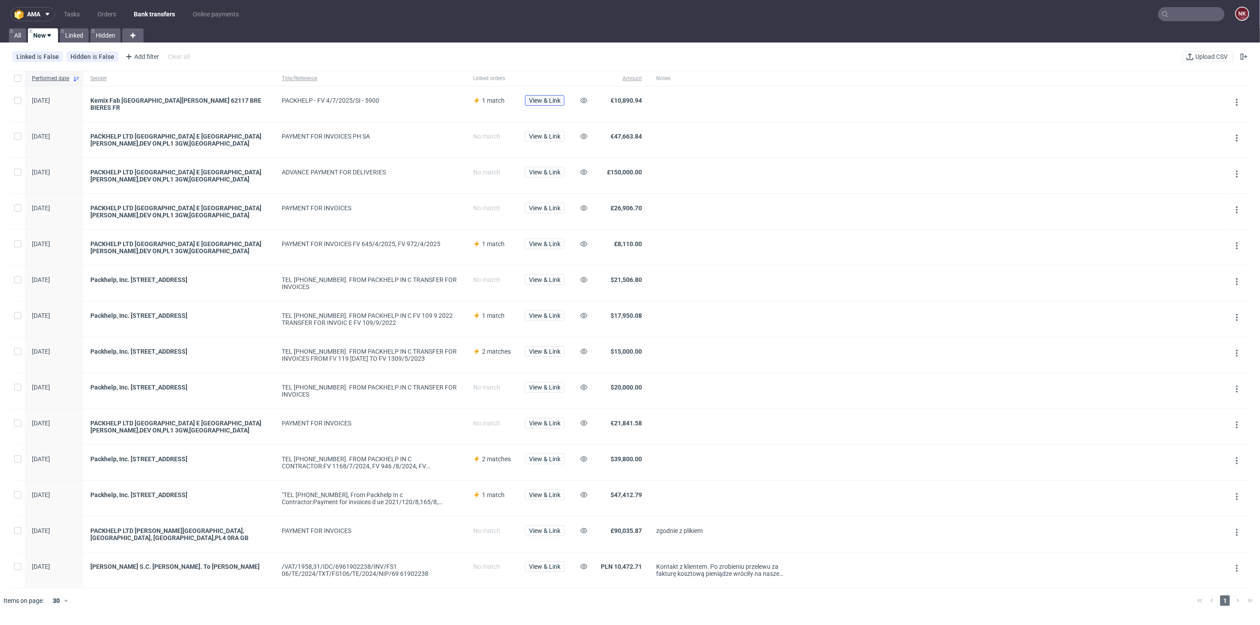
click at [539, 100] on span "View & Link" at bounding box center [544, 100] width 31 height 6
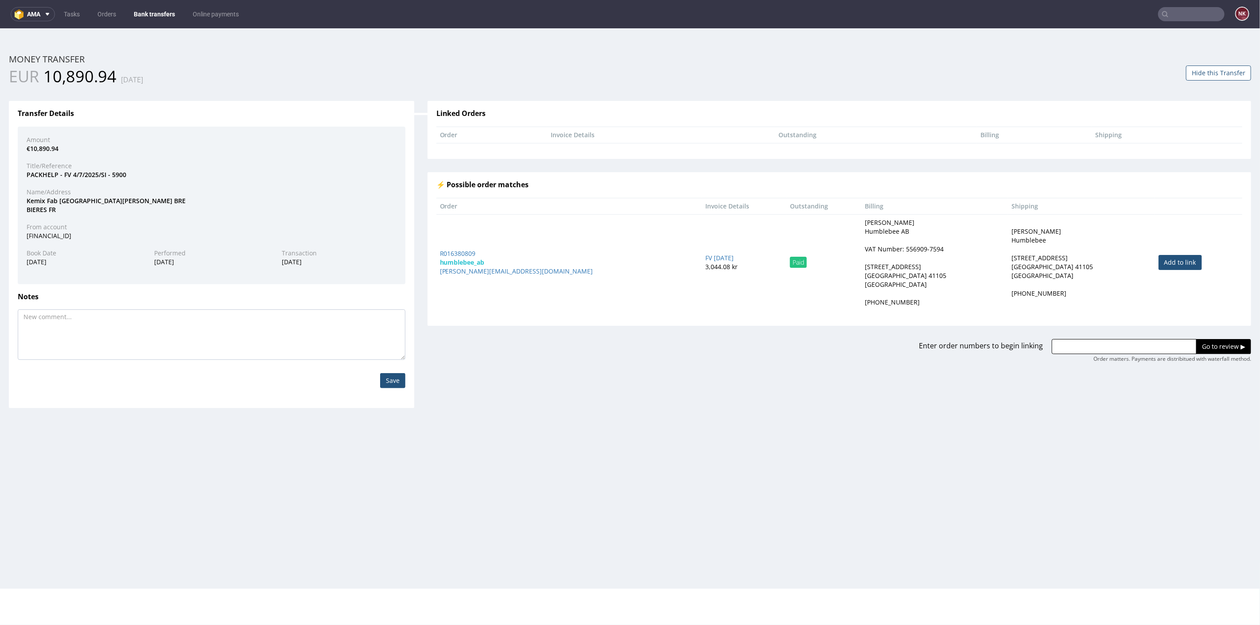
click at [525, 467] on div "Home Money Transfers Money Transfer ID: 202523897404049585 Money transfer EUR 1…" at bounding box center [630, 308] width 1260 height 561
click at [156, 15] on link "Bank transfers" at bounding box center [154, 14] width 52 height 14
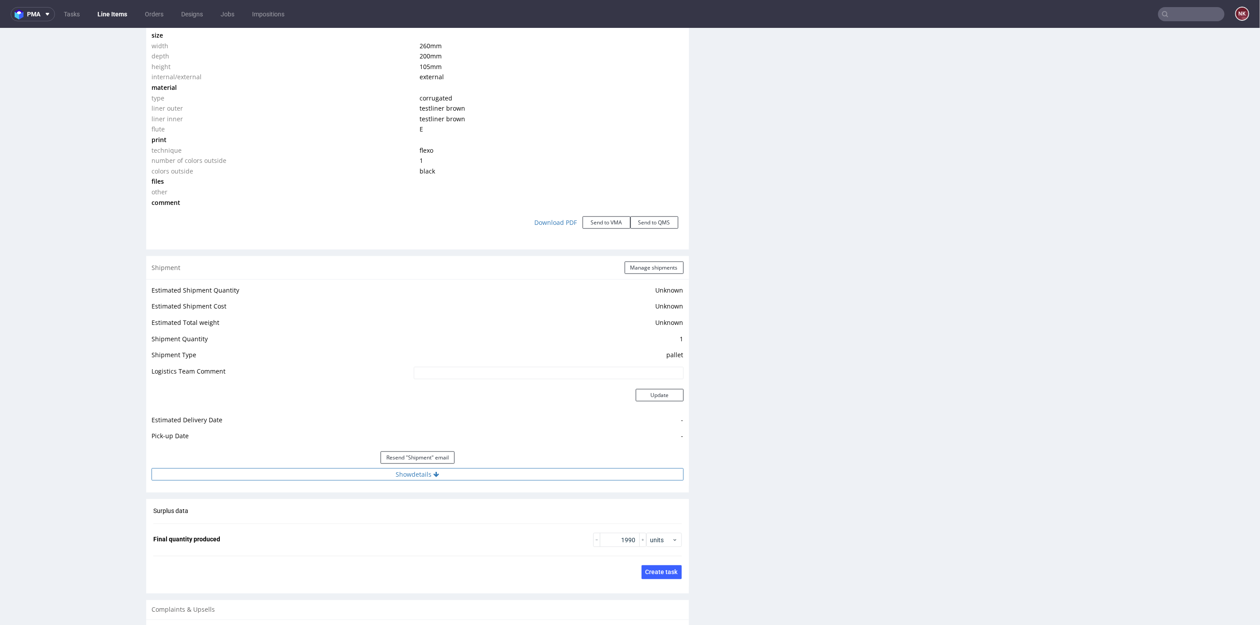
scroll to position [1033, 0]
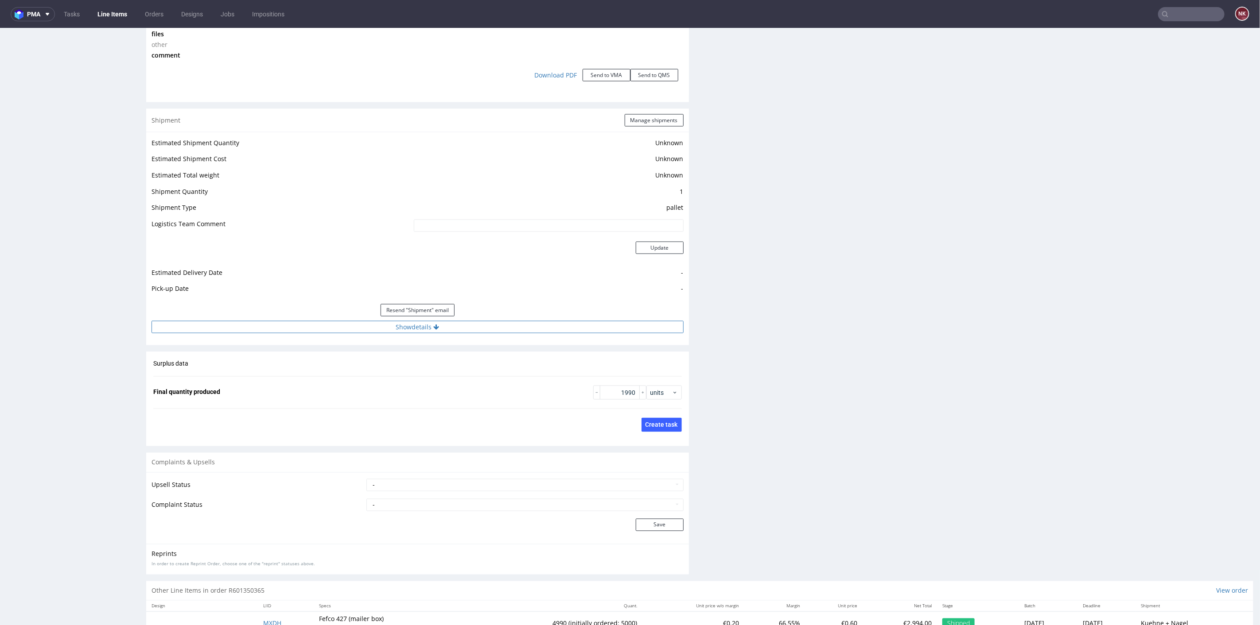
click at [523, 328] on button "Show details" at bounding box center [417, 327] width 532 height 12
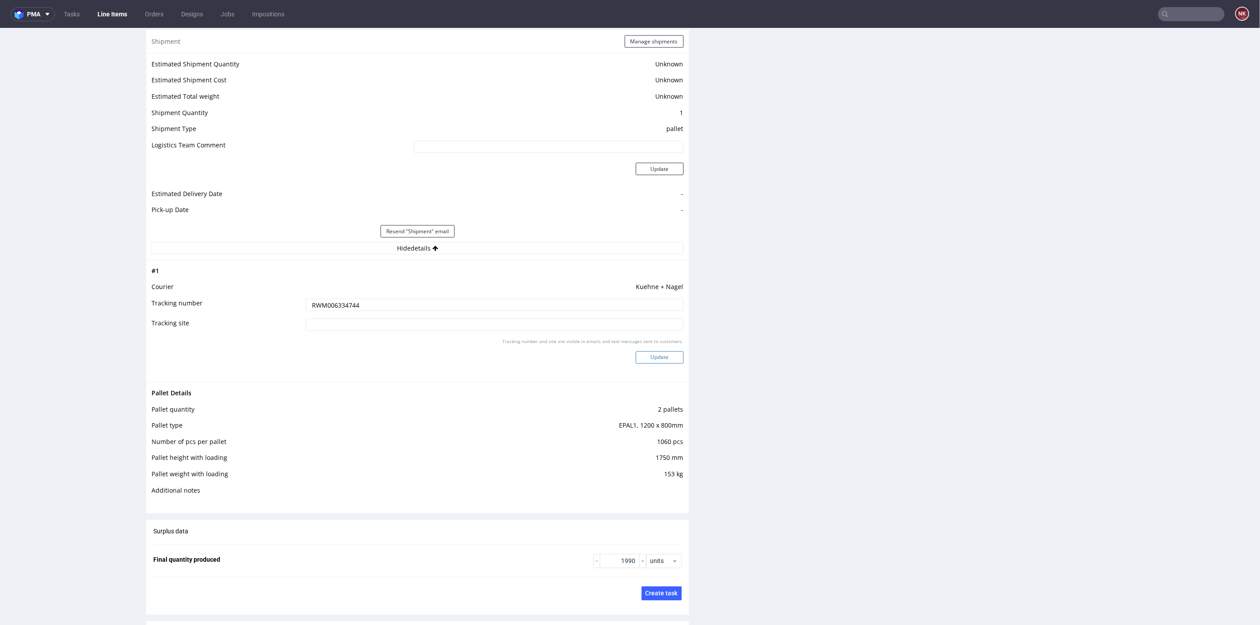
scroll to position [1230, 0]
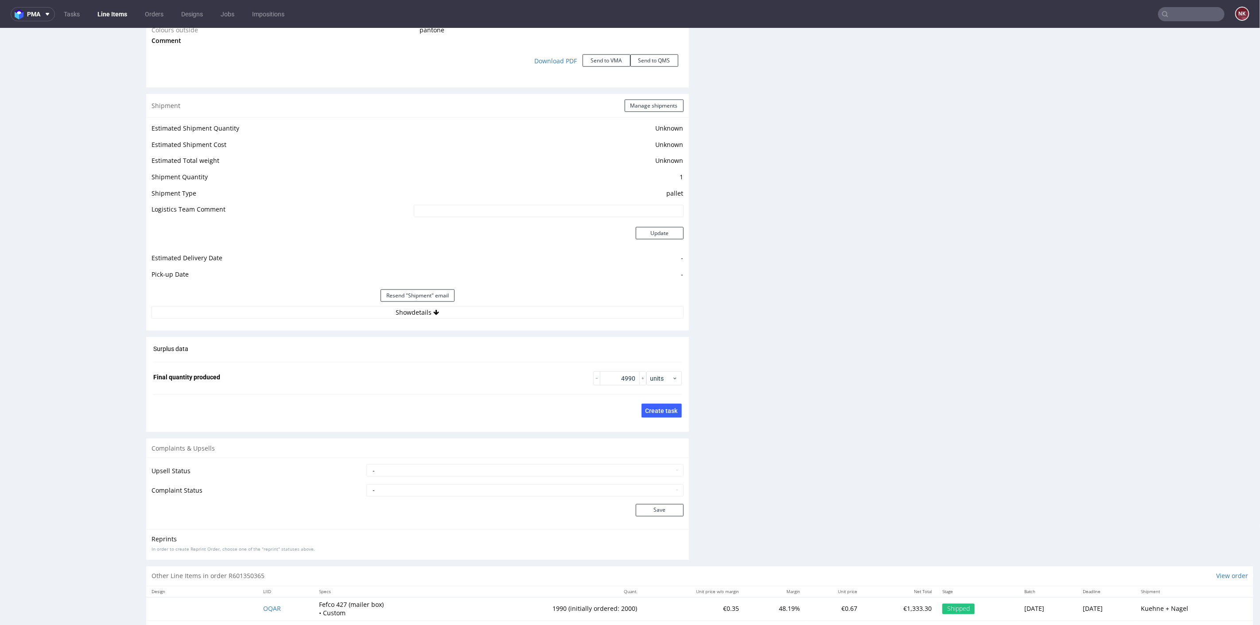
scroll to position [1000, 0]
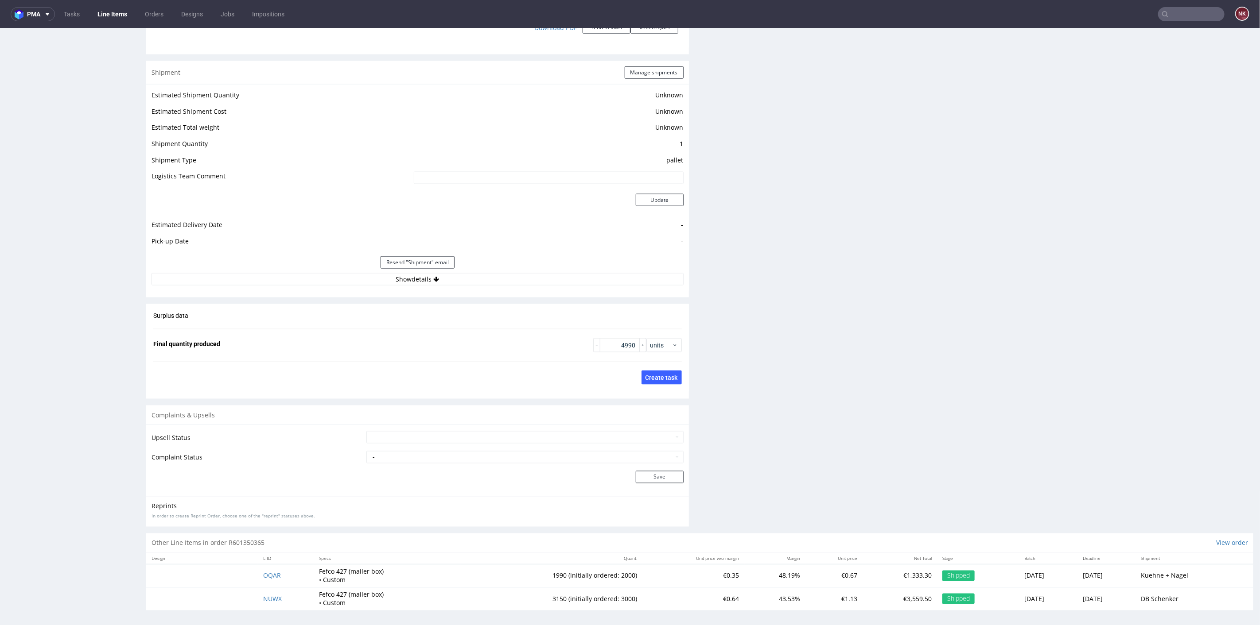
click at [522, 269] on div "Resend "Shipment" email" at bounding box center [417, 262] width 532 height 21
click at [520, 279] on button "Show details" at bounding box center [417, 279] width 532 height 12
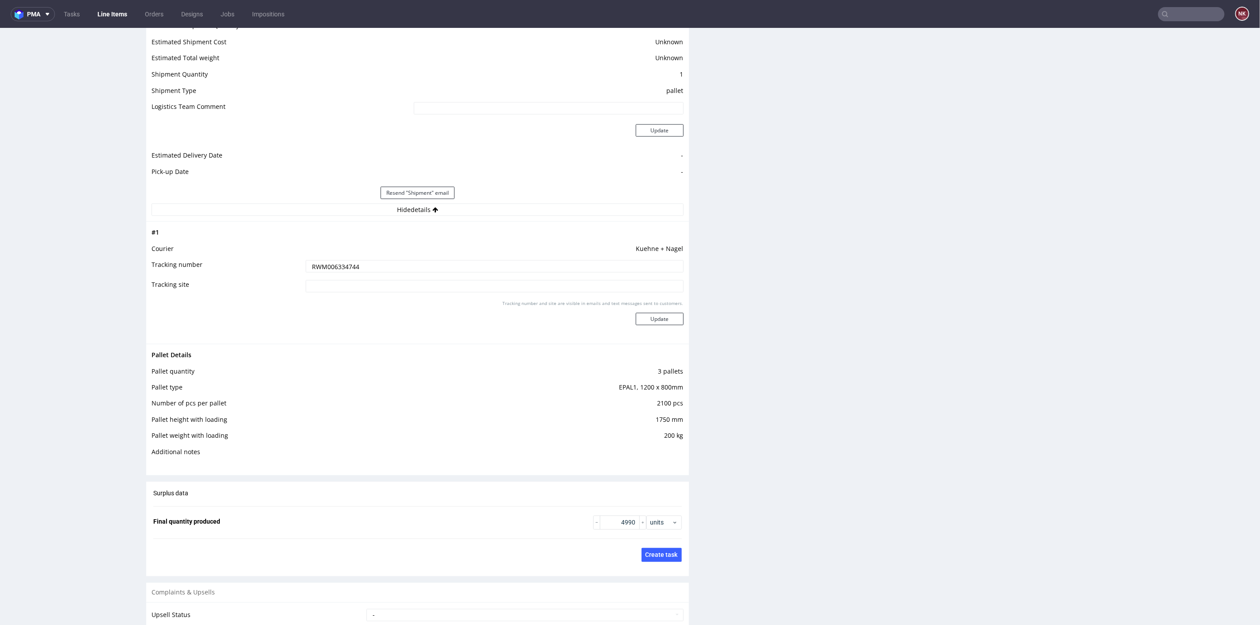
scroll to position [1147, 0]
